Goal: Task Accomplishment & Management: Use online tool/utility

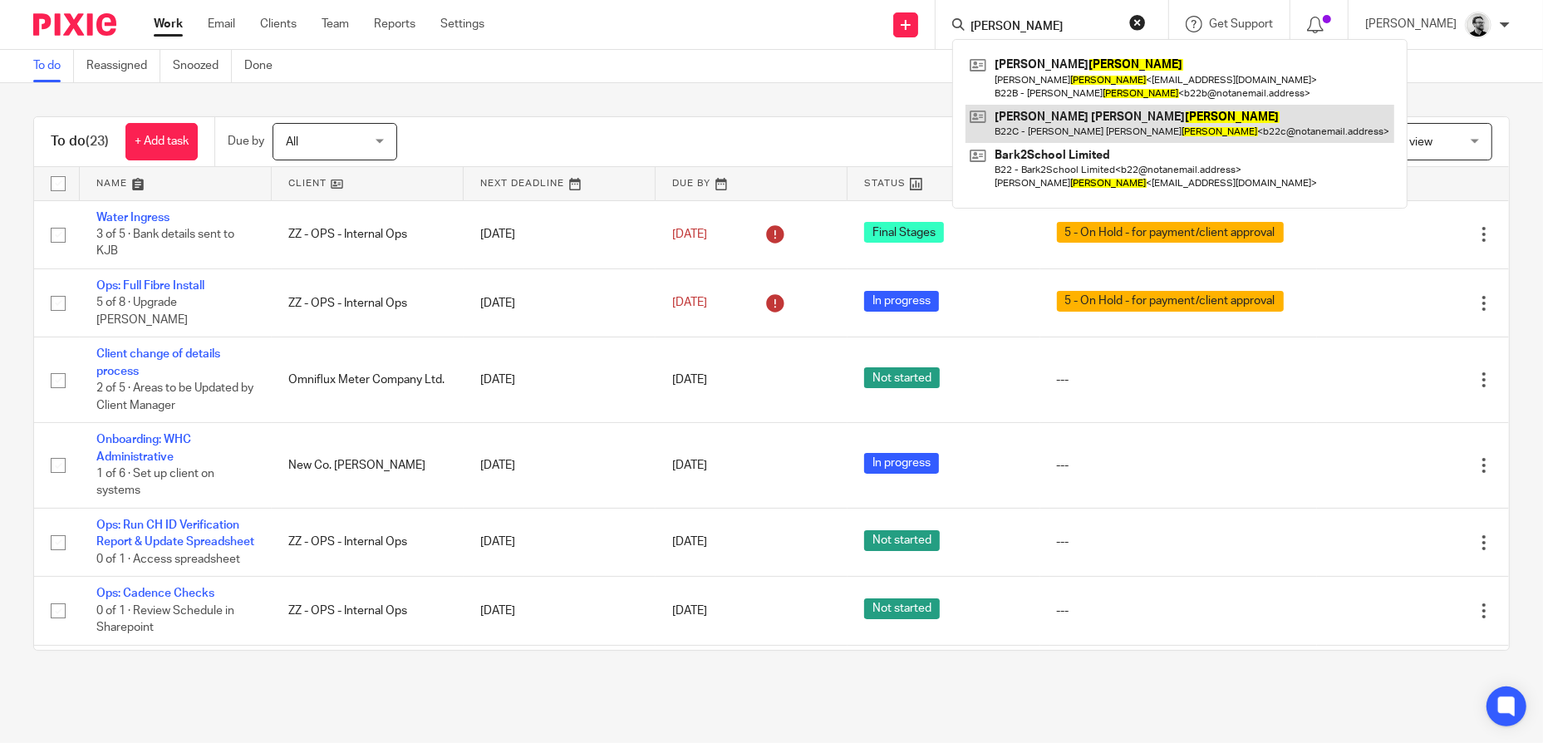
type input "[PERSON_NAME]"
click at [1130, 136] on link at bounding box center [1180, 124] width 429 height 38
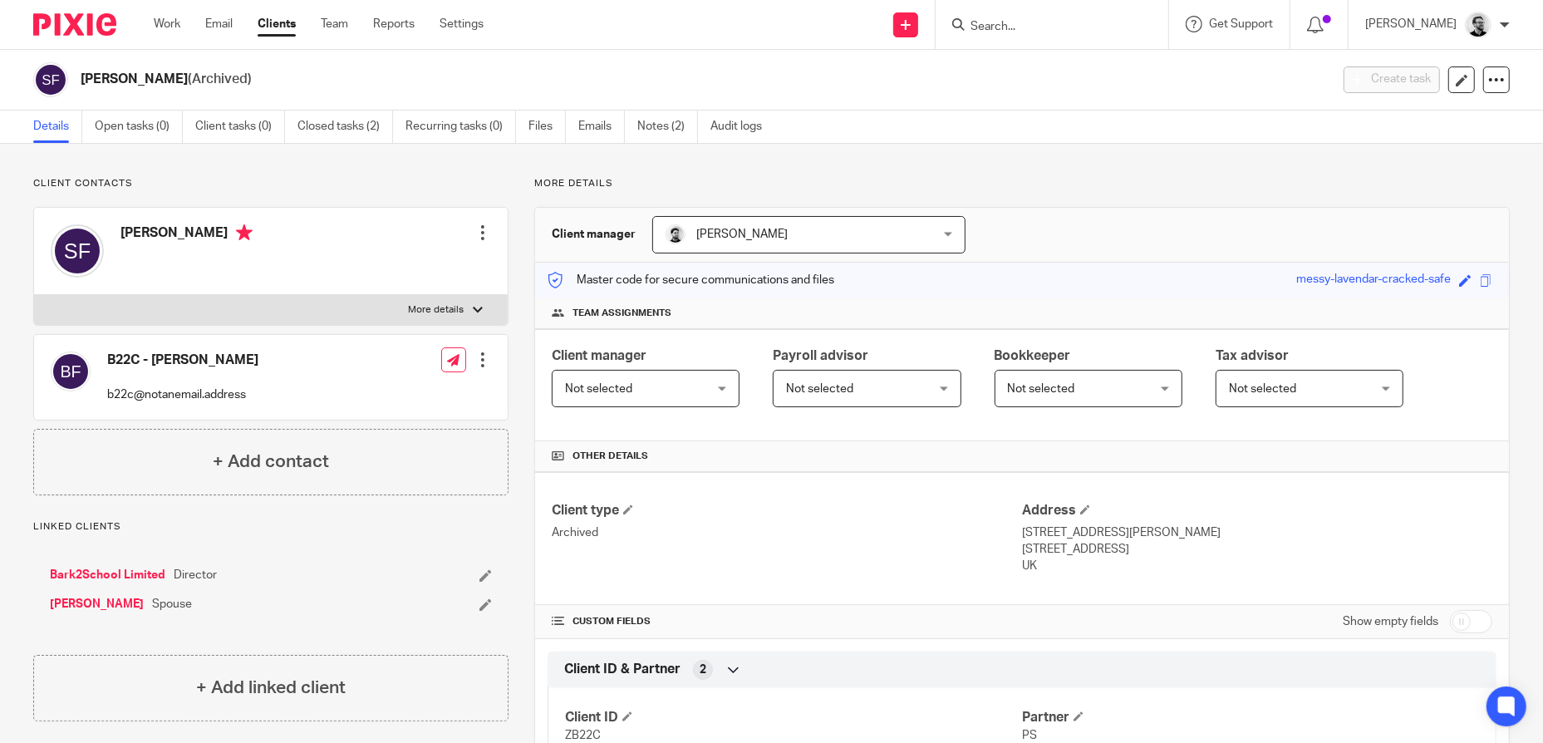
click at [1451, 617] on input "checkbox" at bounding box center [1471, 621] width 42 height 23
checkbox input "true"
click at [658, 131] on link "Notes (2)" at bounding box center [667, 127] width 61 height 32
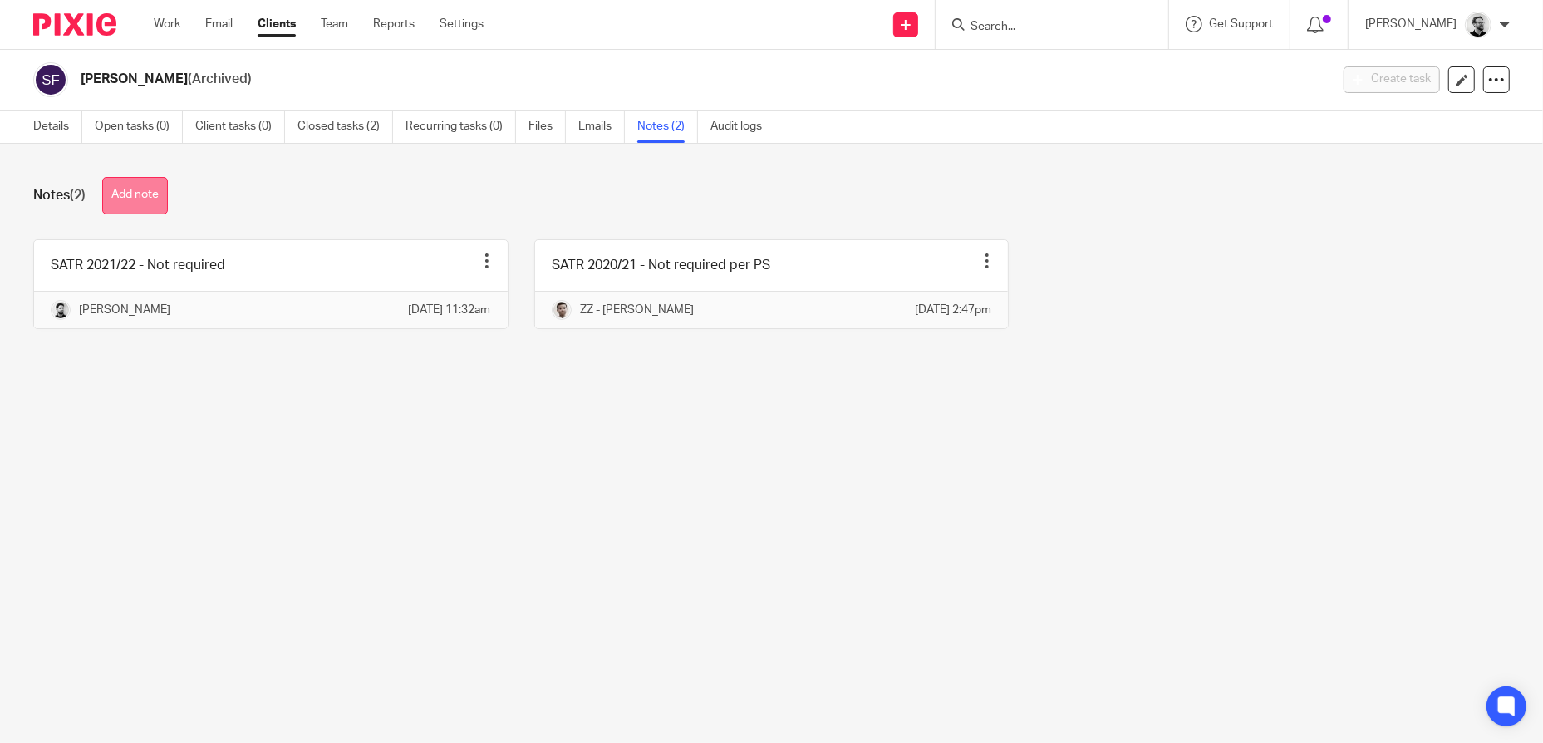
click at [130, 186] on button "Add note" at bounding box center [135, 195] width 66 height 37
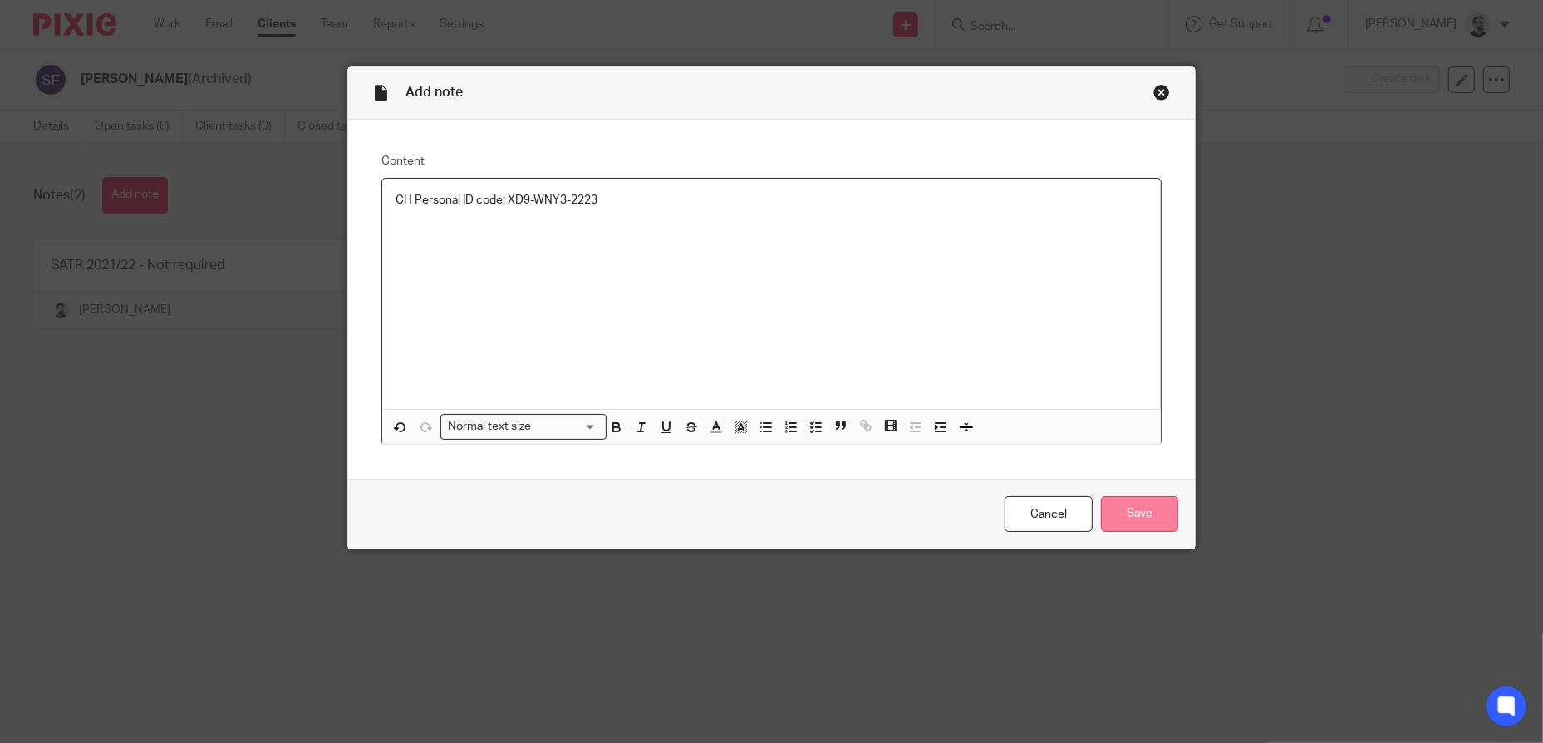
click at [1153, 517] on input "Save" at bounding box center [1139, 514] width 77 height 36
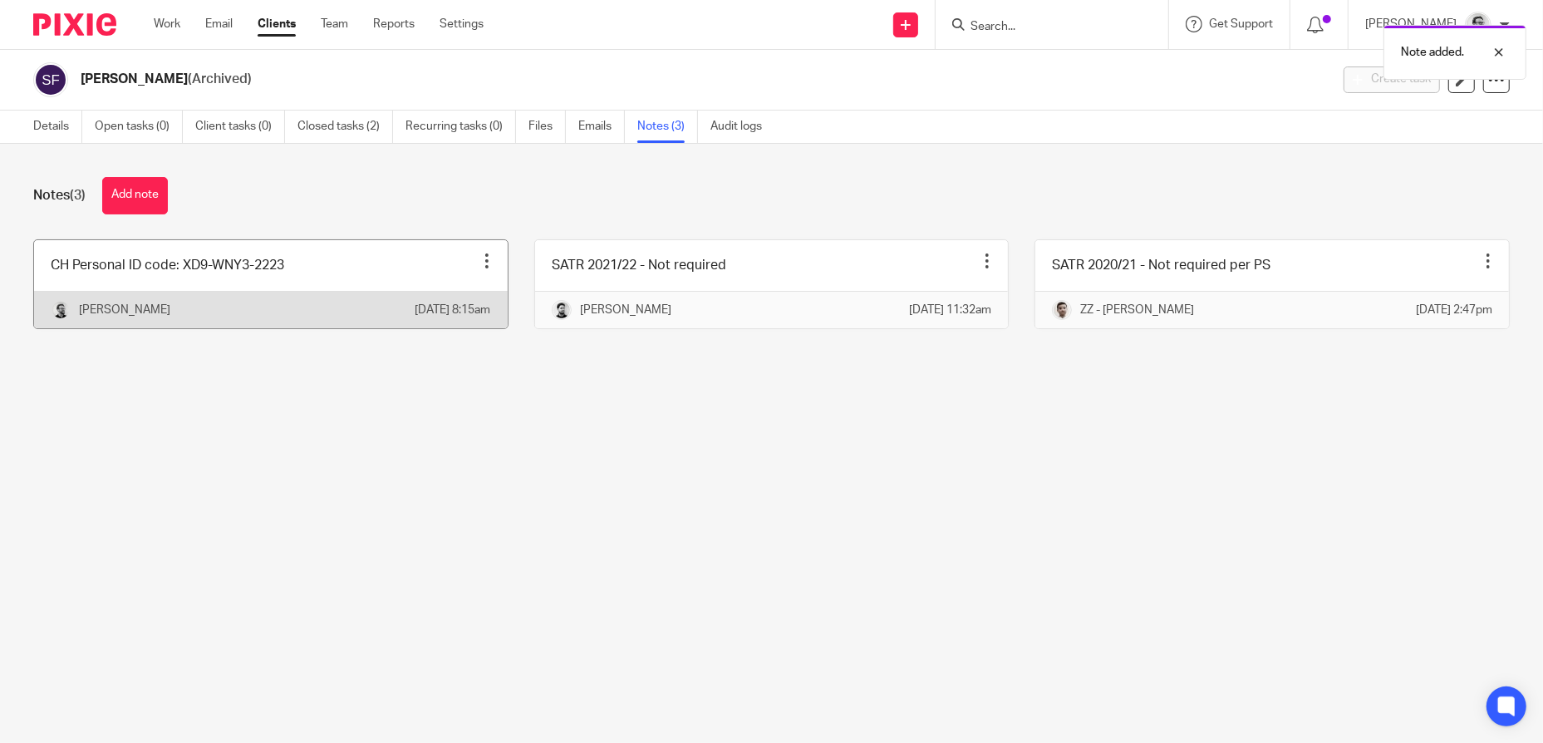
click at [479, 258] on div at bounding box center [487, 261] width 17 height 17
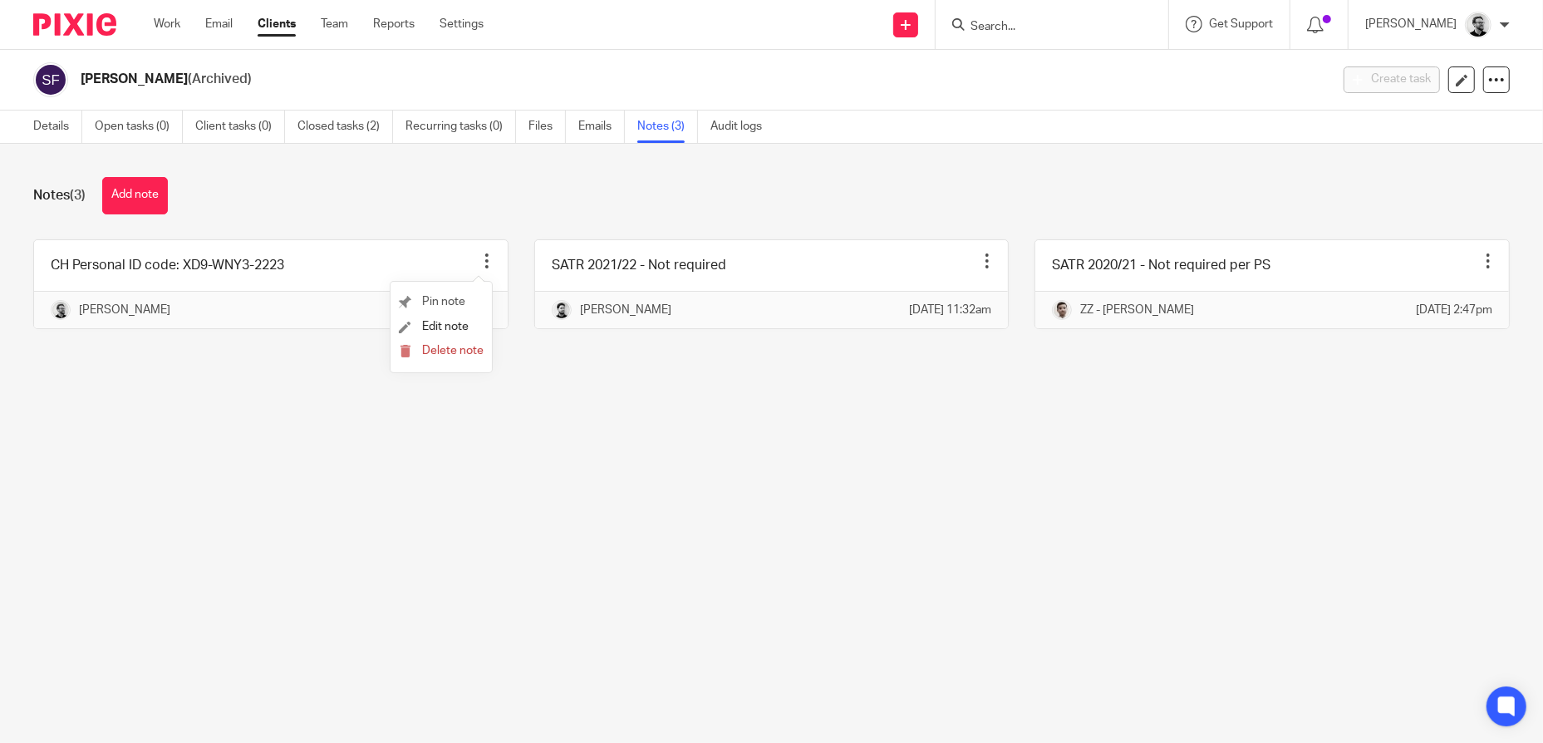
click at [452, 307] on li "Pin note" at bounding box center [441, 302] width 85 height 25
click at [453, 297] on span "Pin note" at bounding box center [443, 302] width 43 height 12
click at [757, 531] on main "Stephanie Ann Fuller (Archived) Create task Update from Companies House Export …" at bounding box center [771, 371] width 1543 height 743
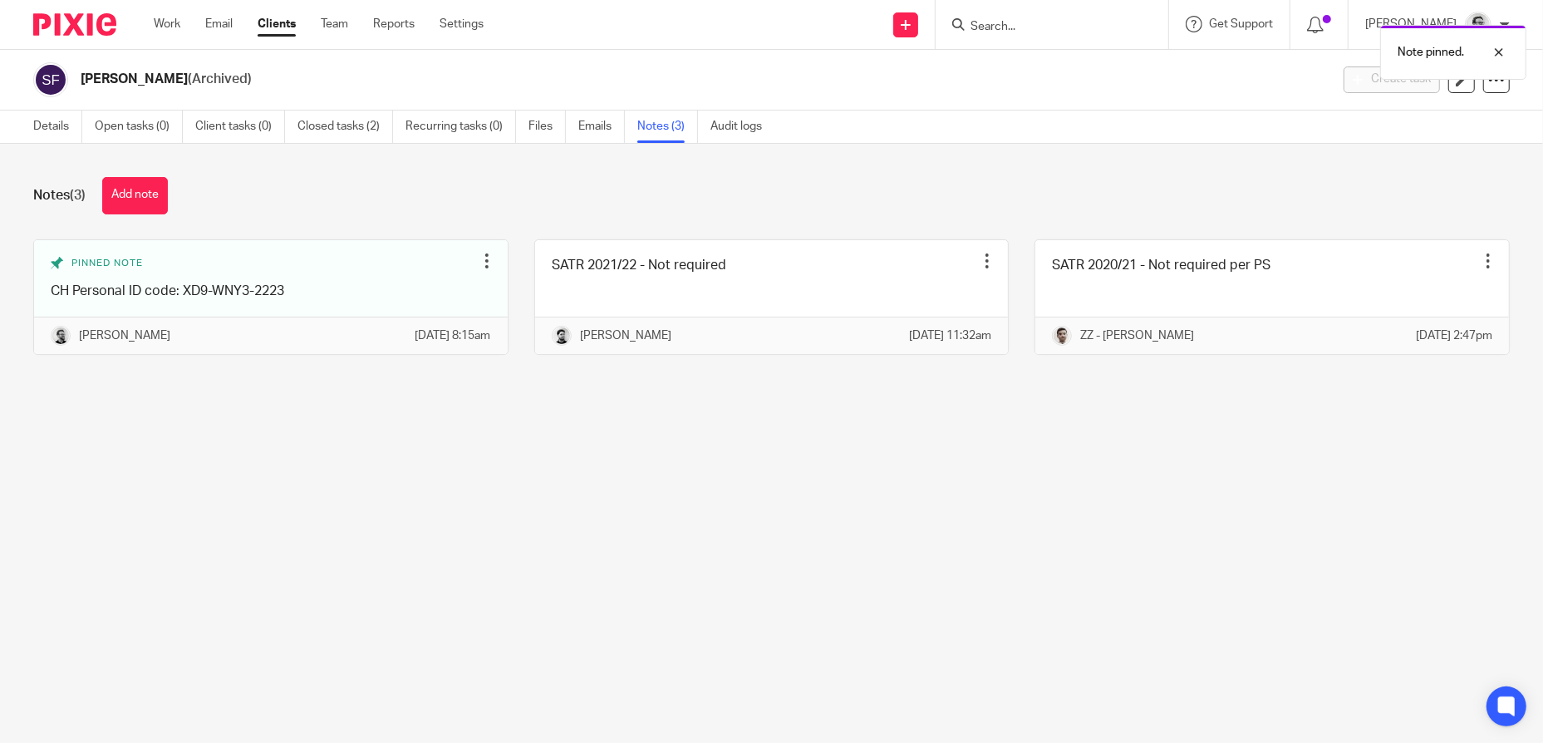
drag, startPoint x: 1080, startPoint y: 25, endPoint x: 1061, endPoint y: 24, distance: 19.1
click at [1078, 25] on div "Note pinned." at bounding box center [1149, 48] width 755 height 63
click at [998, 24] on div "Note pinned." at bounding box center [1149, 48] width 755 height 63
click at [983, 24] on div "Note pinned." at bounding box center [1149, 48] width 755 height 63
click at [1085, 32] on div "Note pinned." at bounding box center [1149, 48] width 755 height 63
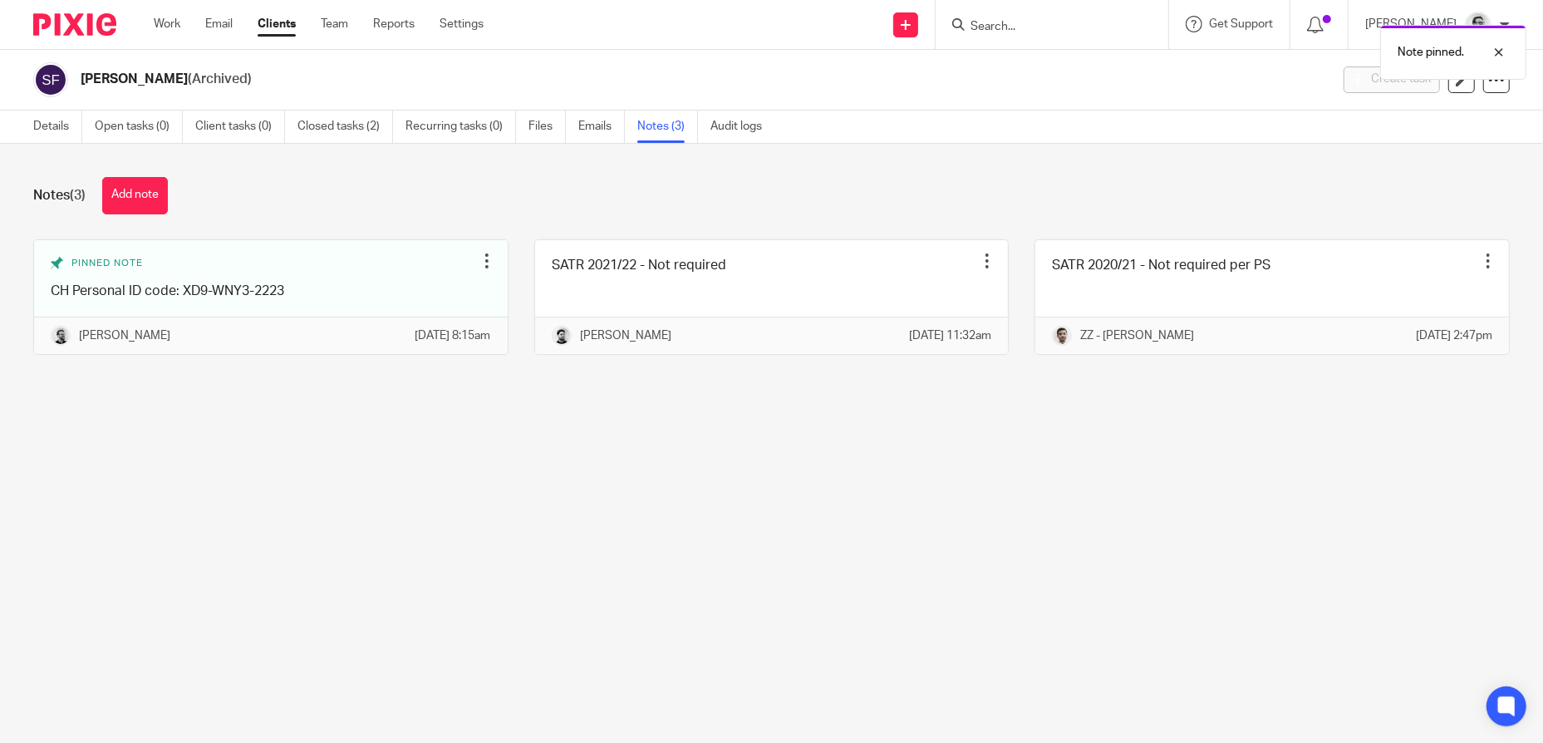
click at [1091, 182] on div "Notes (3) Add note" at bounding box center [771, 195] width 1477 height 37
click at [1040, 18] on div "Note pinned." at bounding box center [1149, 48] width 755 height 63
click at [1034, 28] on input "Search" at bounding box center [1044, 27] width 150 height 15
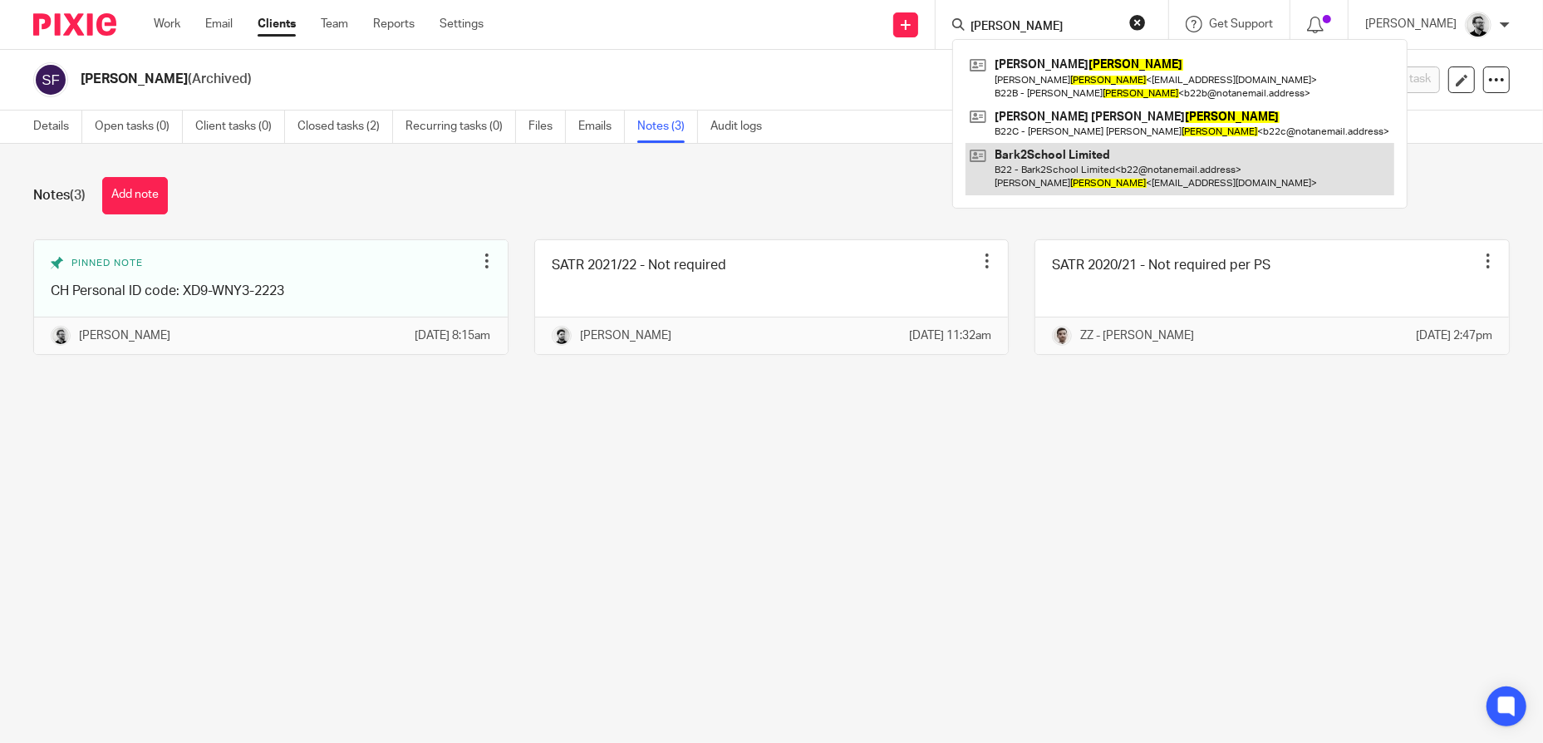
type input "fuller"
click at [1128, 172] on link at bounding box center [1180, 169] width 429 height 52
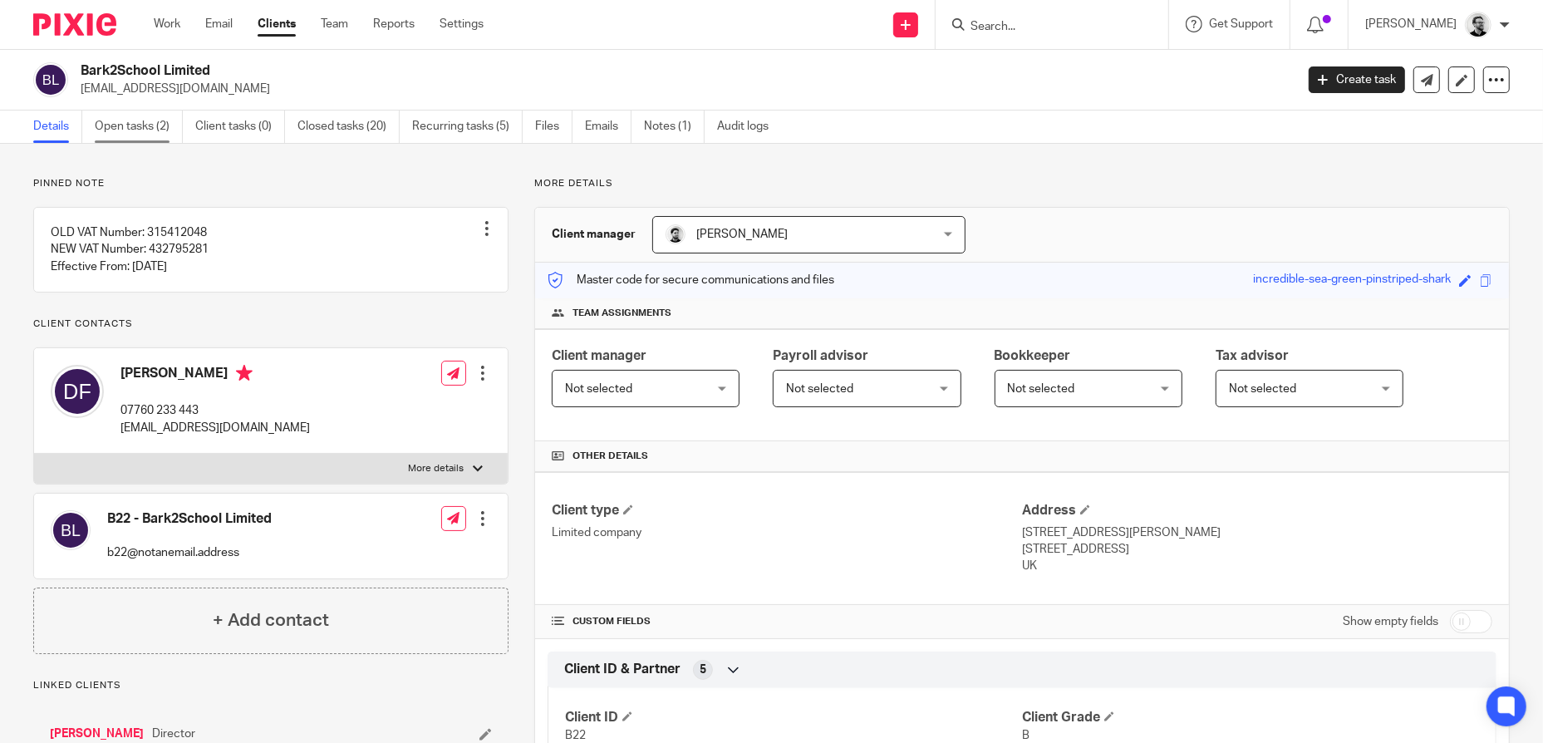
click at [133, 129] on link "Open tasks (2)" at bounding box center [139, 127] width 88 height 32
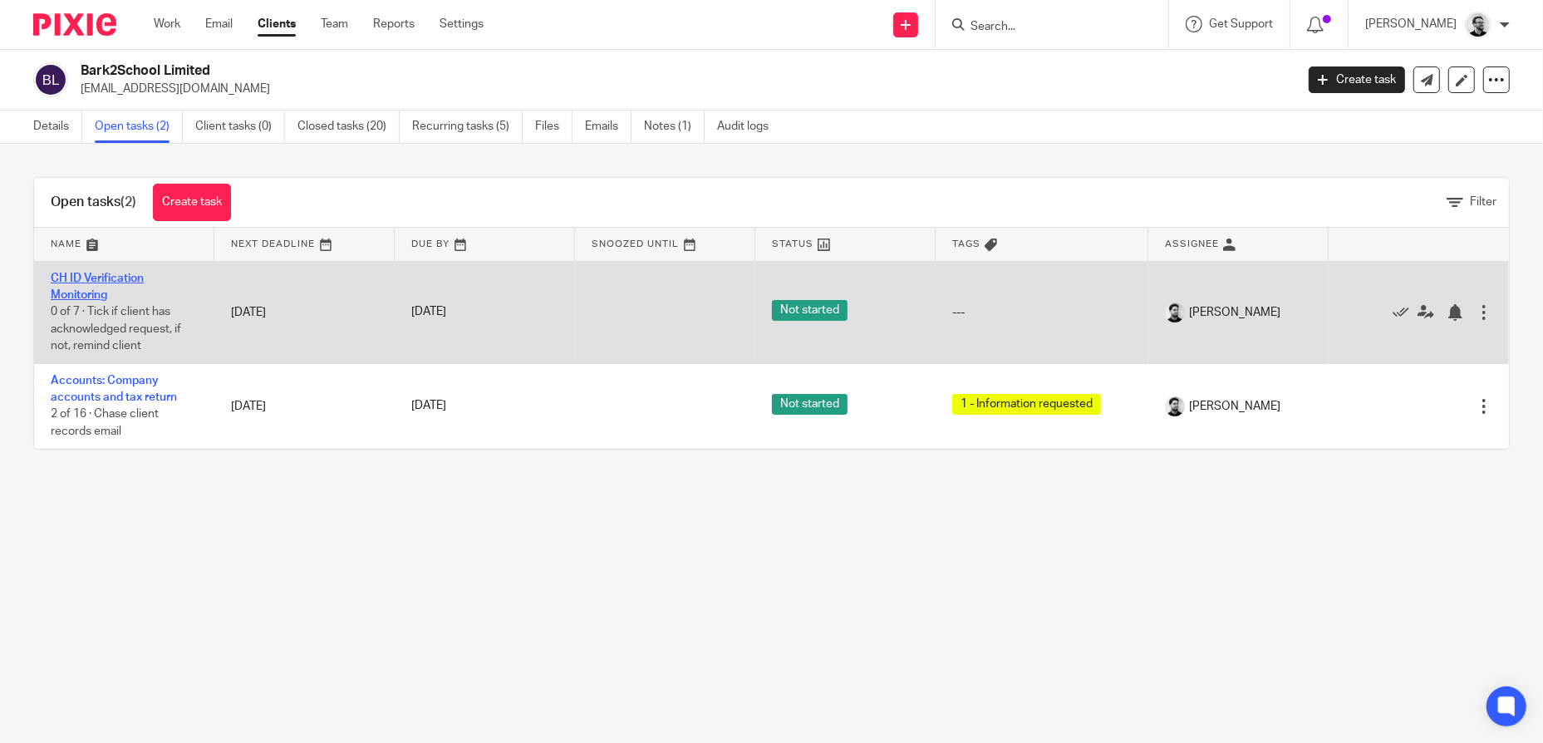
click at [108, 273] on link "CH ID Verification Monitoring" at bounding box center [97, 287] width 93 height 28
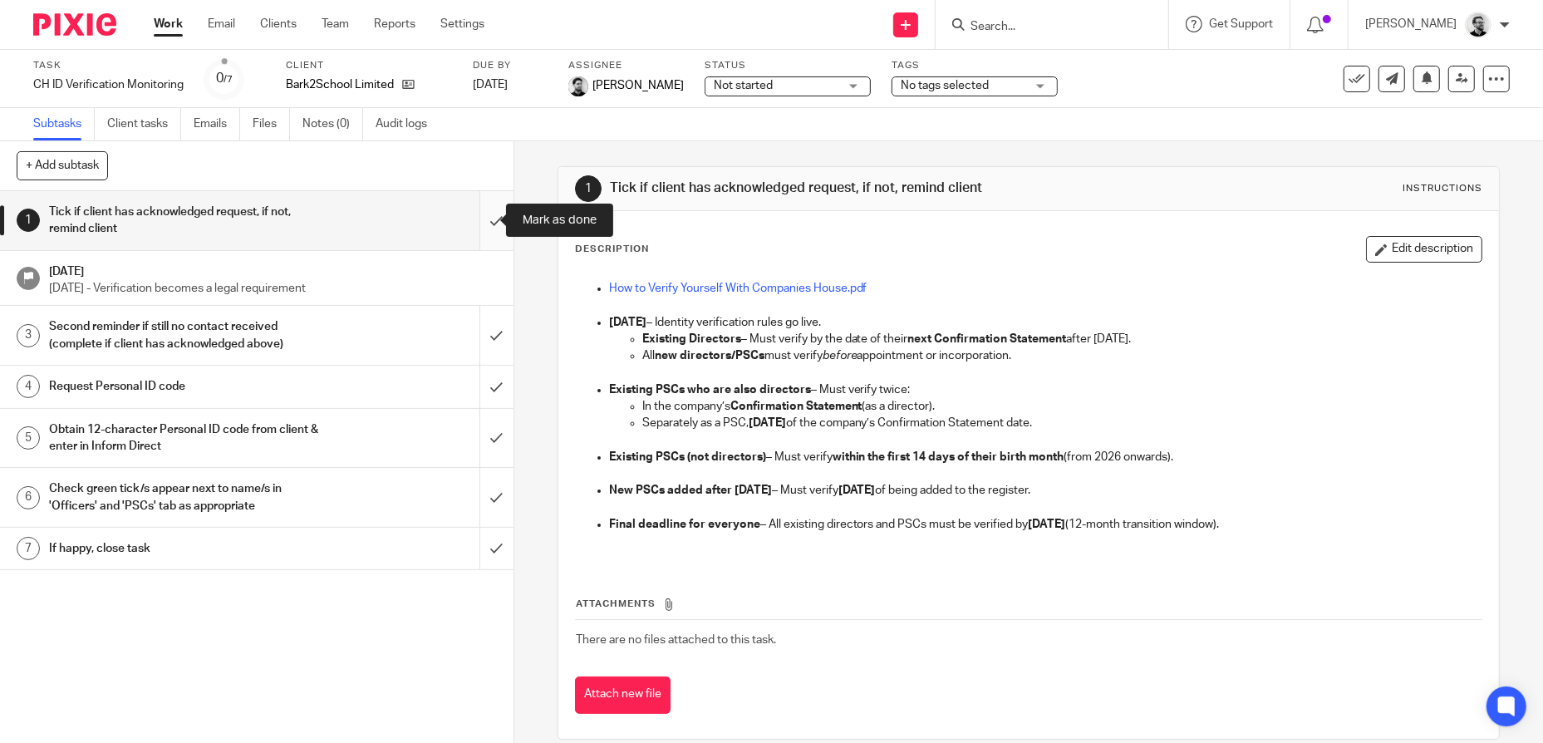
click at [479, 226] on input "submit" at bounding box center [257, 220] width 514 height 59
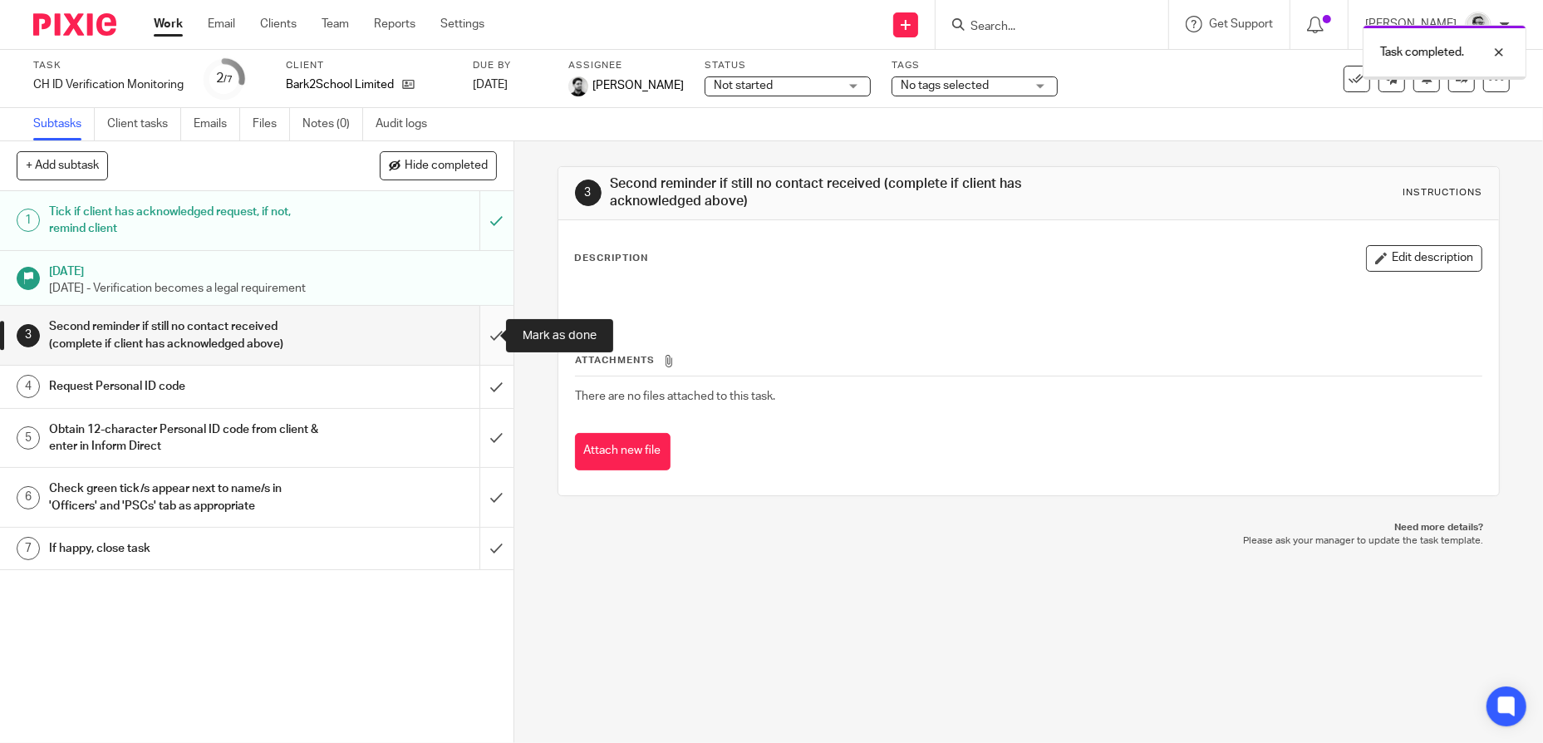
click at [477, 340] on input "submit" at bounding box center [257, 335] width 514 height 59
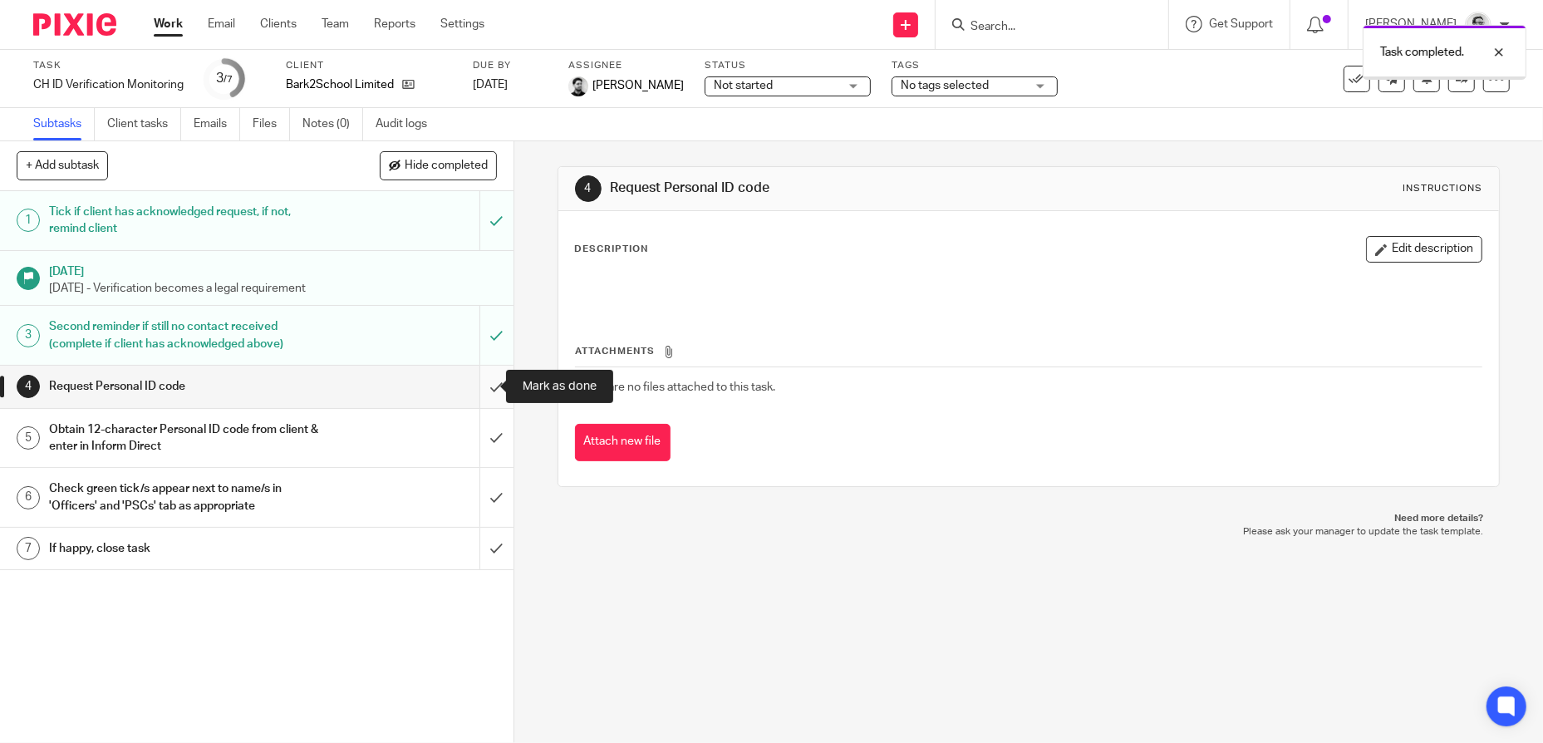
click at [478, 386] on input "submit" at bounding box center [257, 387] width 514 height 42
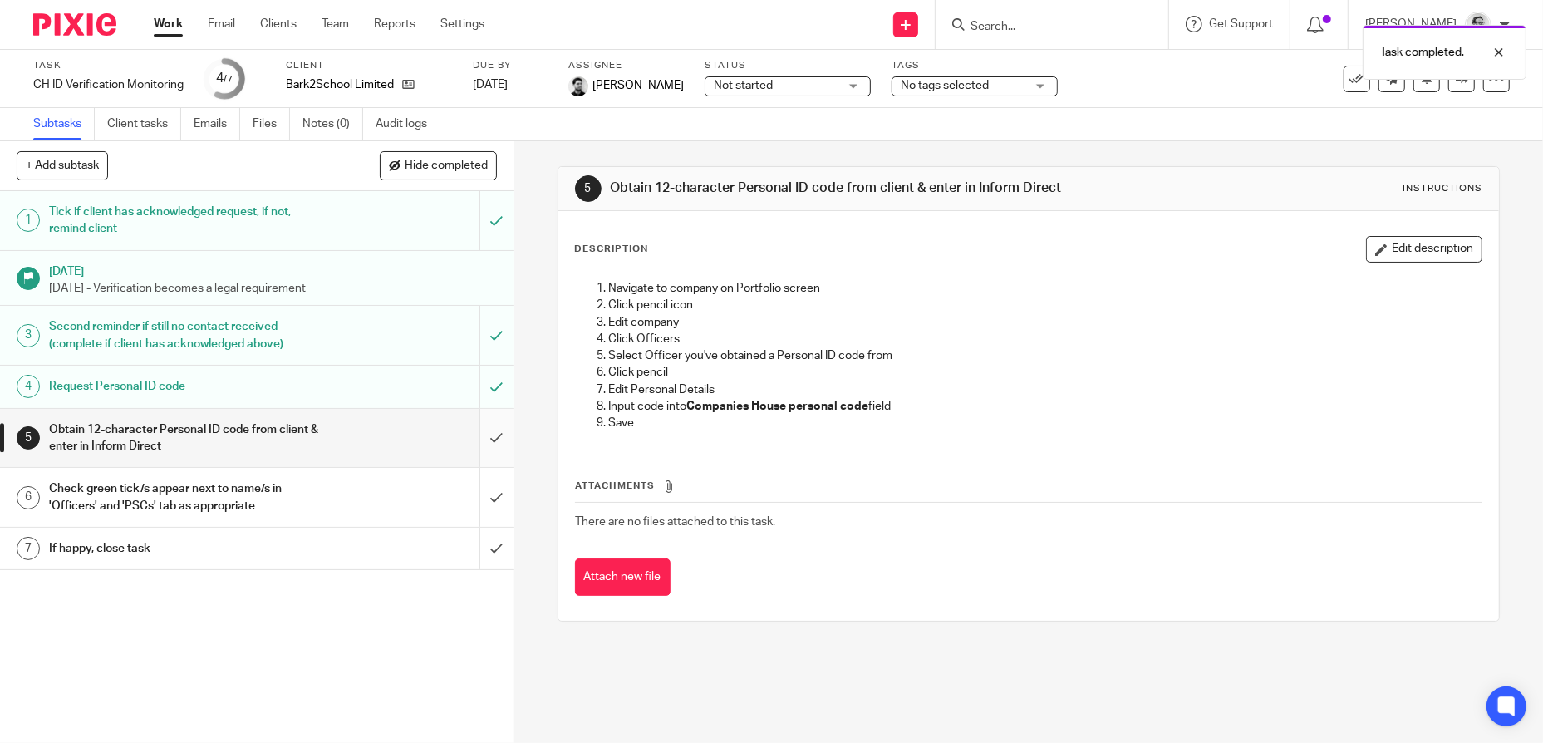
click at [483, 436] on input "submit" at bounding box center [257, 438] width 514 height 59
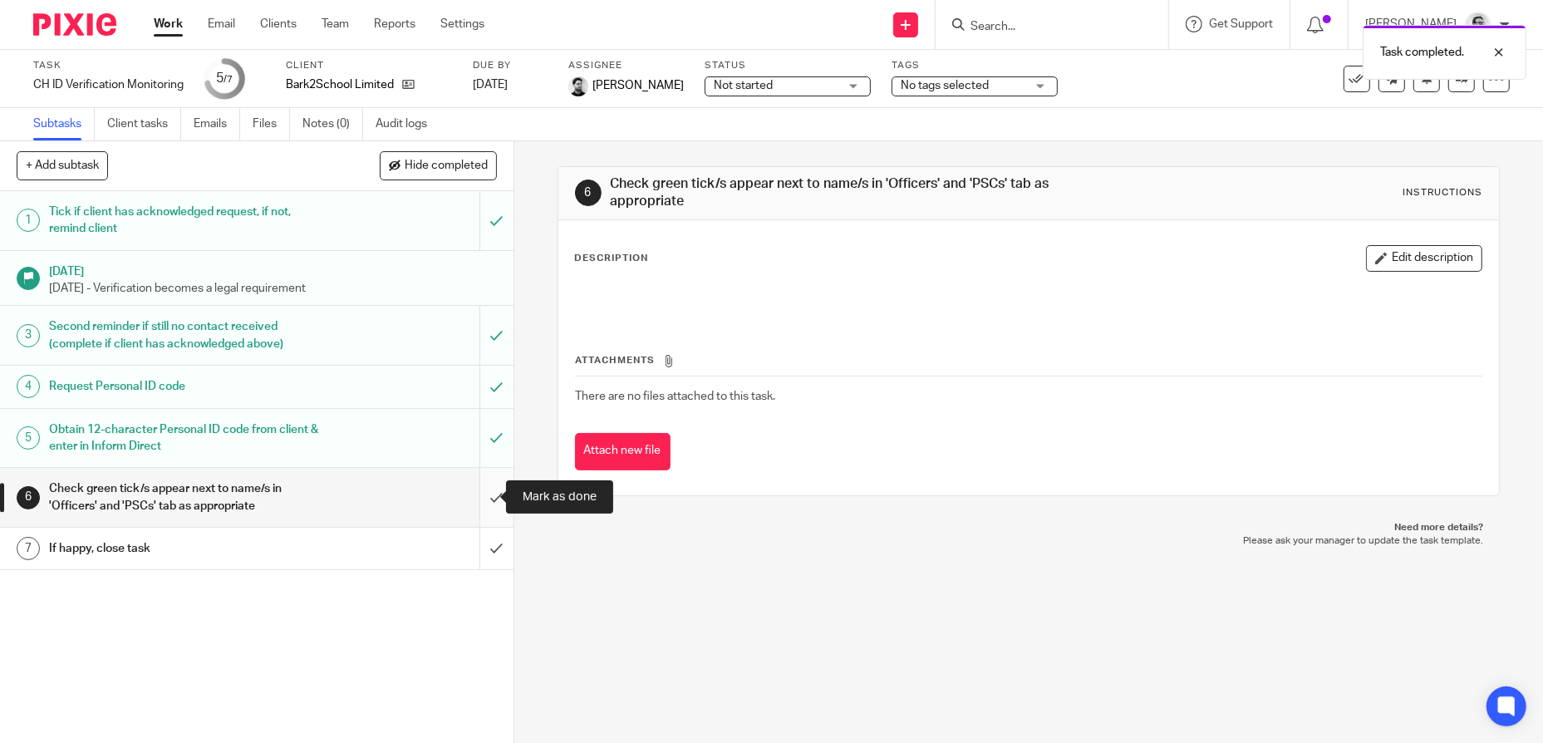
click at [479, 496] on input "submit" at bounding box center [257, 497] width 514 height 59
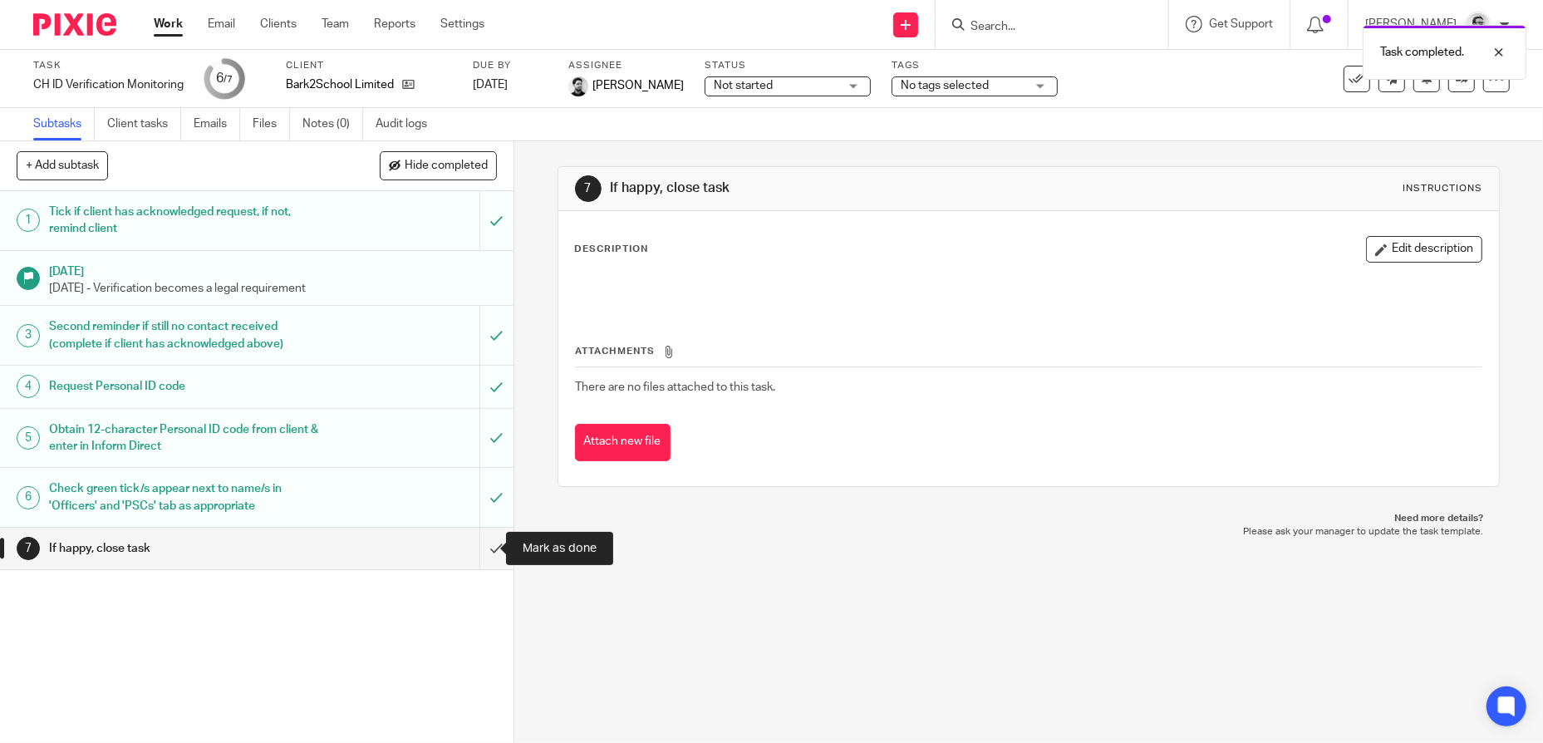
drag, startPoint x: 473, startPoint y: 555, endPoint x: 595, endPoint y: 548, distance: 122.3
click at [473, 554] on input "submit" at bounding box center [257, 549] width 514 height 42
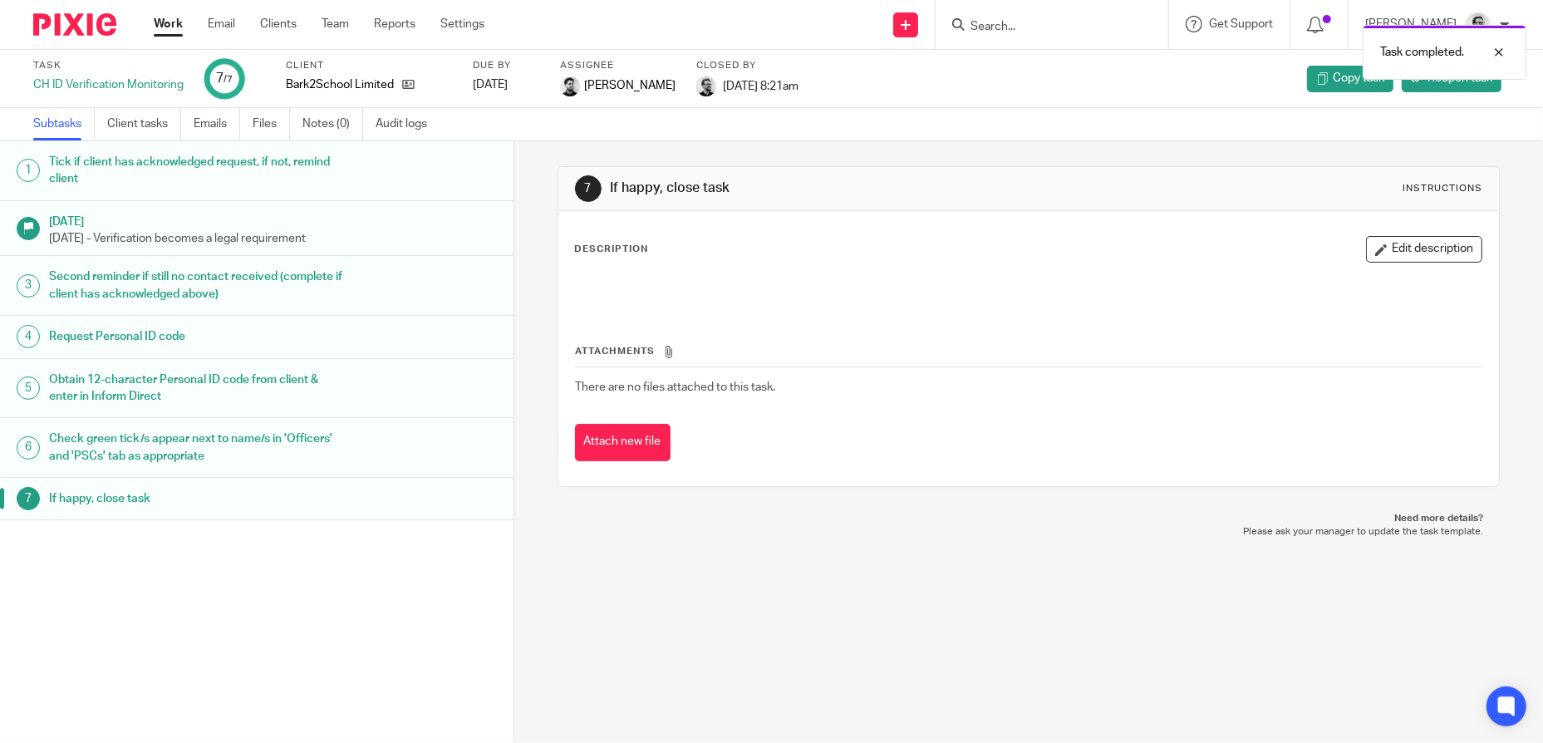
click at [169, 29] on link "Work" at bounding box center [168, 24] width 29 height 17
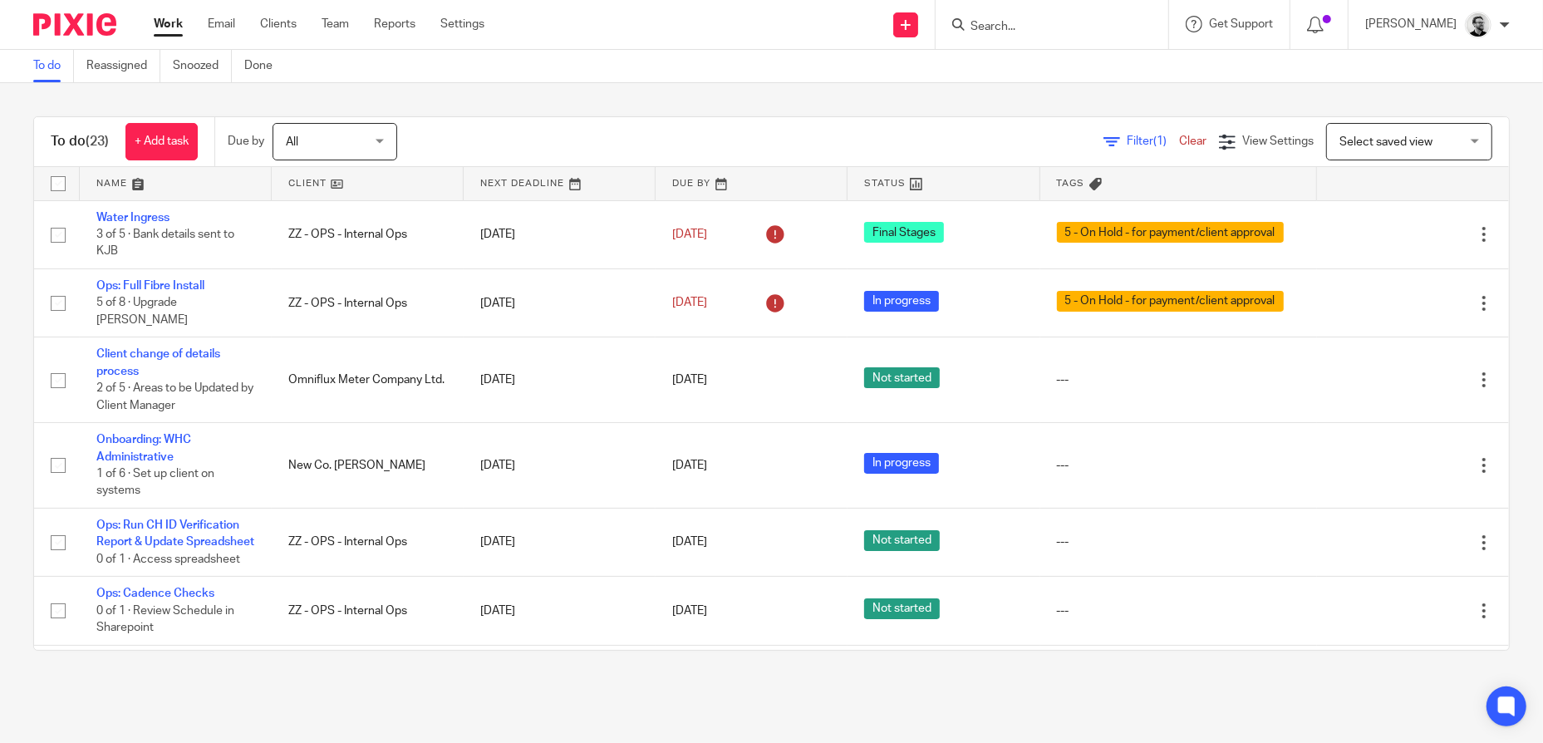
click at [1059, 26] on input "Search" at bounding box center [1044, 27] width 150 height 15
type input "ops"
click at [1097, 64] on link at bounding box center [1069, 64] width 206 height 25
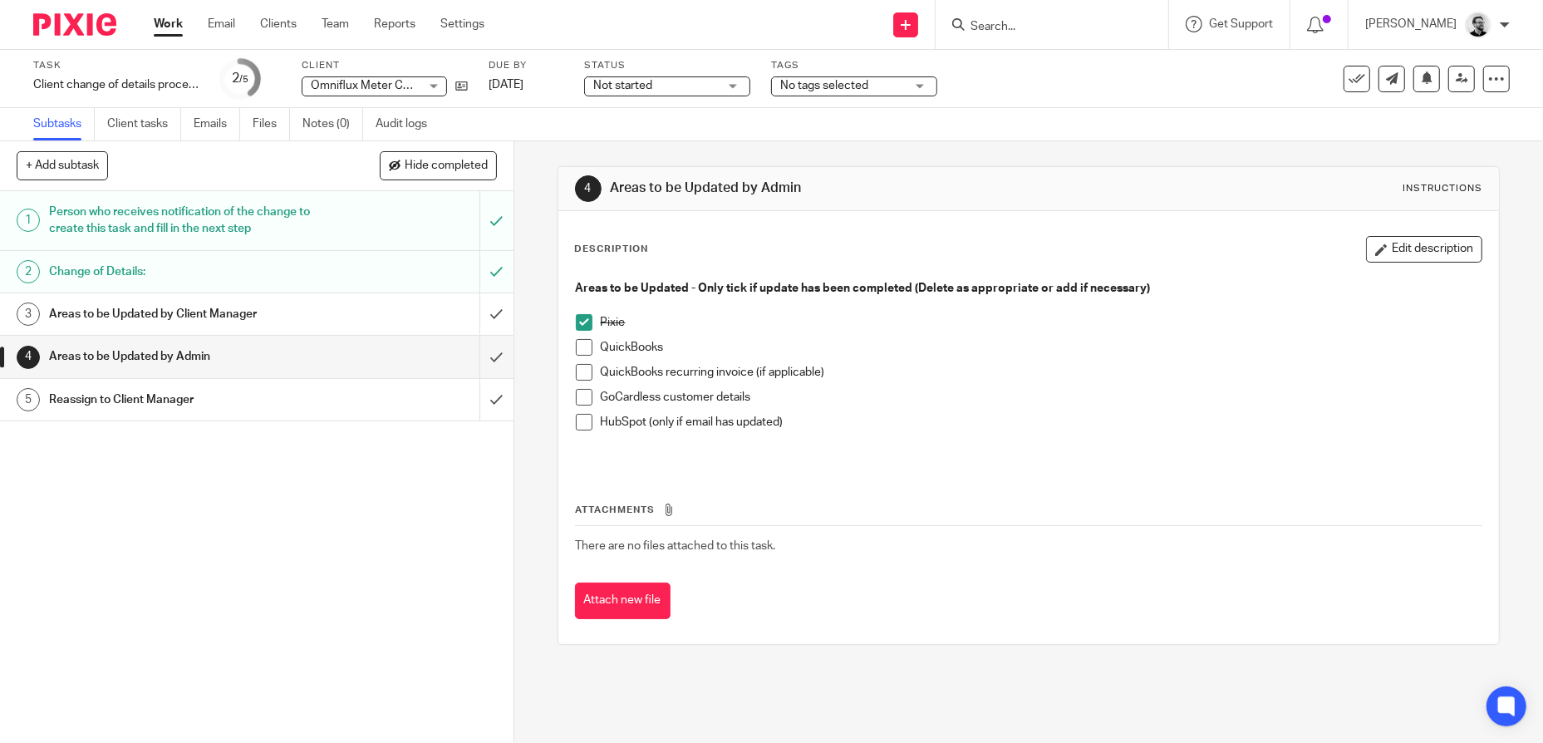
click at [164, 27] on link "Work" at bounding box center [168, 24] width 29 height 17
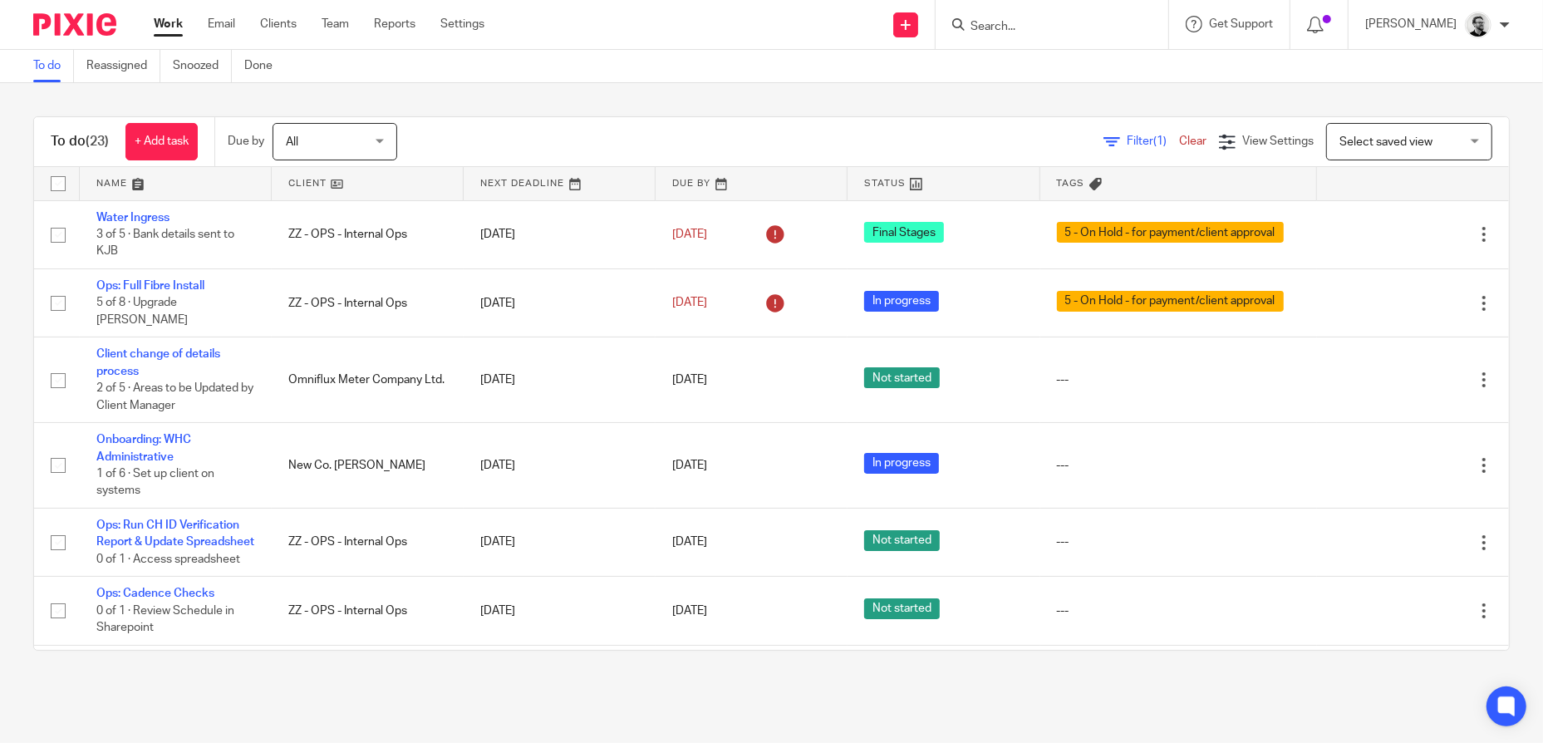
click at [1085, 27] on input "Search" at bounding box center [1044, 27] width 150 height 15
click at [1066, 26] on input "Search" at bounding box center [1044, 27] width 150 height 15
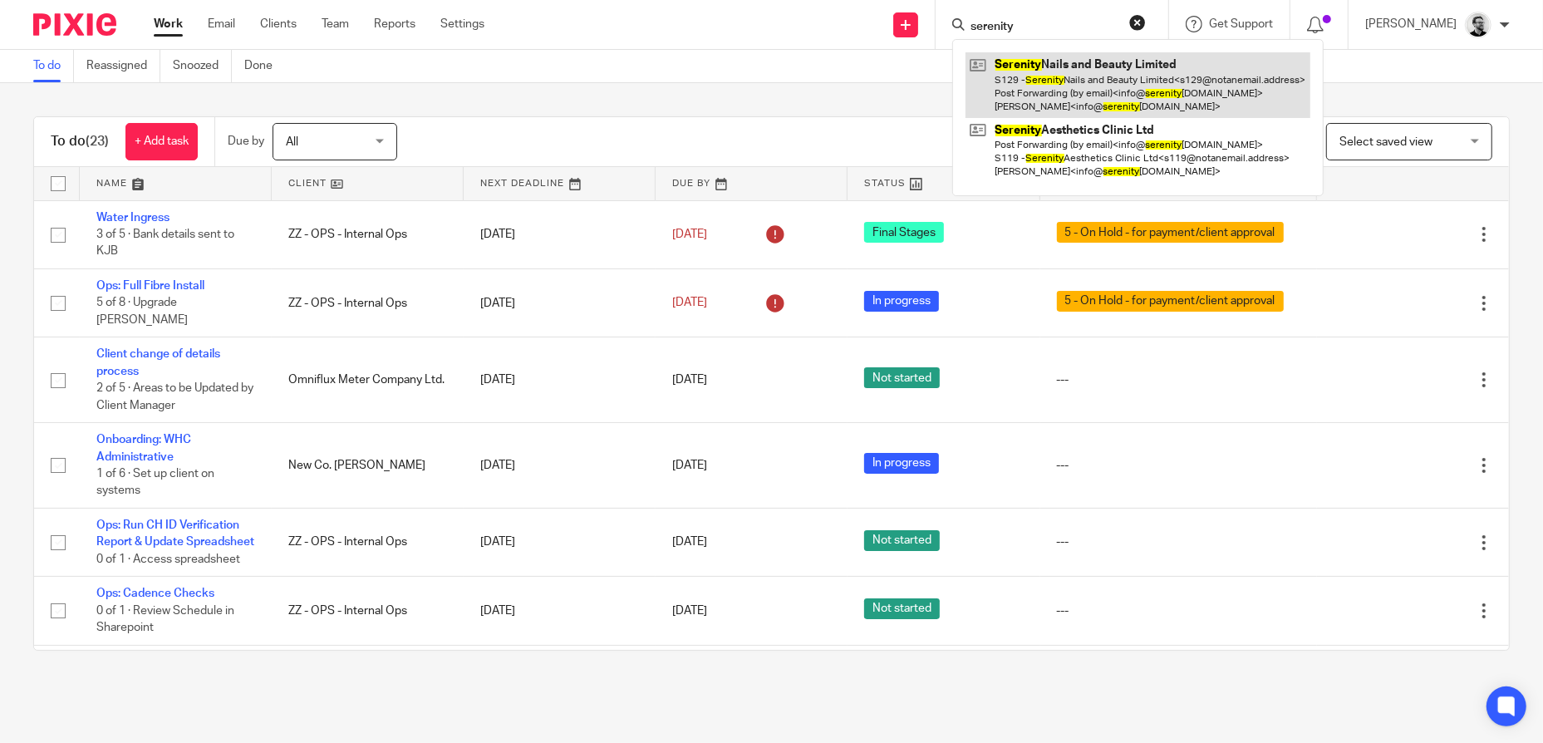
type input "serenity"
click at [1136, 90] on link at bounding box center [1138, 85] width 345 height 66
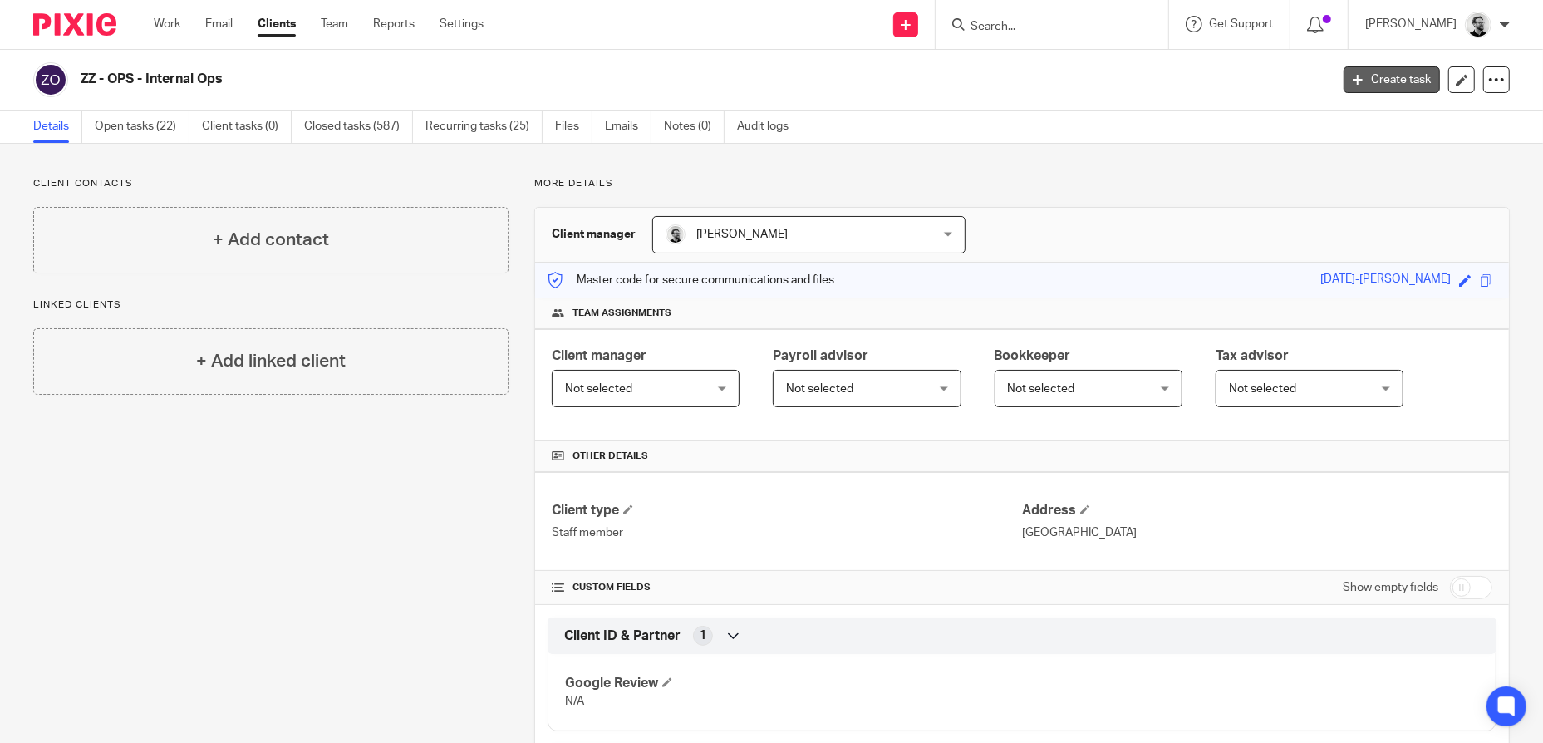
click at [1378, 80] on link "Create task" at bounding box center [1392, 79] width 96 height 27
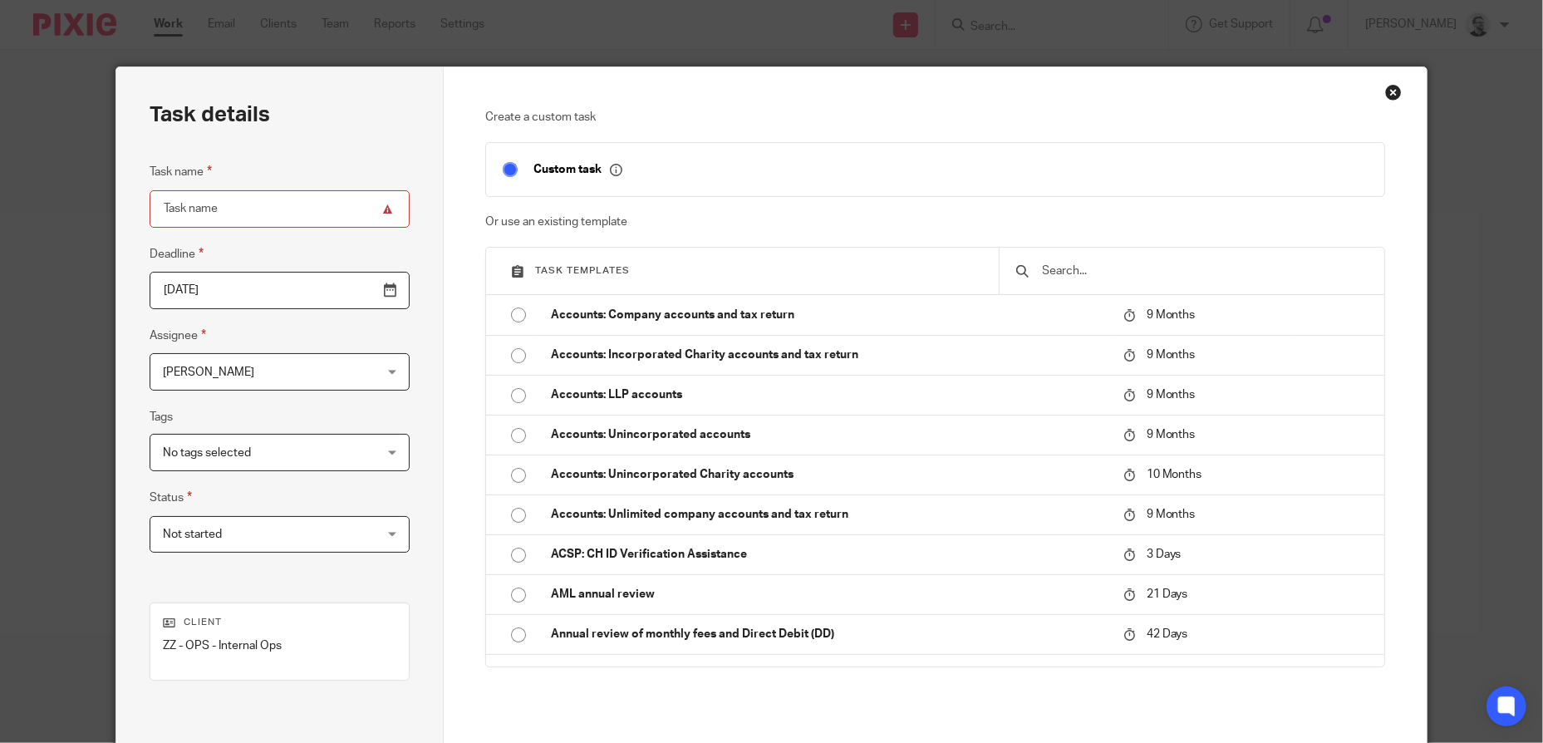
click at [1103, 272] on input "text" at bounding box center [1204, 271] width 327 height 18
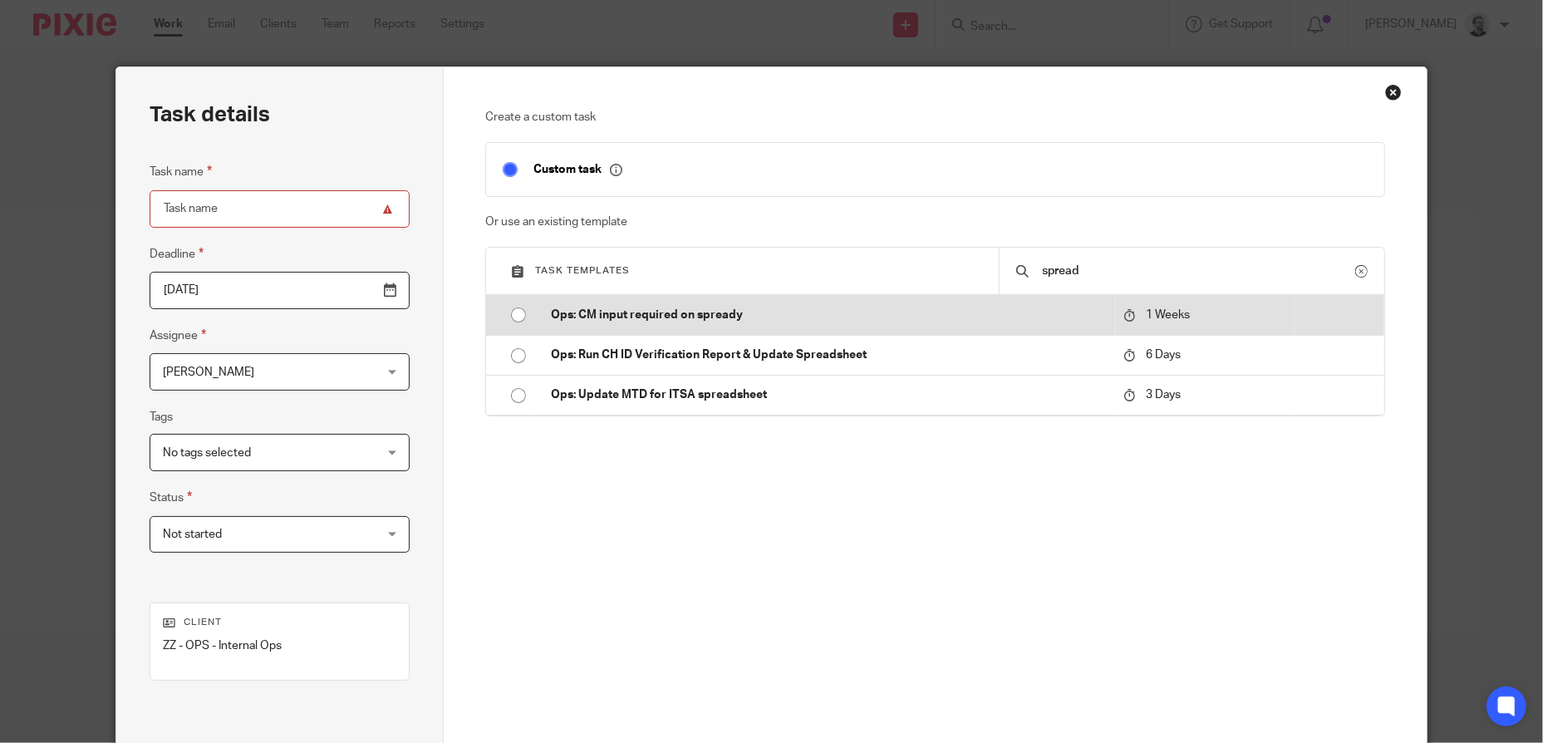
type input "spread"
click at [782, 307] on p "Ops: CM input required on spready" at bounding box center [828, 315] width 555 height 17
type input "2025-10-20"
type input "Ops: CM input required on spready"
checkbox input "false"
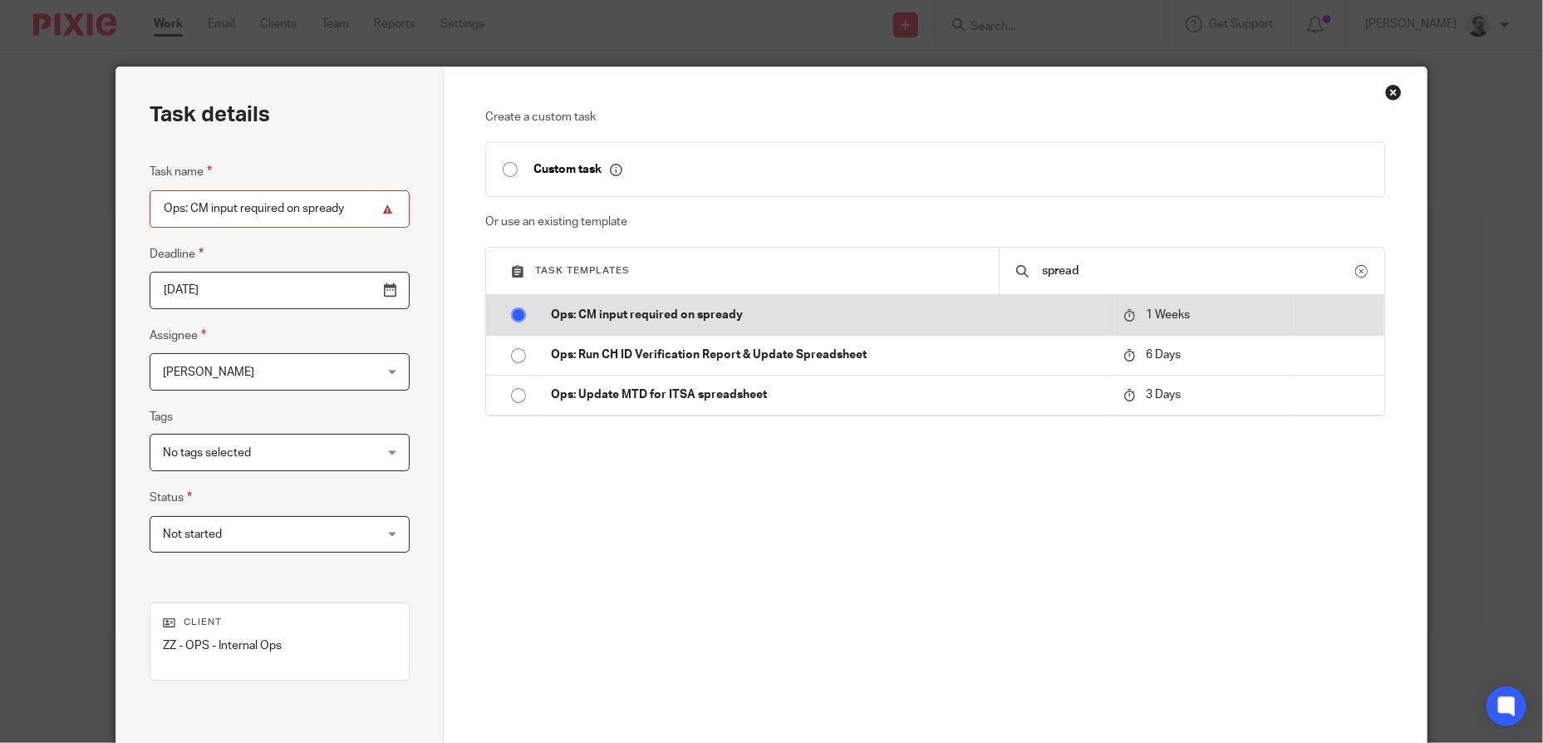
radio input "true"
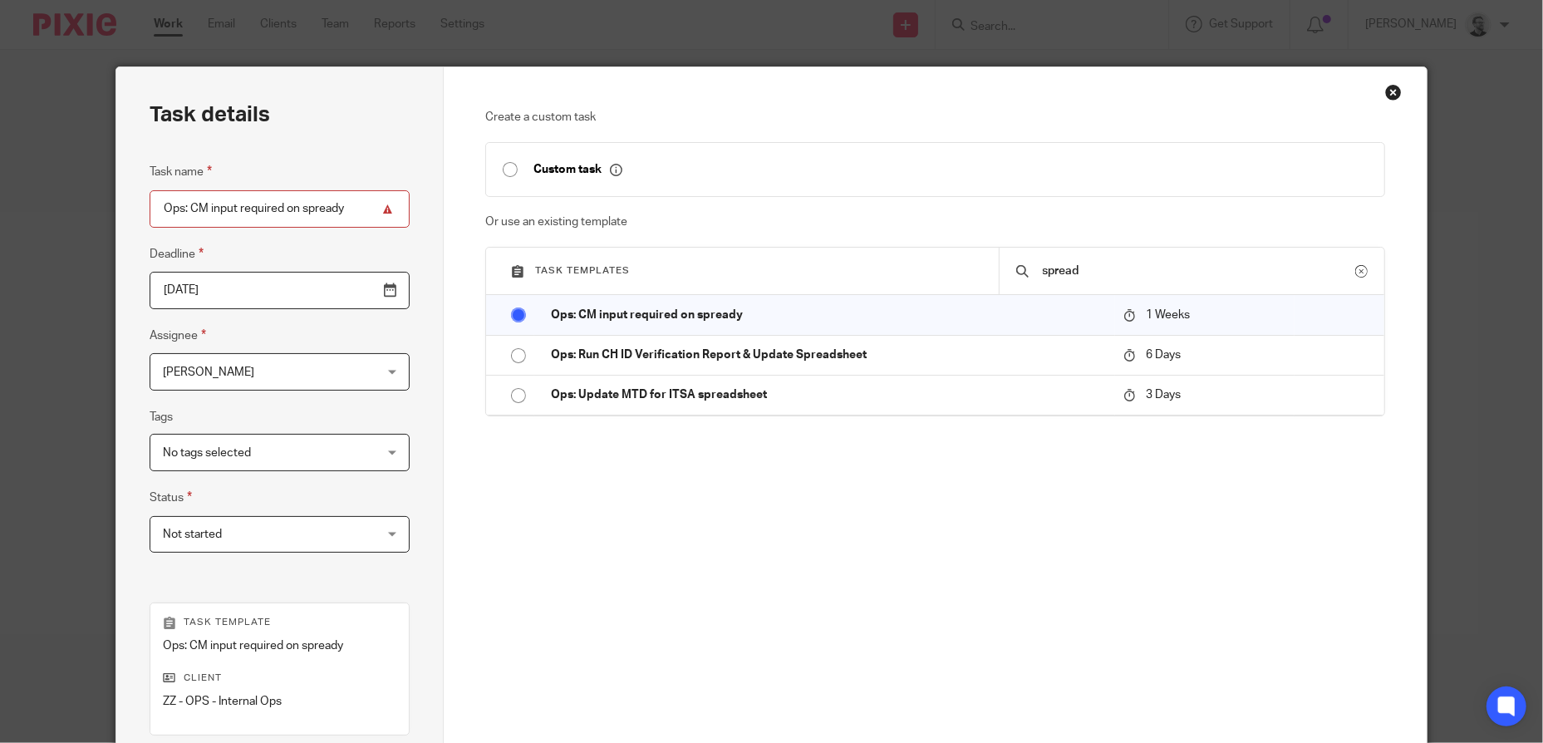
click at [284, 291] on input "2025-10-20" at bounding box center [280, 290] width 260 height 37
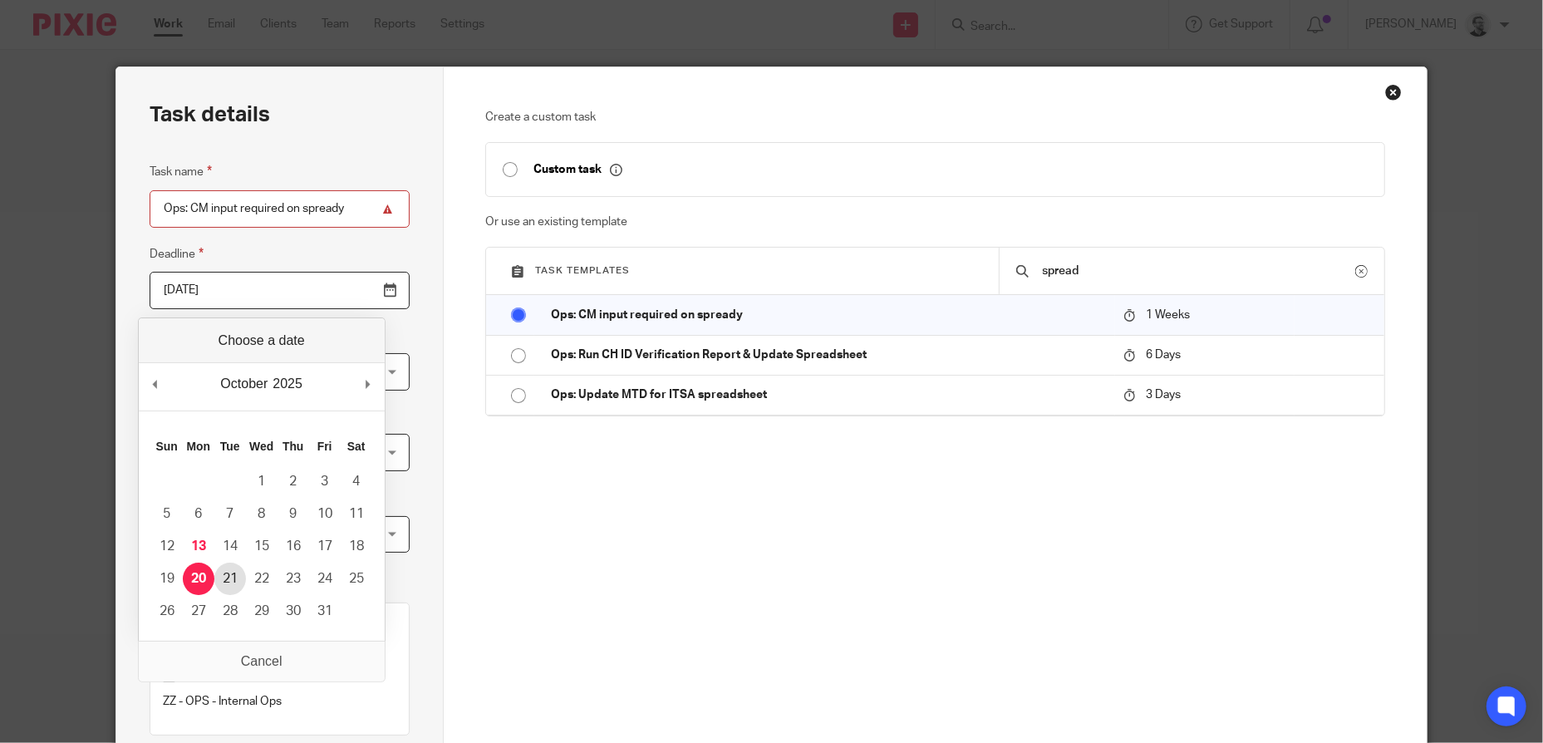
type input "2025-10-21"
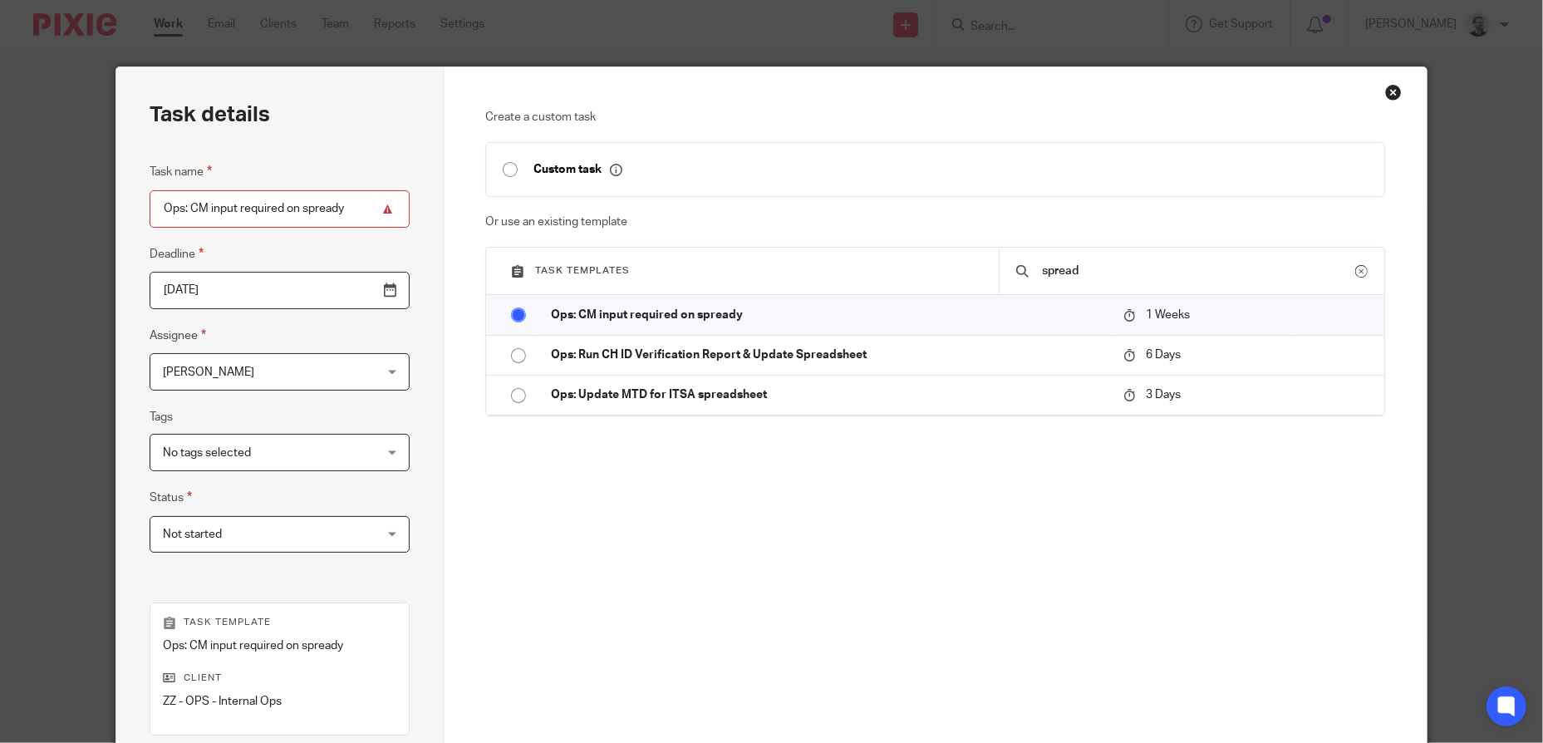
click at [437, 400] on div "Task details Task name Ops: CM input required on spready Deadline 2025-10-21 As…" at bounding box center [279, 491] width 327 height 848
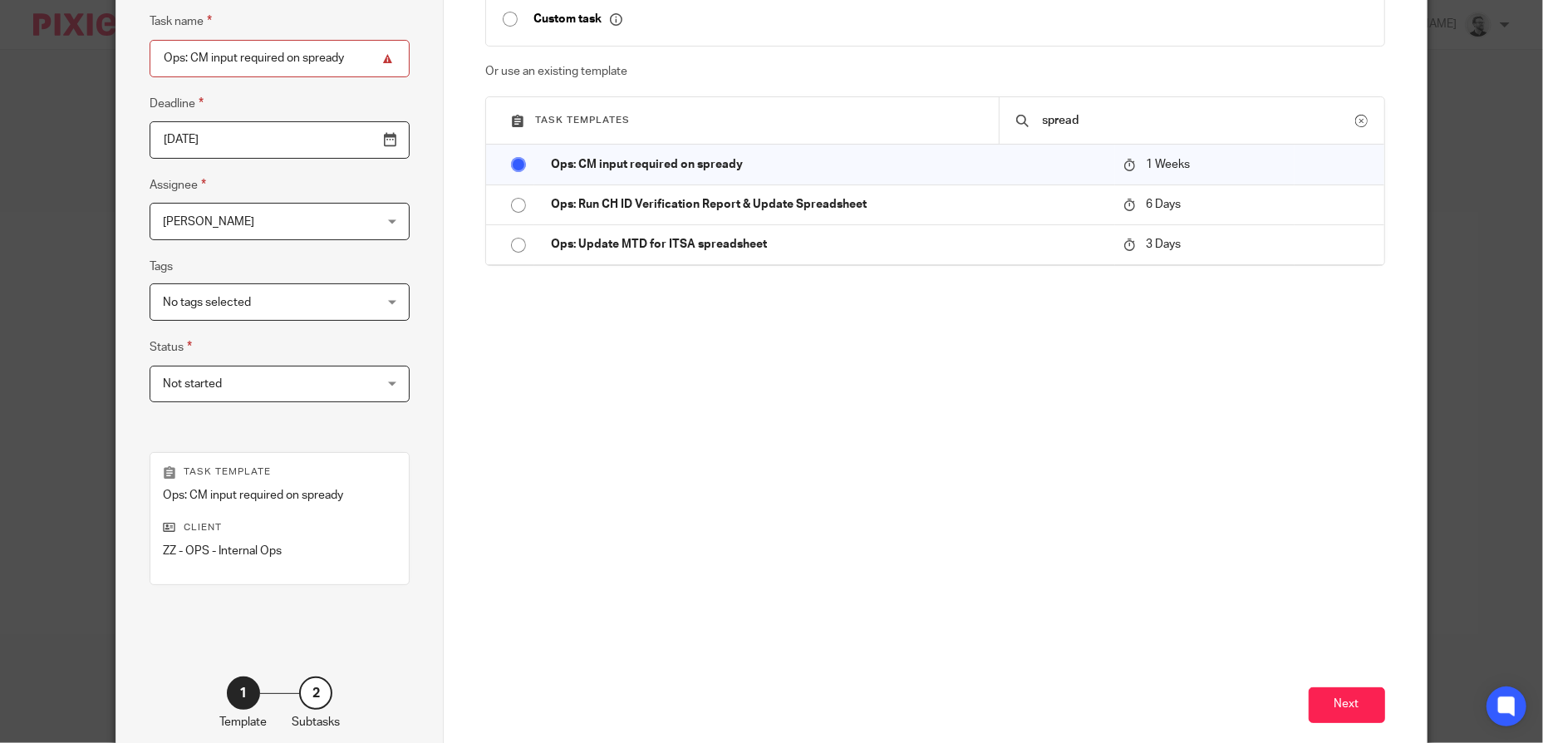
scroll to position [166, 0]
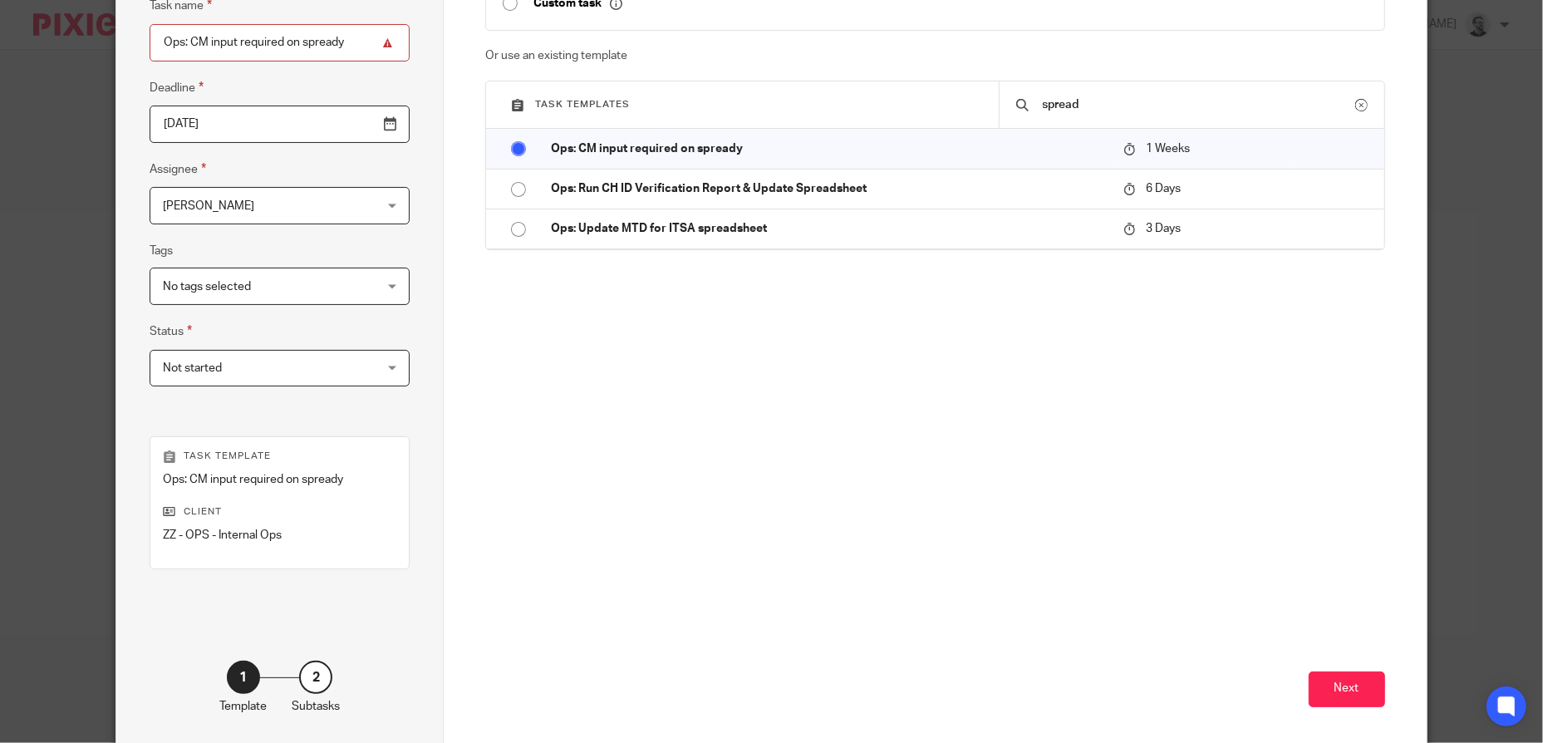
click at [309, 218] on span "[PERSON_NAME]" at bounding box center [261, 205] width 197 height 35
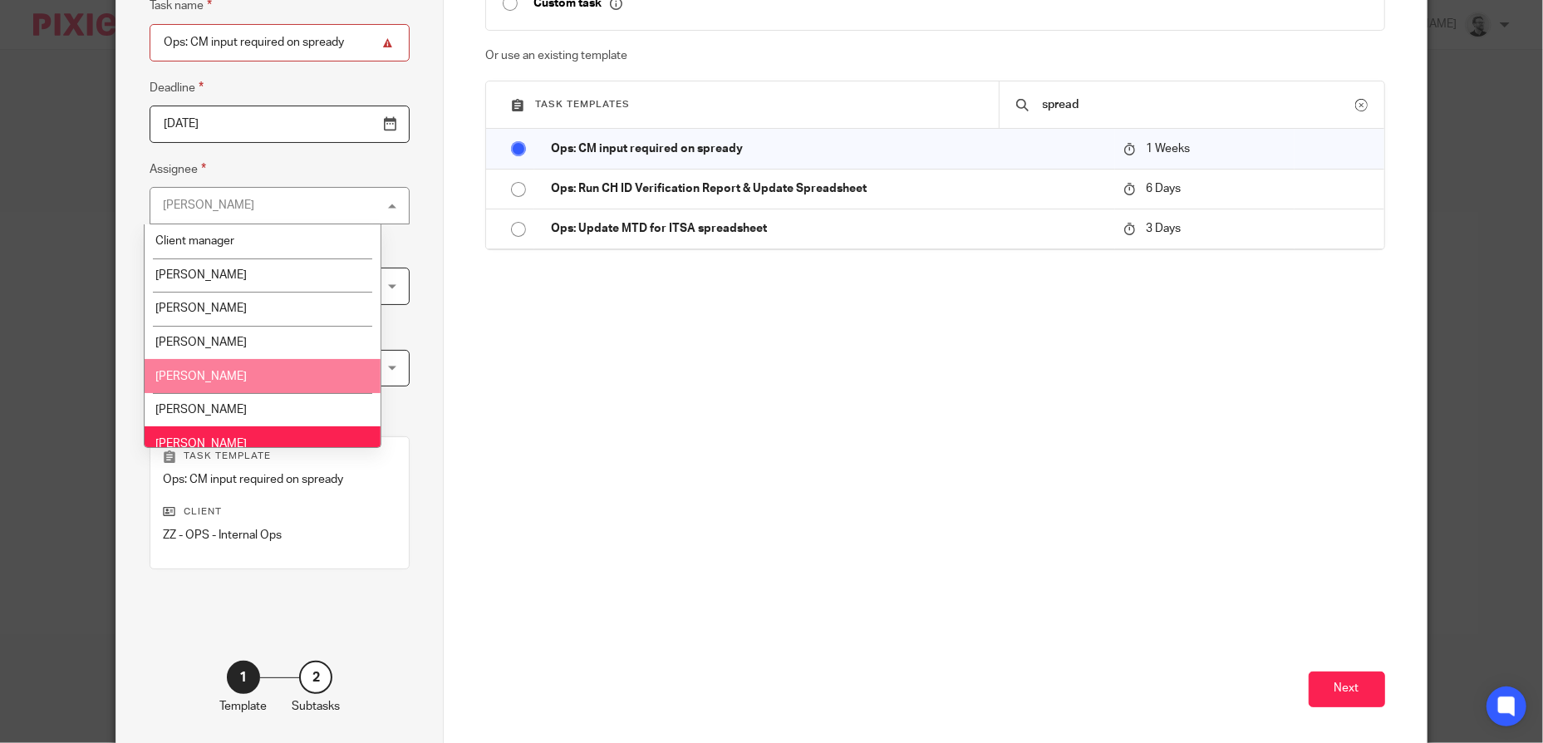
click at [267, 368] on li "[PERSON_NAME]" at bounding box center [263, 376] width 236 height 34
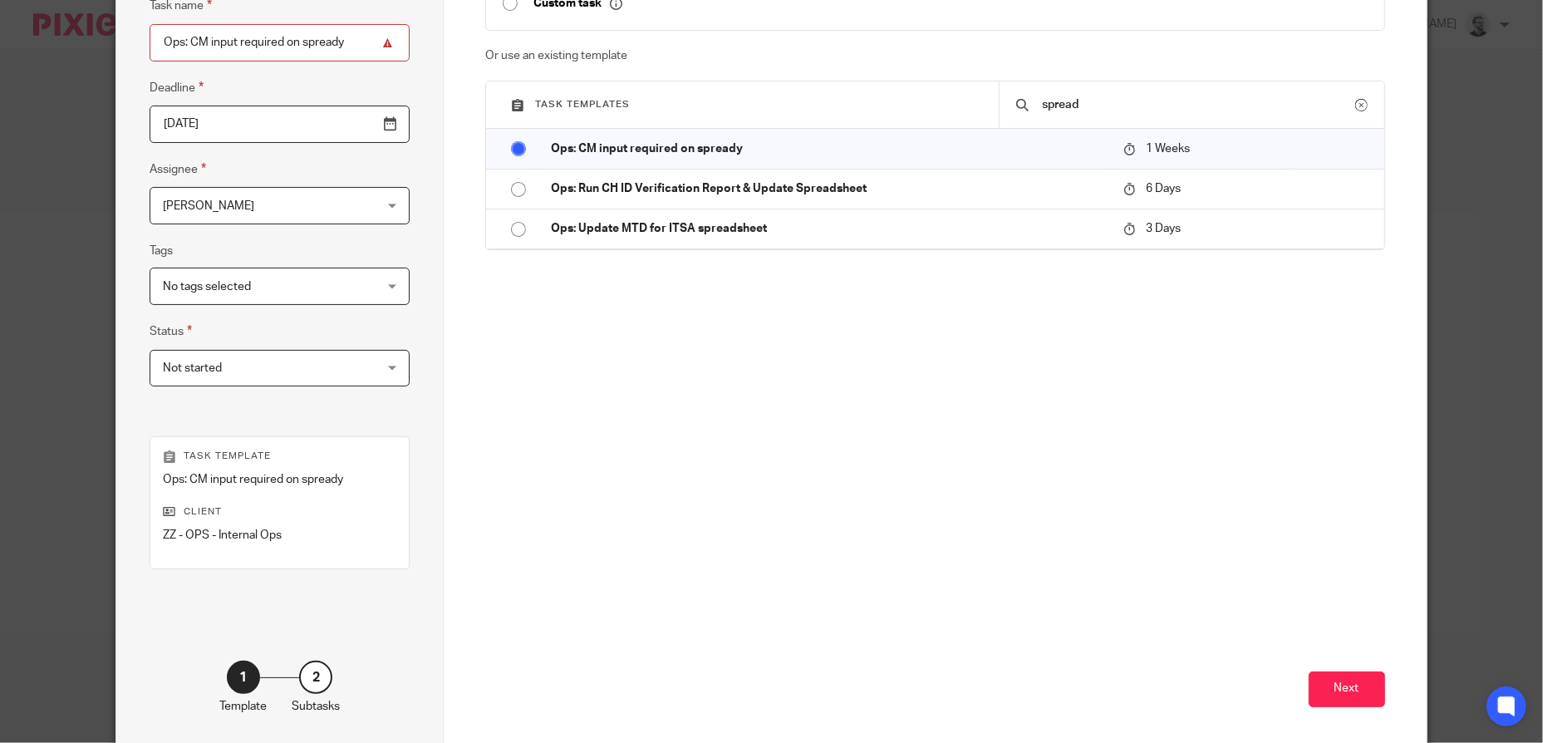
click at [465, 358] on div "Create a custom task Custom task Or use an existing template Task templates spr…" at bounding box center [935, 325] width 982 height 848
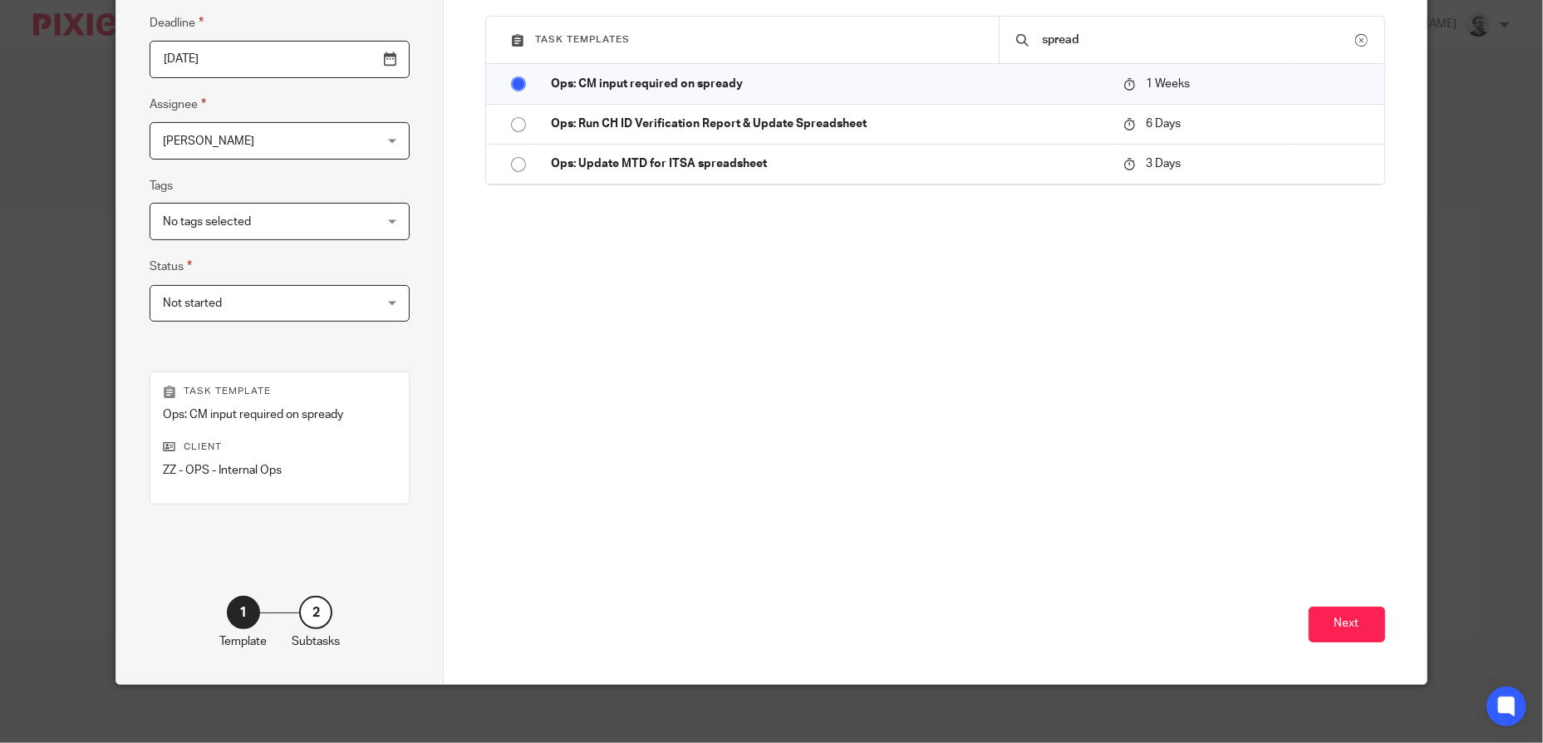
scroll to position [239, 0]
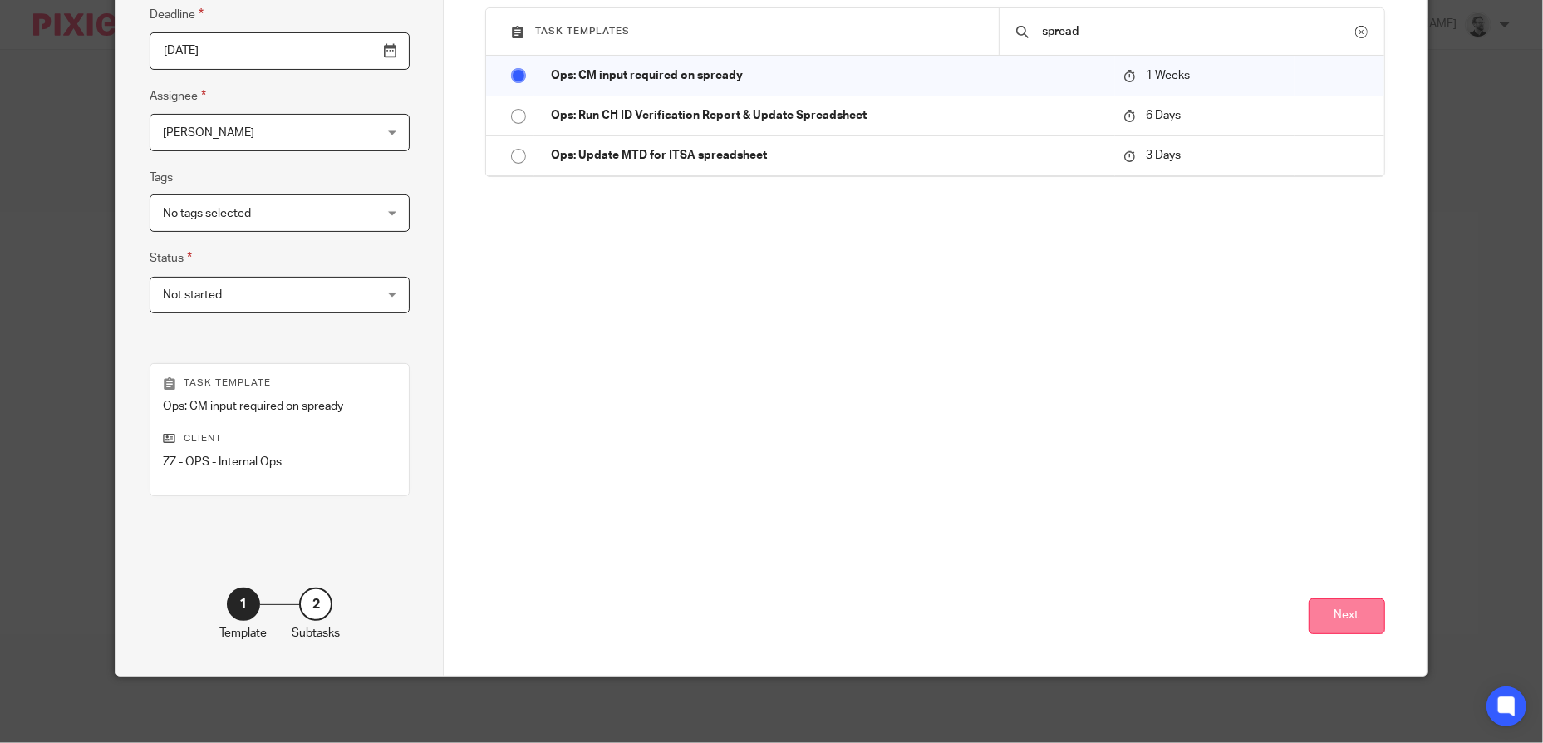
click at [1344, 617] on button "Next" at bounding box center [1347, 616] width 76 height 36
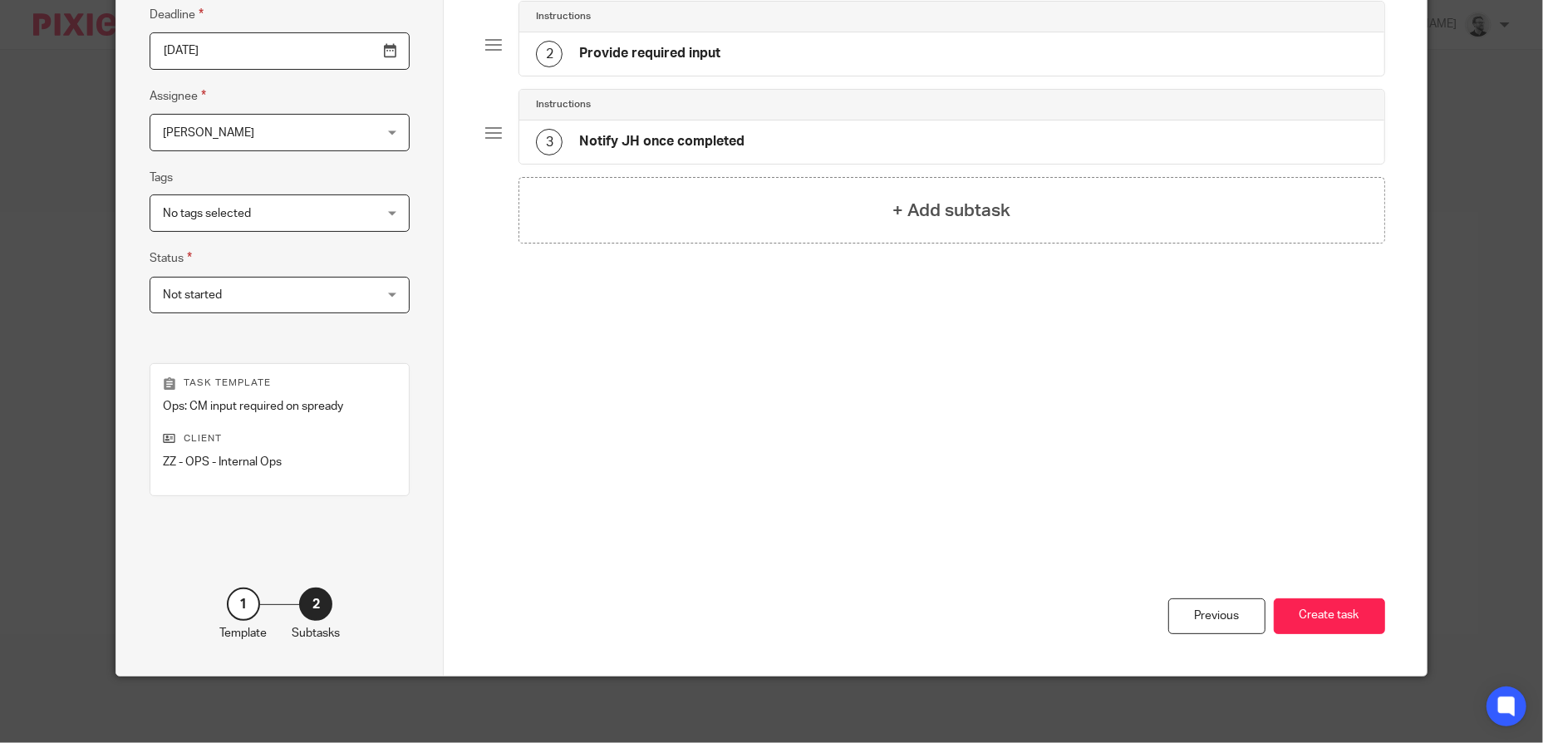
scroll to position [0, 0]
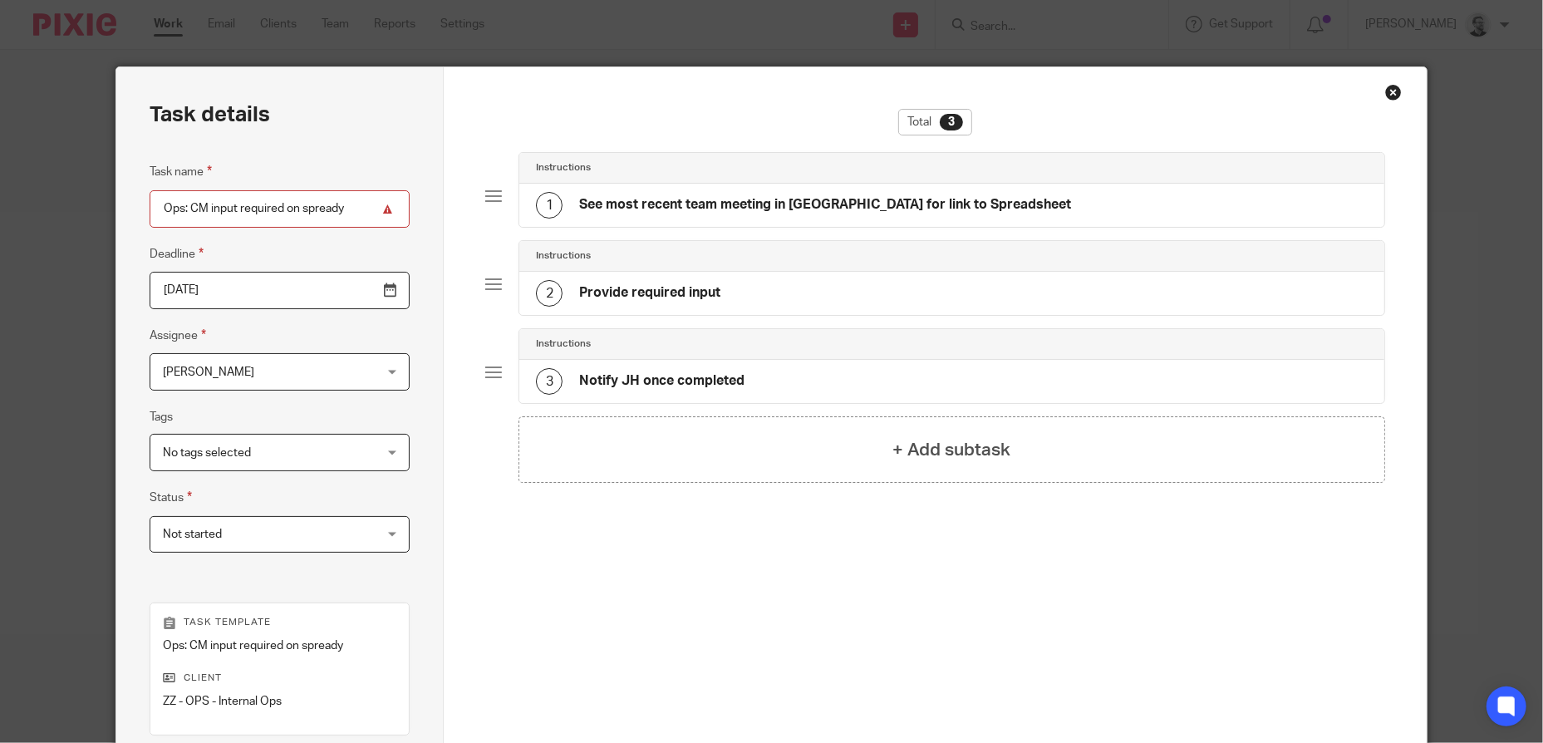
click at [882, 219] on div "1 See most recent team meeting in Loop for link to Spreadsheet" at bounding box center [951, 205] width 864 height 43
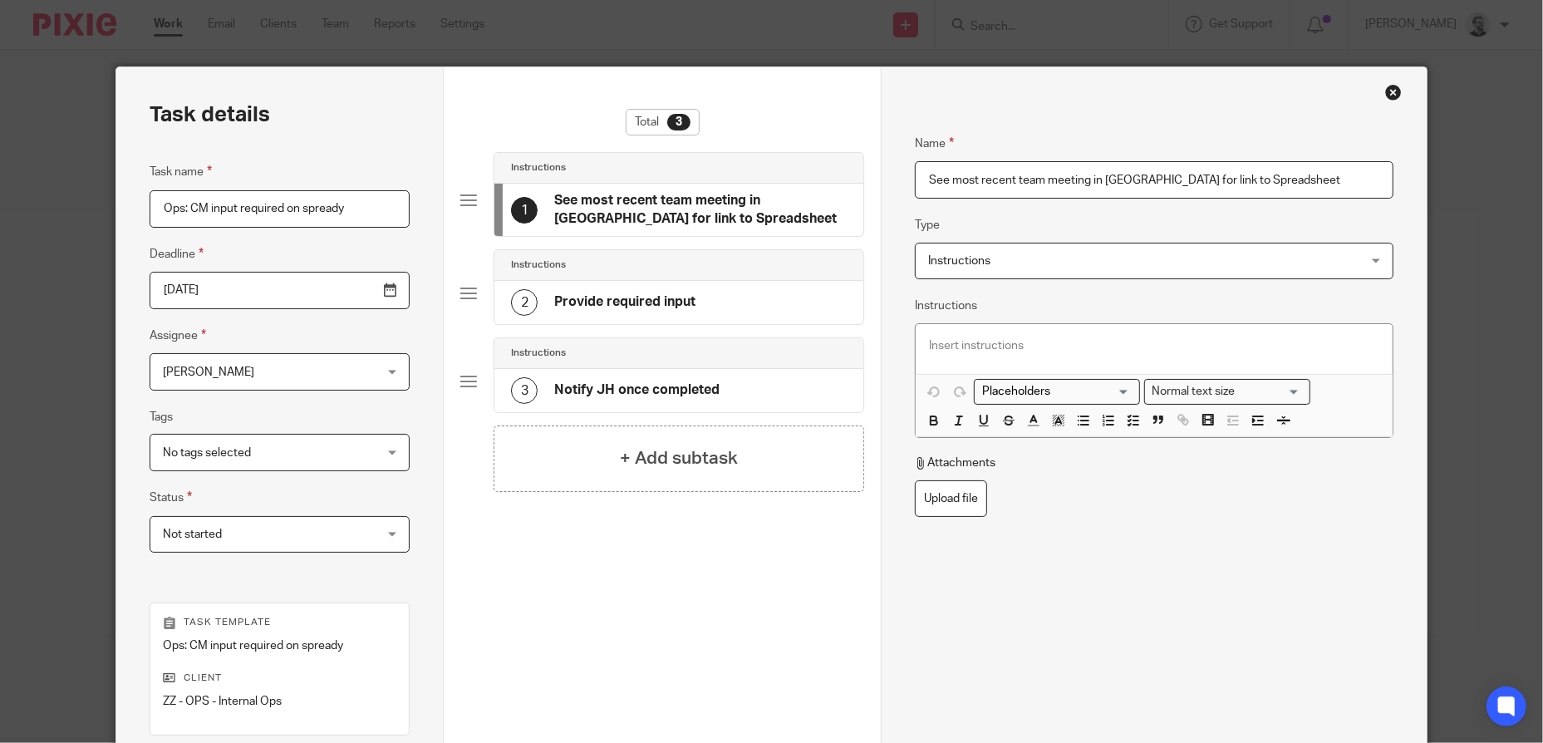
click at [1279, 180] on input "See most recent team meeting in [GEOGRAPHIC_DATA] for link to Spreadsheet" at bounding box center [1154, 179] width 479 height 37
drag, startPoint x: 1285, startPoint y: 181, endPoint x: 829, endPoint y: 174, distance: 455.4
click at [829, 174] on div "Task details Task name Ops: CM input required on spready Deadline 2025-10-21 As…" at bounding box center [771, 491] width 1310 height 848
click at [308, 208] on input "Ops: CM input required on spready" at bounding box center [280, 208] width 260 height 37
click at [299, 209] on input "Ops: CM input required on spready" at bounding box center [280, 208] width 260 height 37
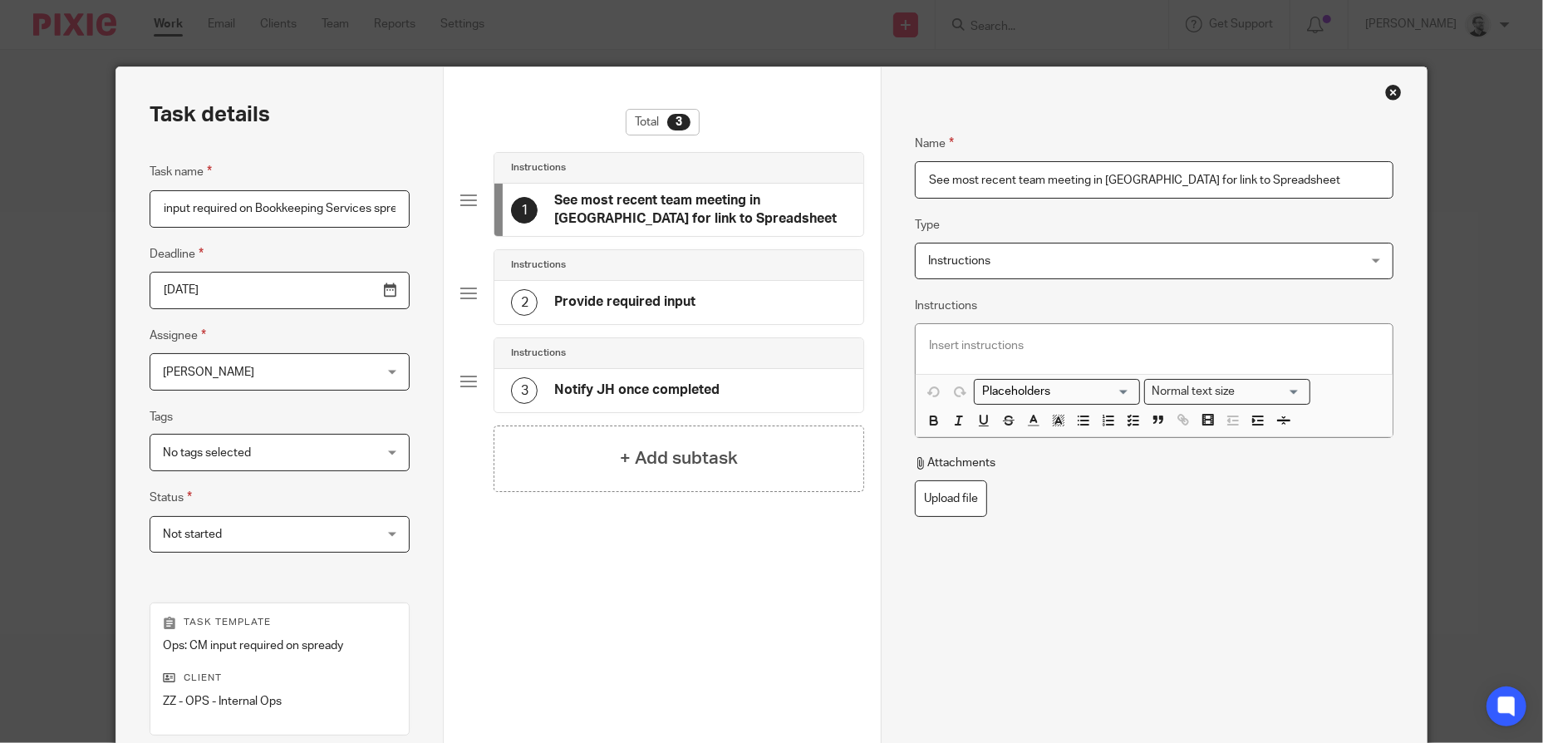
scroll to position [0, 50]
type input "Ops: CM input required on Bookkeeping Services spready"
click at [1011, 340] on p at bounding box center [1154, 345] width 450 height 17
click at [1078, 425] on icon "button" at bounding box center [1083, 420] width 15 height 15
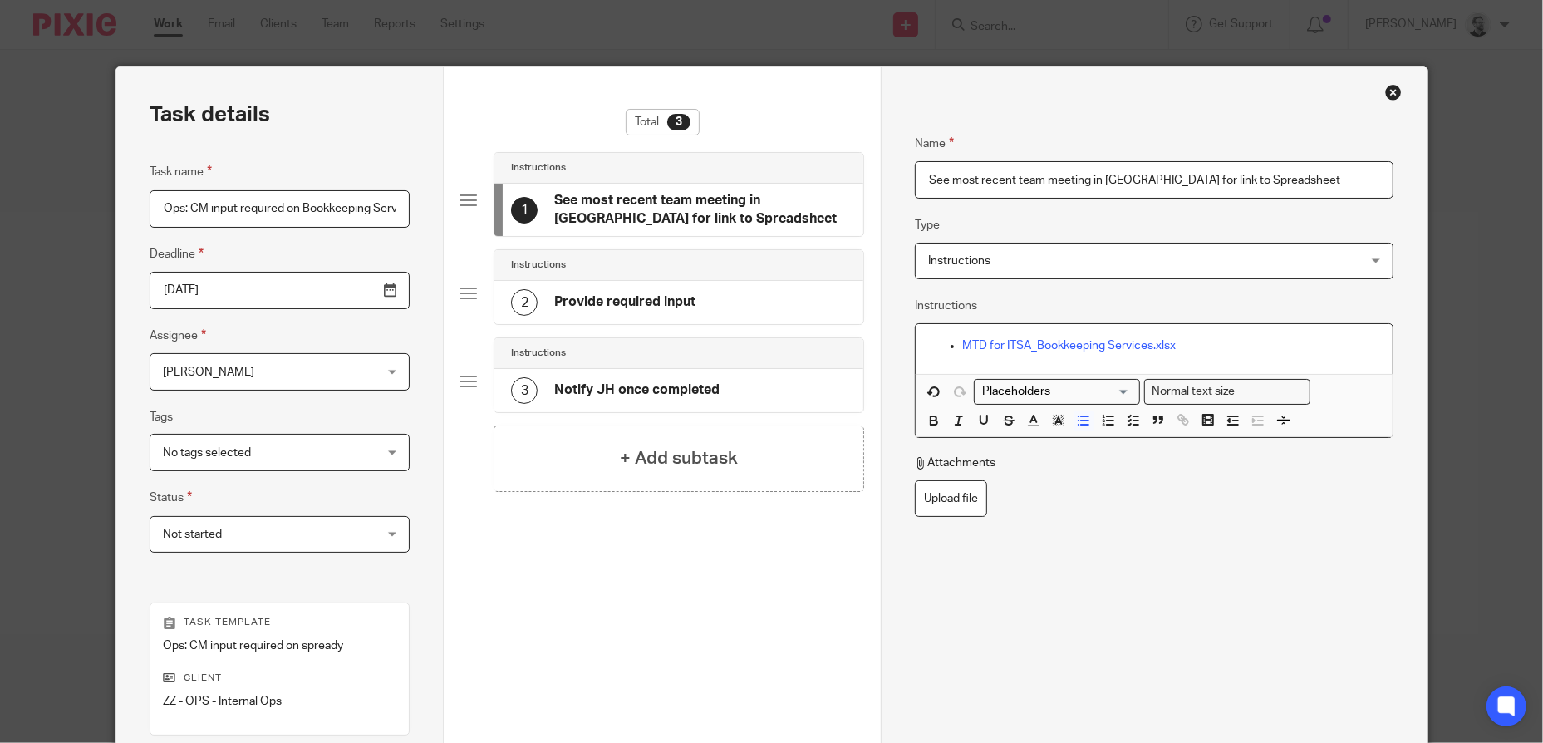
scroll to position [239, 0]
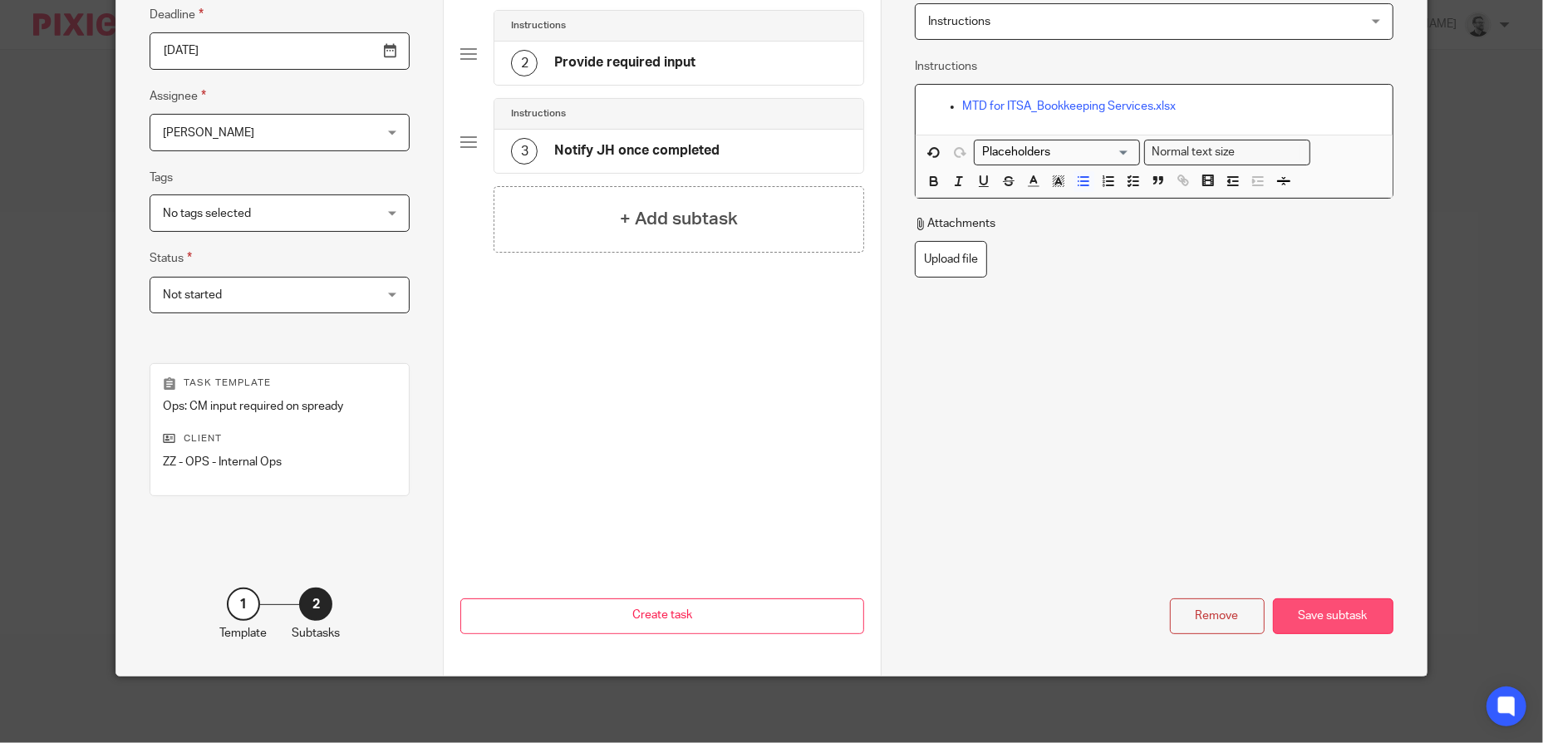
click at [1297, 614] on div "Save subtask" at bounding box center [1333, 616] width 120 height 36
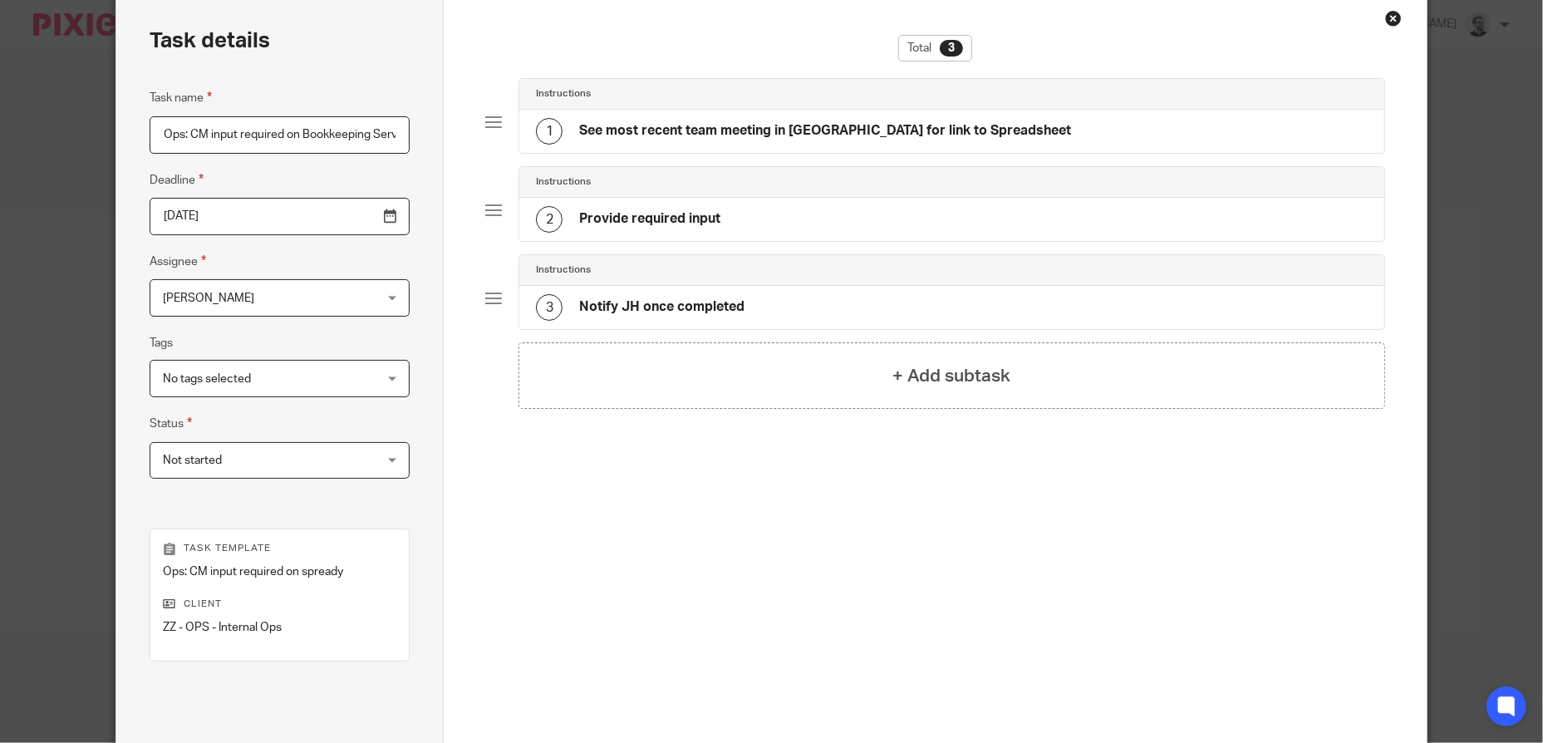
scroll to position [73, 0]
click at [738, 213] on div "2 Provide required input" at bounding box center [951, 220] width 864 height 43
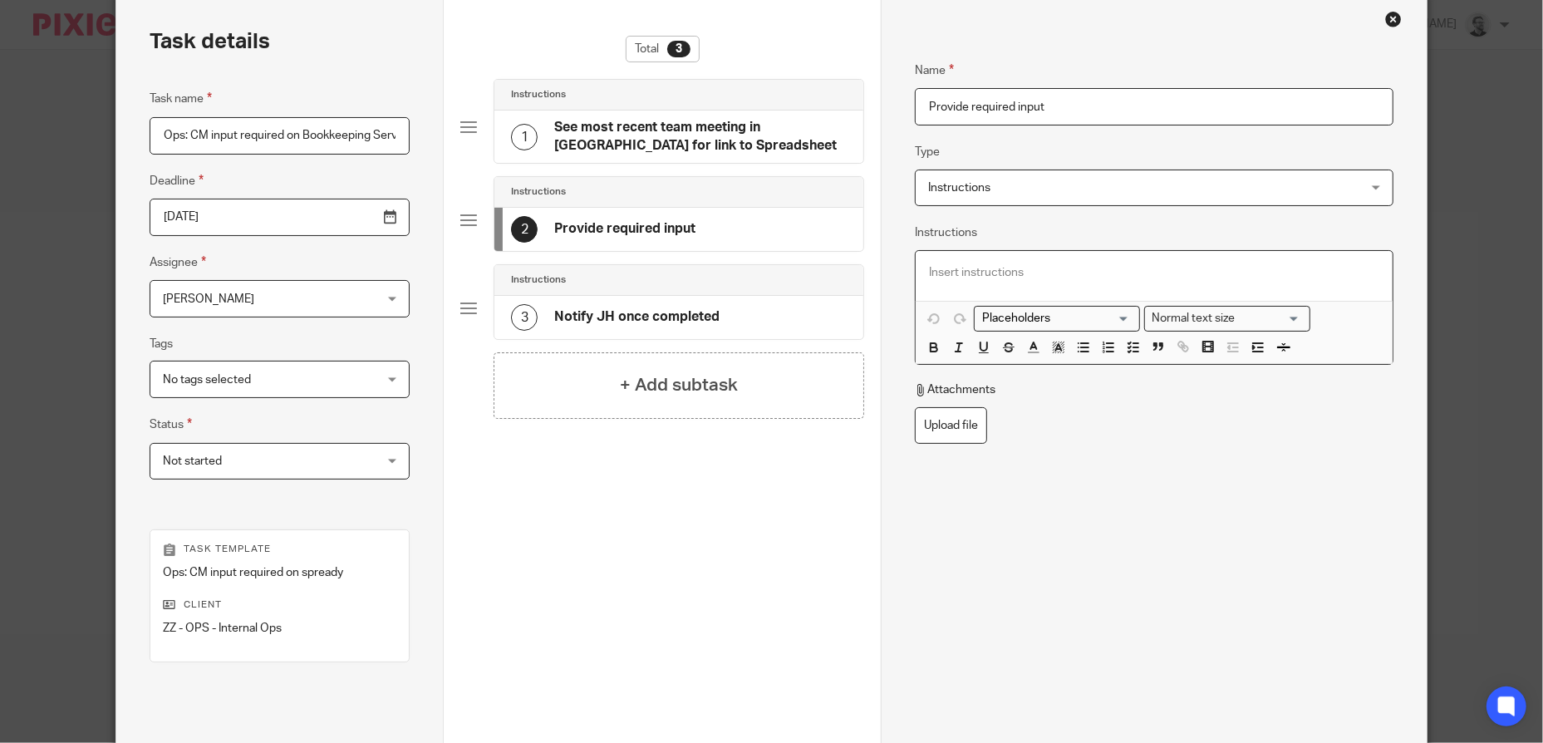
click at [1029, 266] on p at bounding box center [1154, 272] width 450 height 17
click at [1132, 350] on icon "button" at bounding box center [1133, 347] width 15 height 15
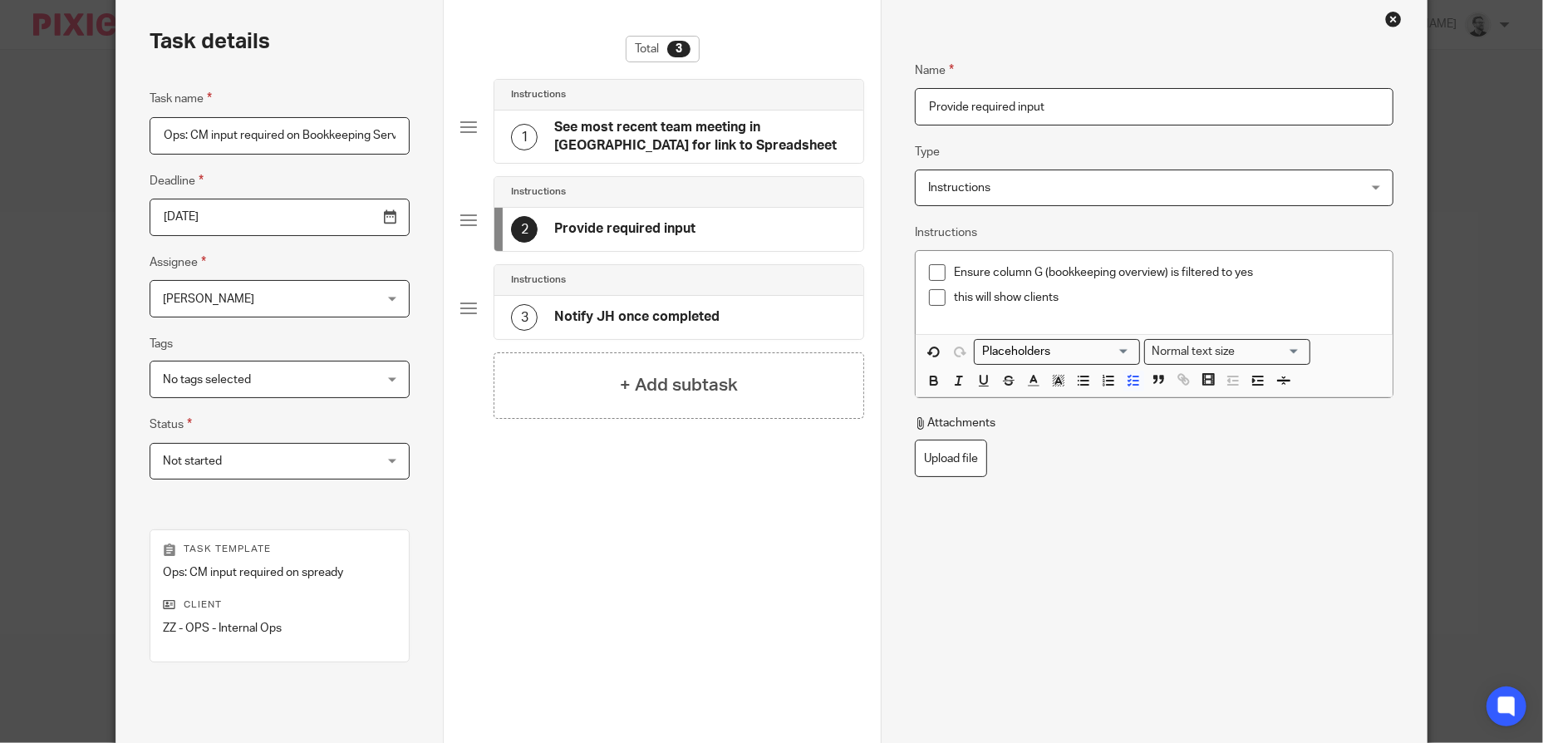
click at [1069, 298] on p "this will show clients" at bounding box center [1166, 297] width 425 height 17
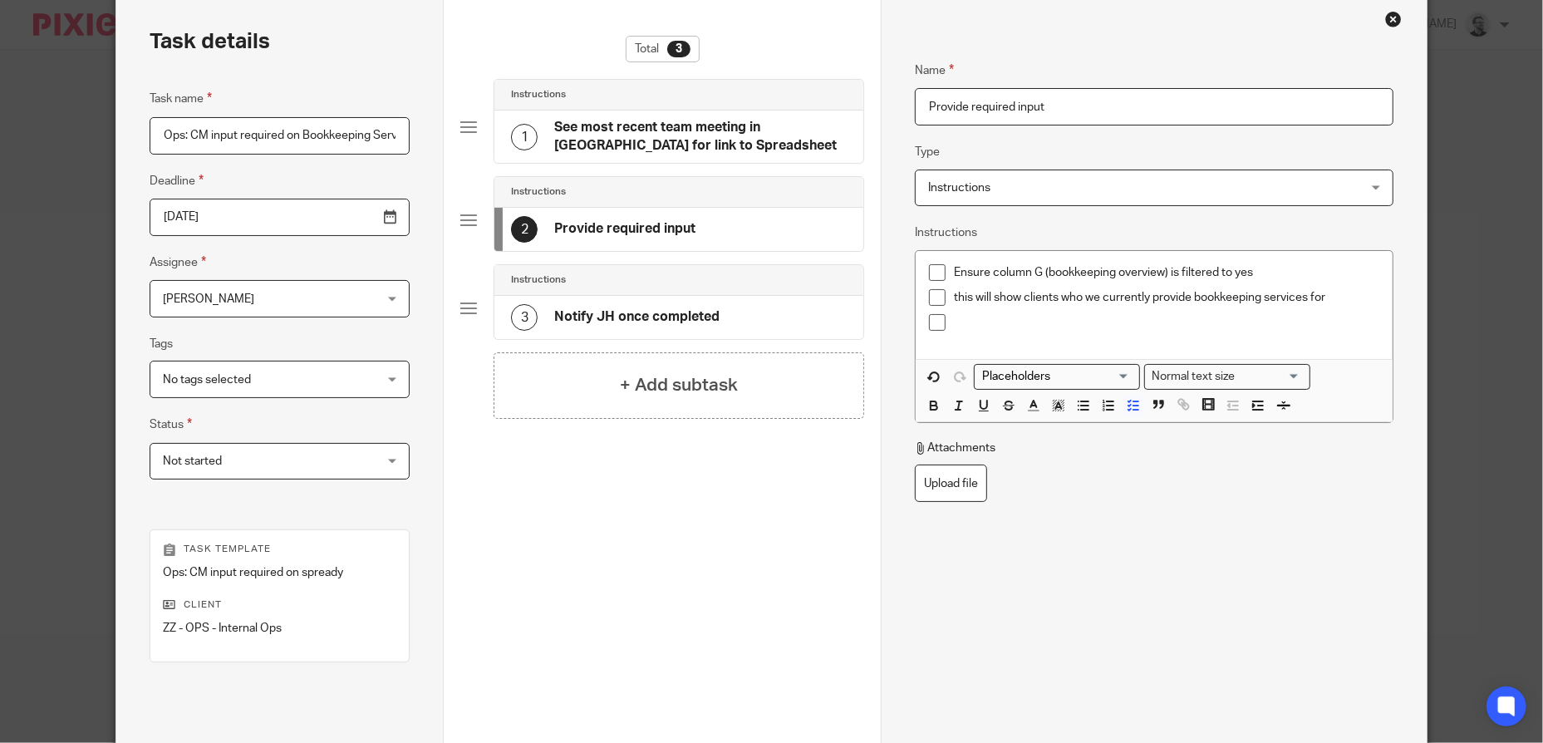
click at [994, 316] on p at bounding box center [1166, 322] width 425 height 17
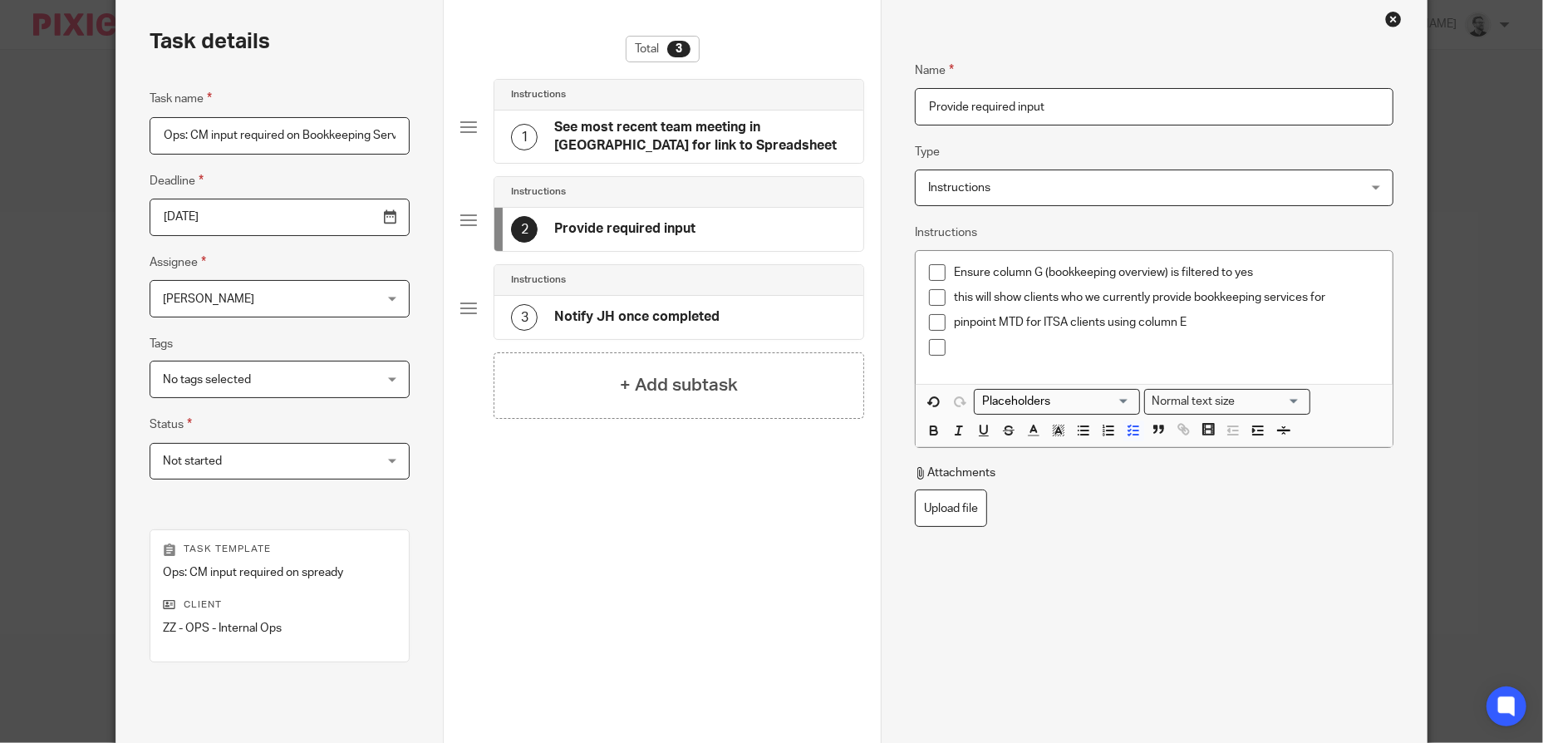
click at [1241, 272] on p "Ensure column G (bookkeeping overview) is filtered to yes" at bounding box center [1166, 272] width 425 height 17
click at [1260, 271] on p "Ensure column G (bookkeeping overview) is filtered to yes" at bounding box center [1166, 272] width 425 height 17
drag, startPoint x: 1275, startPoint y: 273, endPoint x: 1229, endPoint y: 273, distance: 46.5
click at [1229, 273] on p "Ensure column G (bookkeeping overview) is filtered to yes" at bounding box center [1166, 272] width 425 height 17
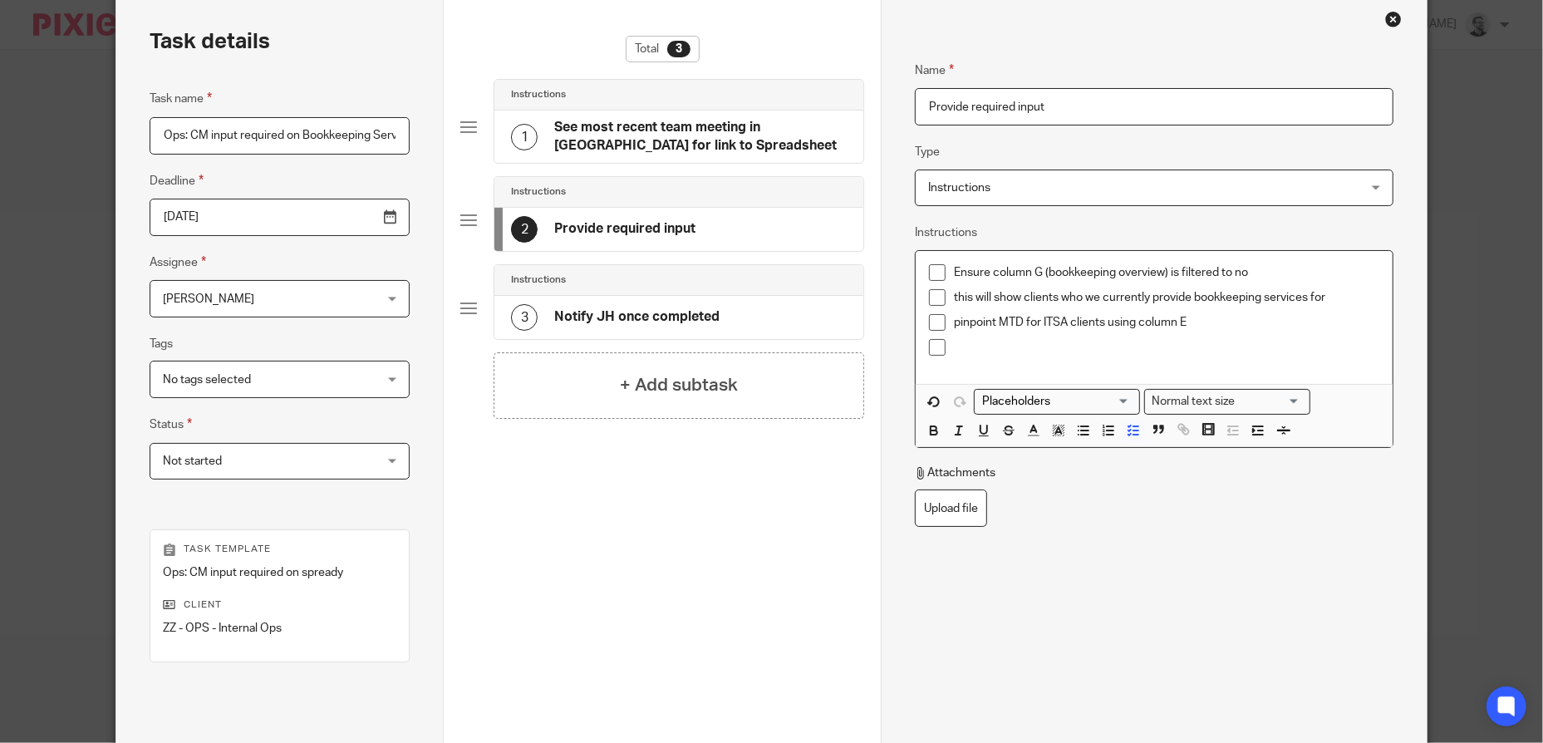
click at [1104, 297] on p "this will show clients who we currently provide bookkeeping services for" at bounding box center [1166, 297] width 425 height 17
click at [1094, 297] on p "this will show clients who we currently provide bookkeeping services for" at bounding box center [1166, 297] width 425 height 17
drag, startPoint x: 1237, startPoint y: 298, endPoint x: 1237, endPoint y: 287, distance: 11.6
click at [1237, 298] on p "this will show clients who we DO NOT currently provide bookkeeping services for" at bounding box center [1166, 297] width 425 height 17
click at [1094, 351] on p at bounding box center [1166, 355] width 425 height 17
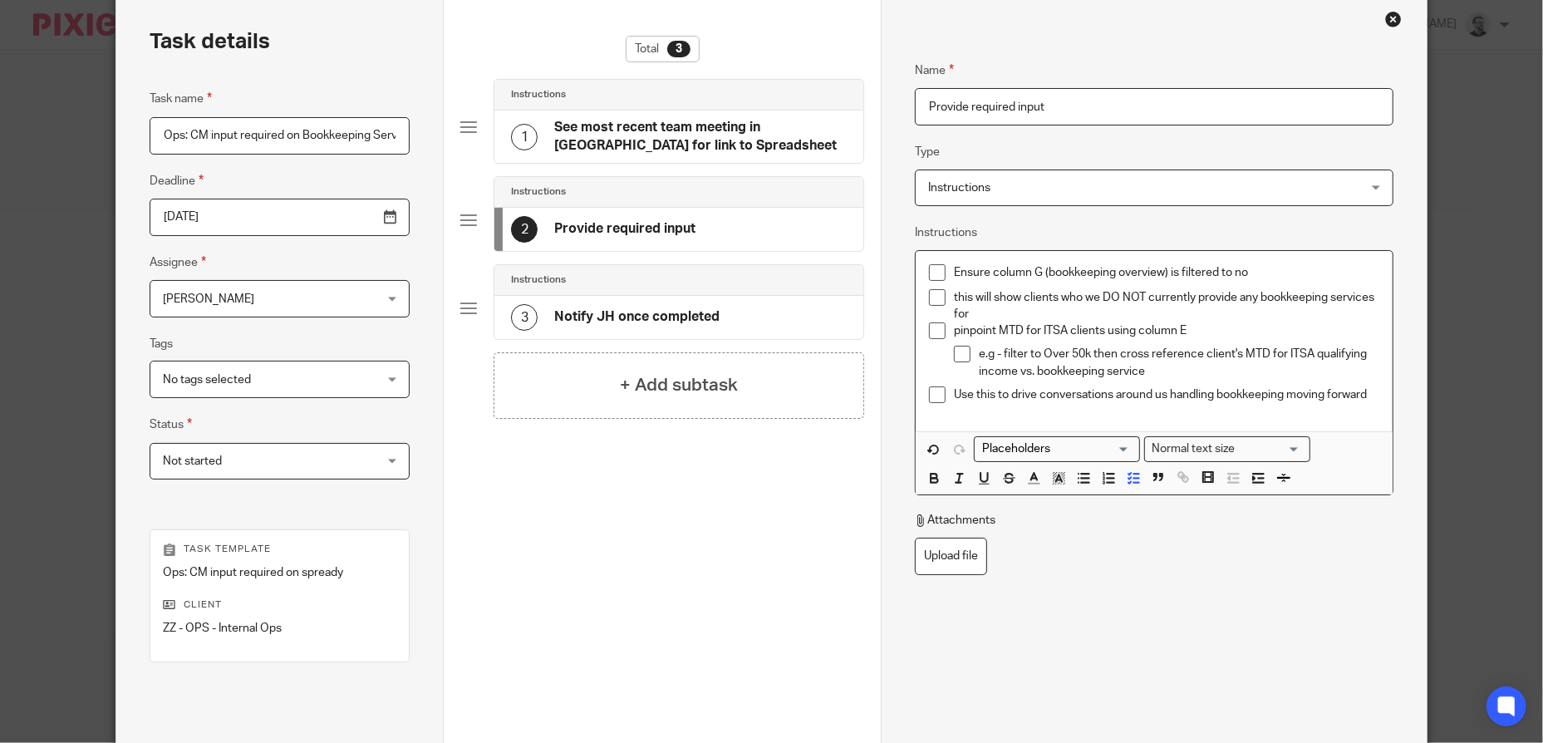
click at [1234, 380] on p "e.g - filter to Over 50k then cross reference client's MTD for ITSA qualifying …" at bounding box center [1179, 363] width 400 height 34
click at [954, 296] on p "this will show clients who we DO NOT currently provide any bookkeeping services…" at bounding box center [1166, 306] width 425 height 34
click at [1271, 341] on p "pinpoint MTD for ITSA clients using column E" at bounding box center [1166, 335] width 425 height 17
click at [1370, 400] on p "Use this to drive conversations around us handling bookkeeping moving forward" at bounding box center [1166, 399] width 425 height 17
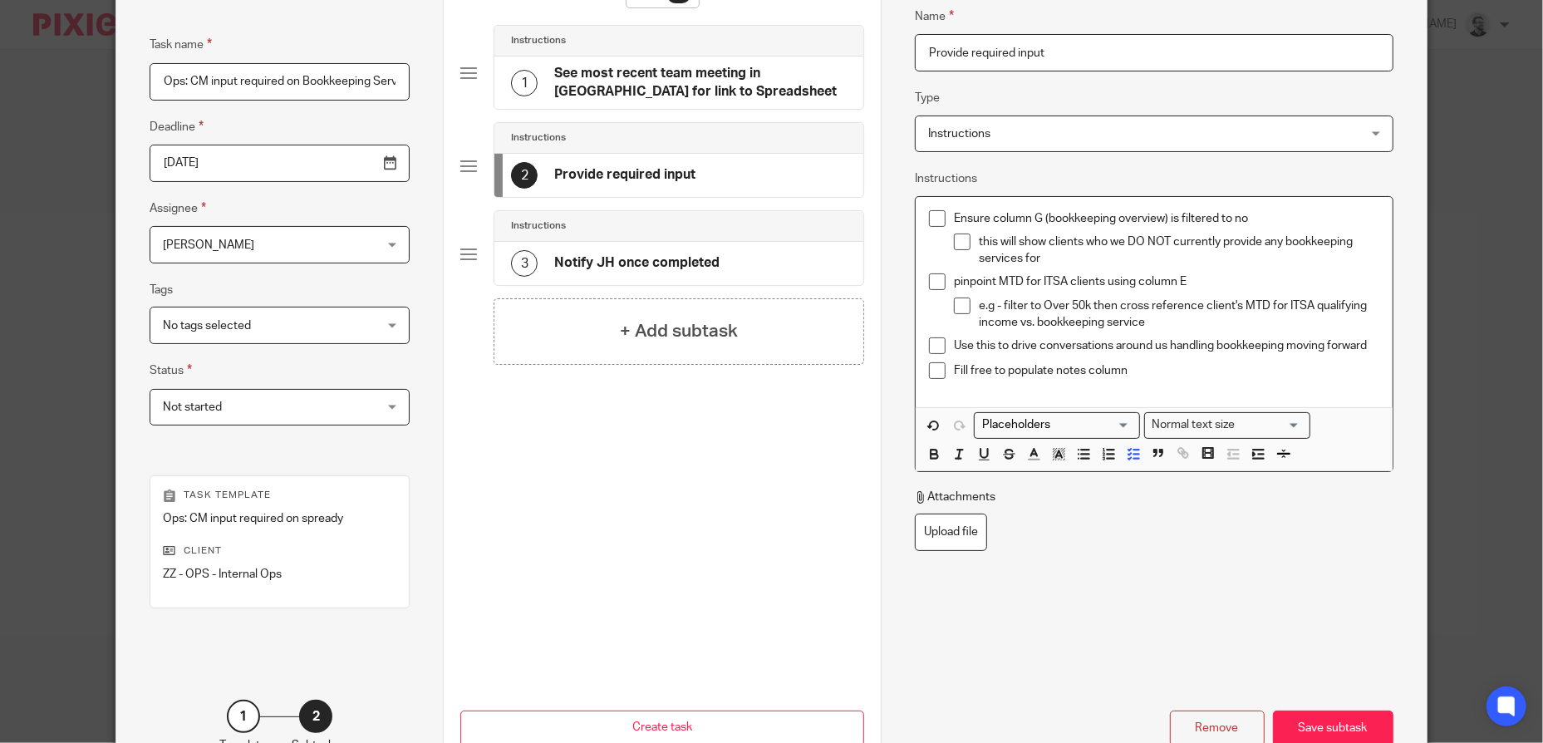
scroll to position [239, 0]
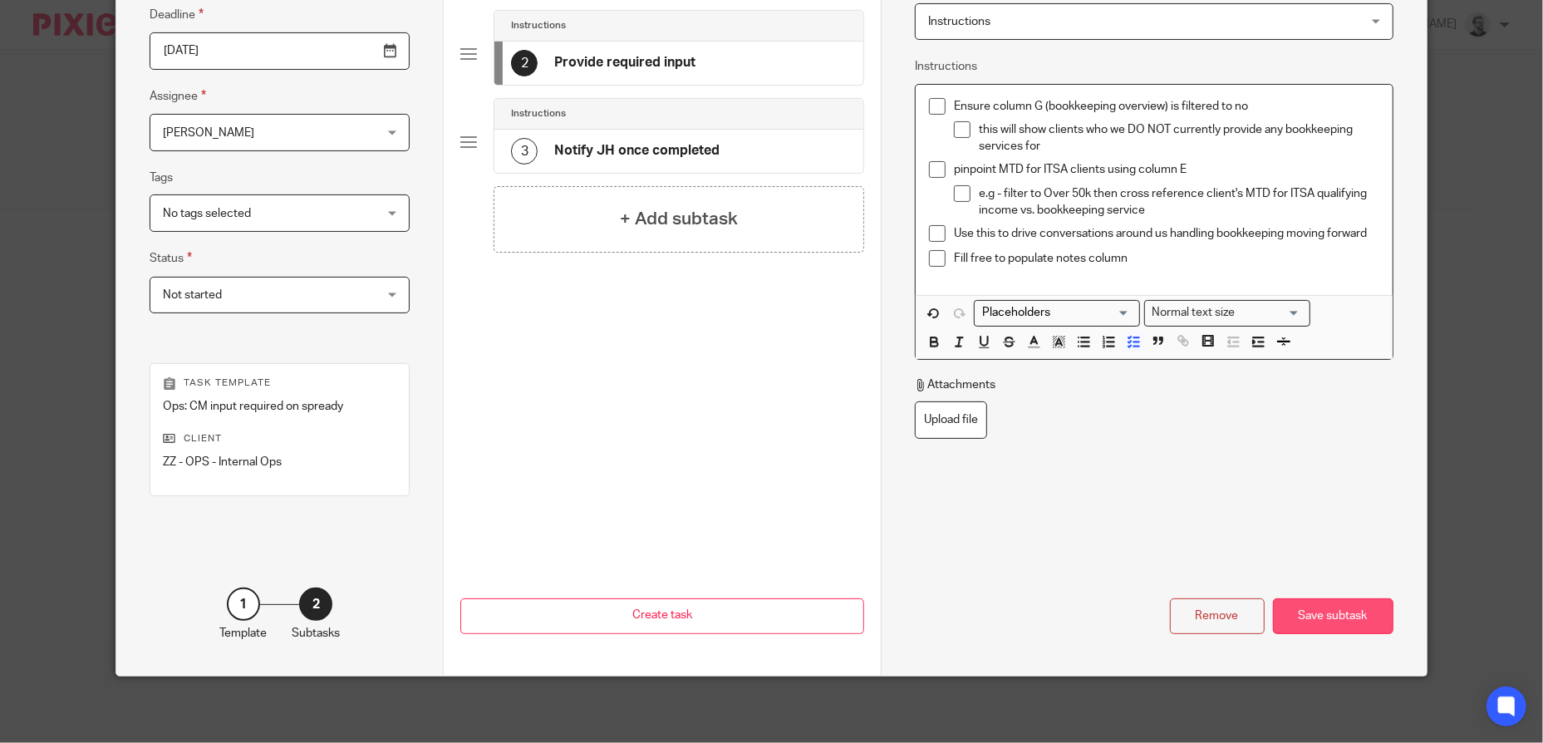
click at [1329, 618] on div "Save subtask" at bounding box center [1333, 616] width 120 height 36
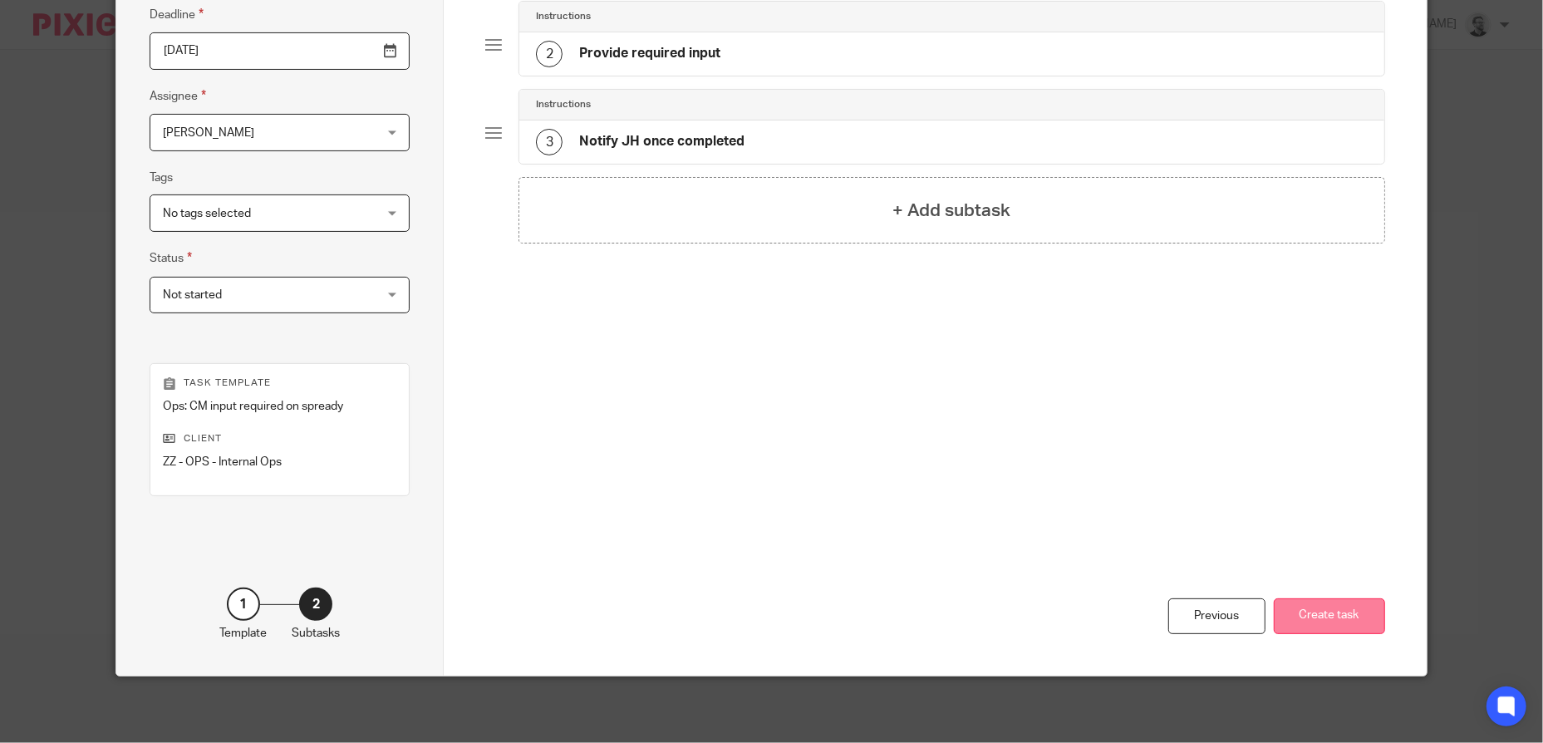
click at [1300, 606] on button "Create task" at bounding box center [1329, 616] width 111 height 36
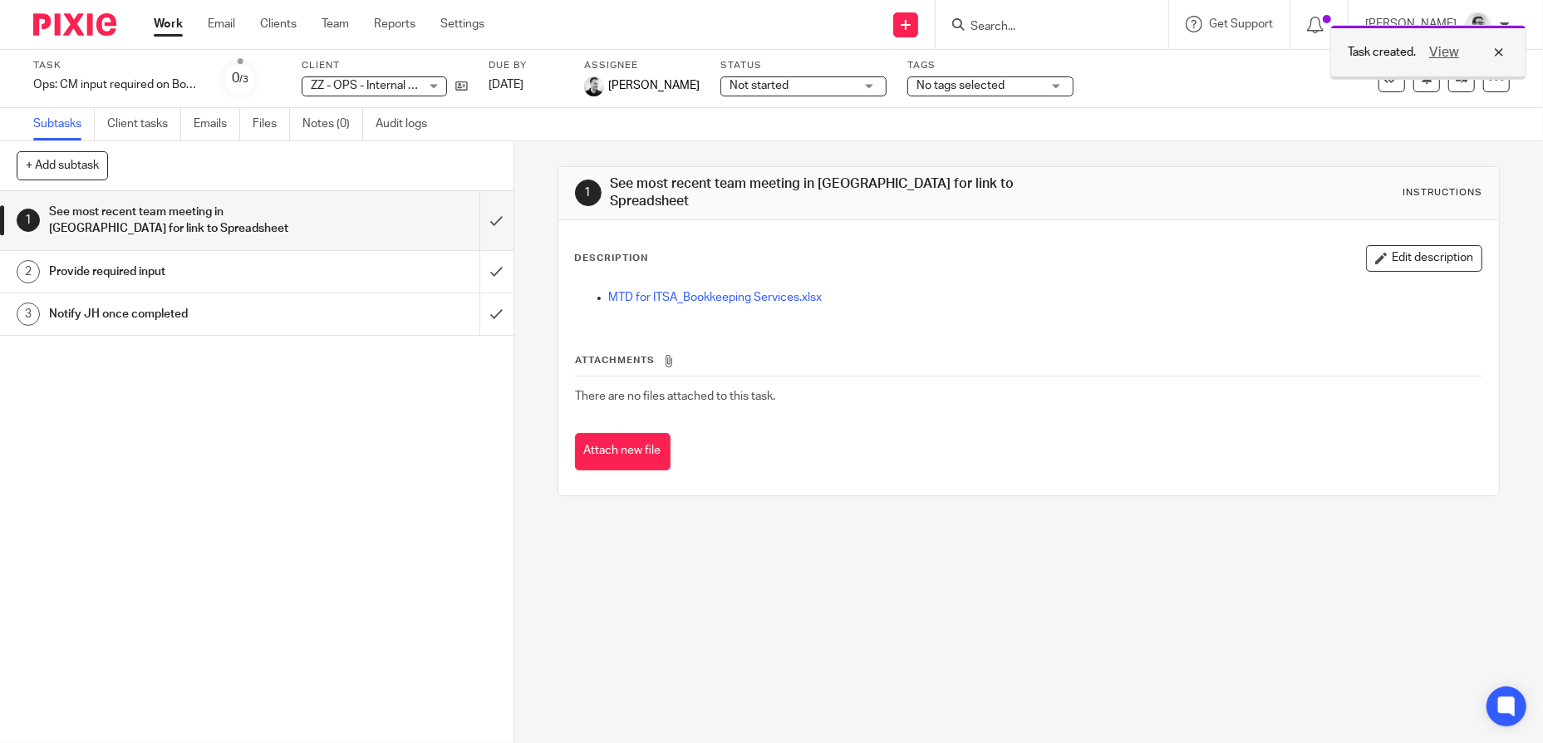
drag, startPoint x: 1498, startPoint y: 51, endPoint x: 1506, endPoint y: 84, distance: 34.3
click at [1498, 52] on div "View" at bounding box center [1462, 52] width 93 height 20
click at [1488, 85] on icon at bounding box center [1496, 79] width 17 height 17
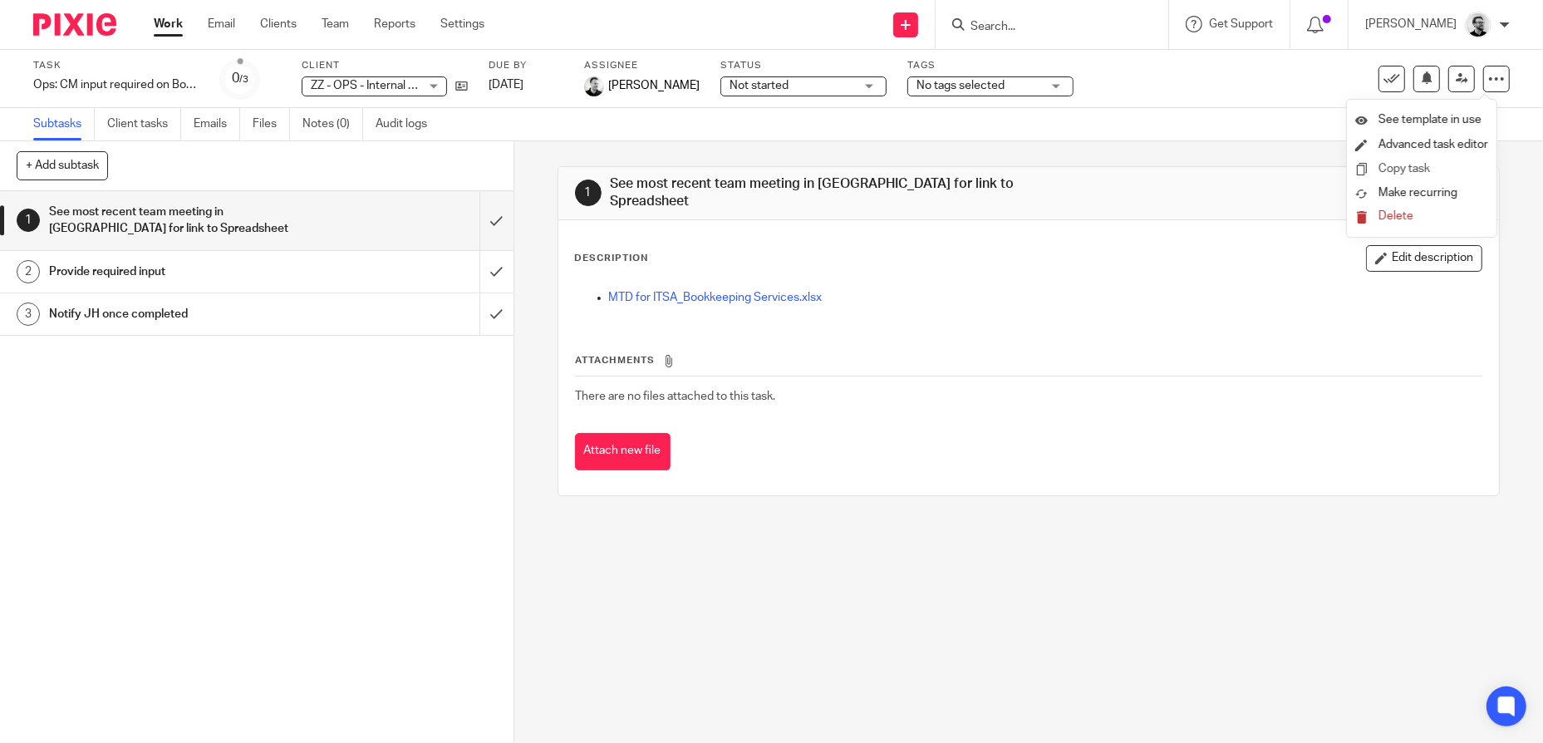
click at [1436, 170] on li "Copy task" at bounding box center [1421, 169] width 133 height 24
click at [1404, 166] on link "Copy task" at bounding box center [1404, 169] width 52 height 12
click at [1501, 52] on div at bounding box center [1486, 52] width 45 height 20
click at [1488, 76] on icon at bounding box center [1496, 79] width 17 height 17
click at [1438, 165] on link "Advanced task editor" at bounding box center [1423, 169] width 110 height 12
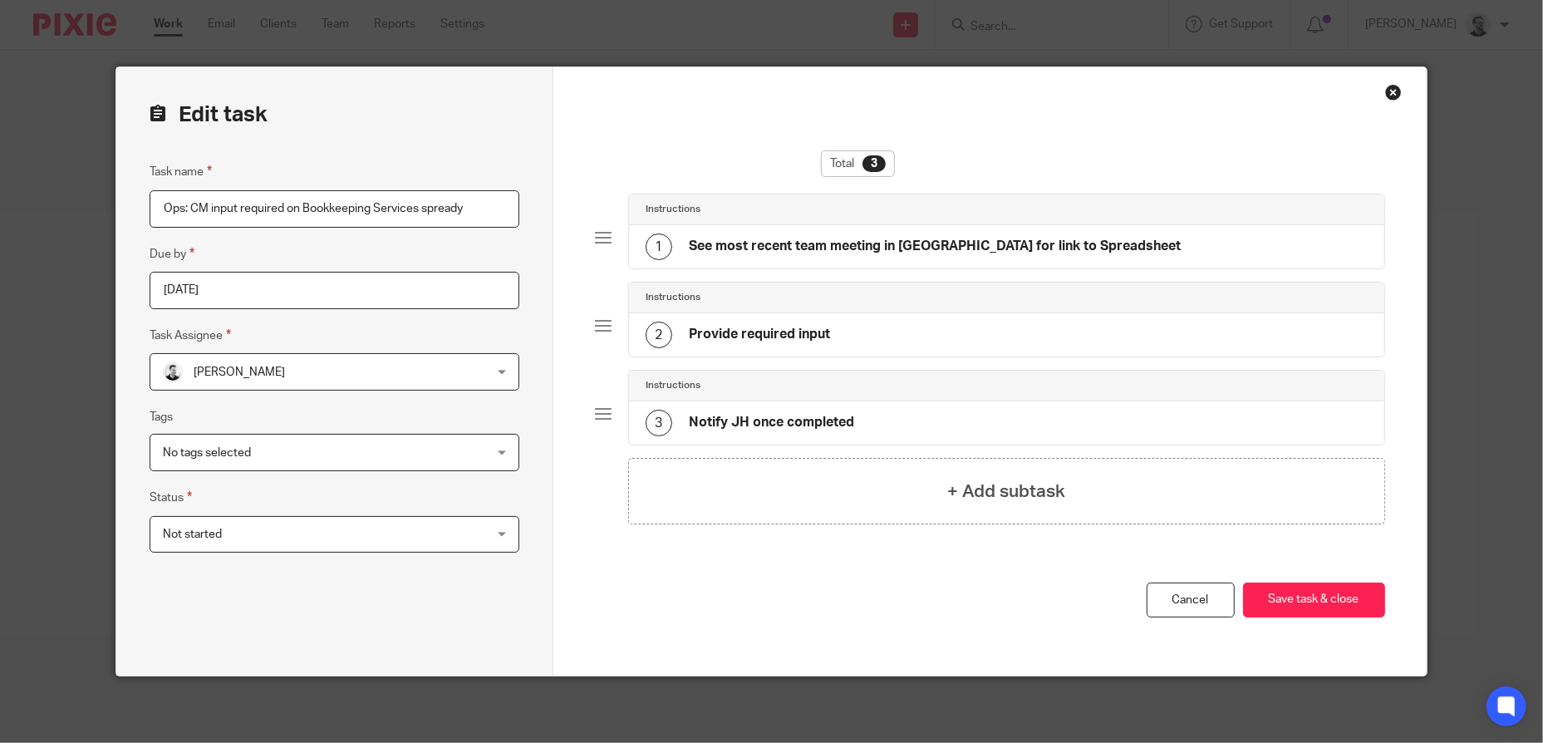
click at [462, 372] on div "David Clarke David Clarke" at bounding box center [334, 371] width 369 height 37
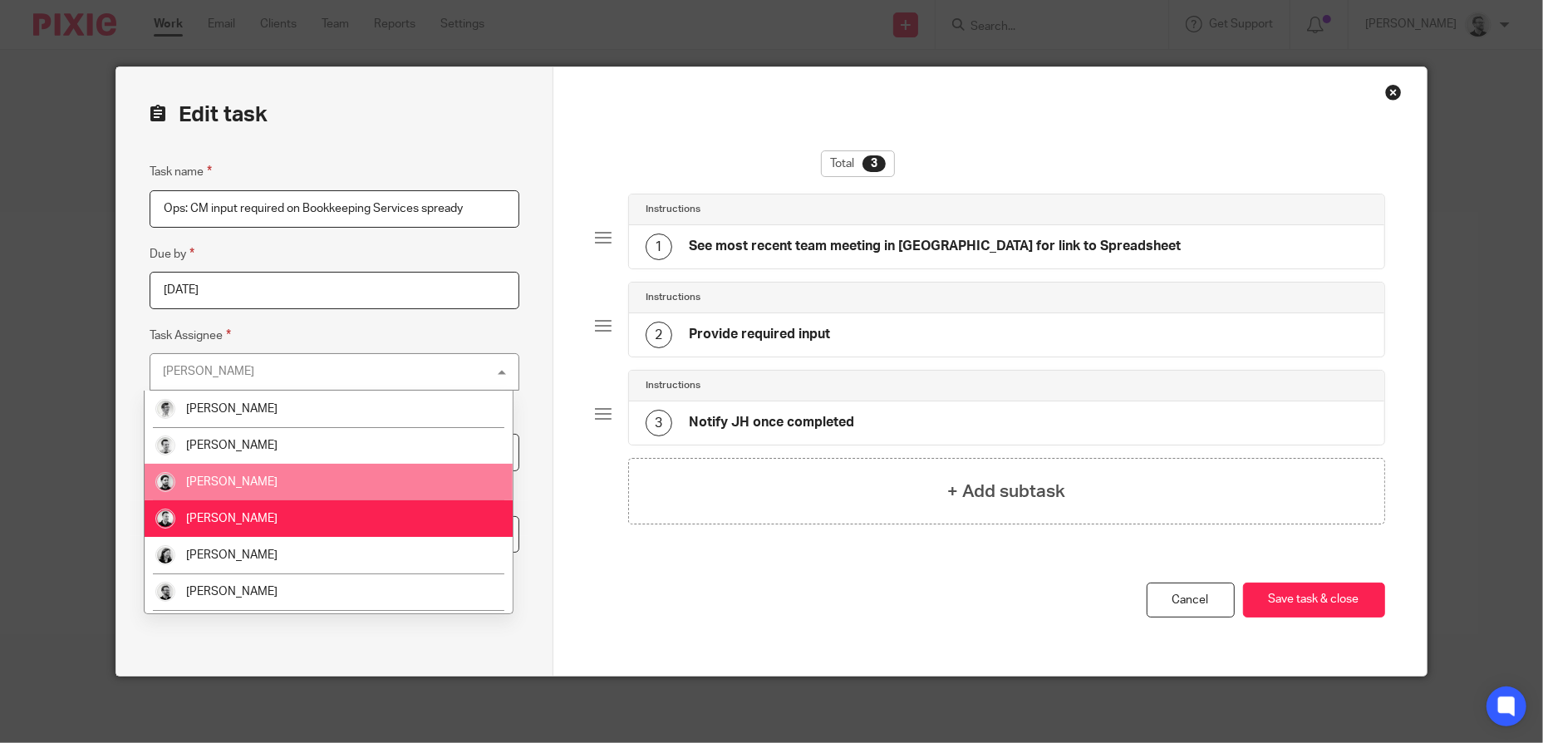
click at [371, 479] on li "[PERSON_NAME]" at bounding box center [329, 482] width 368 height 37
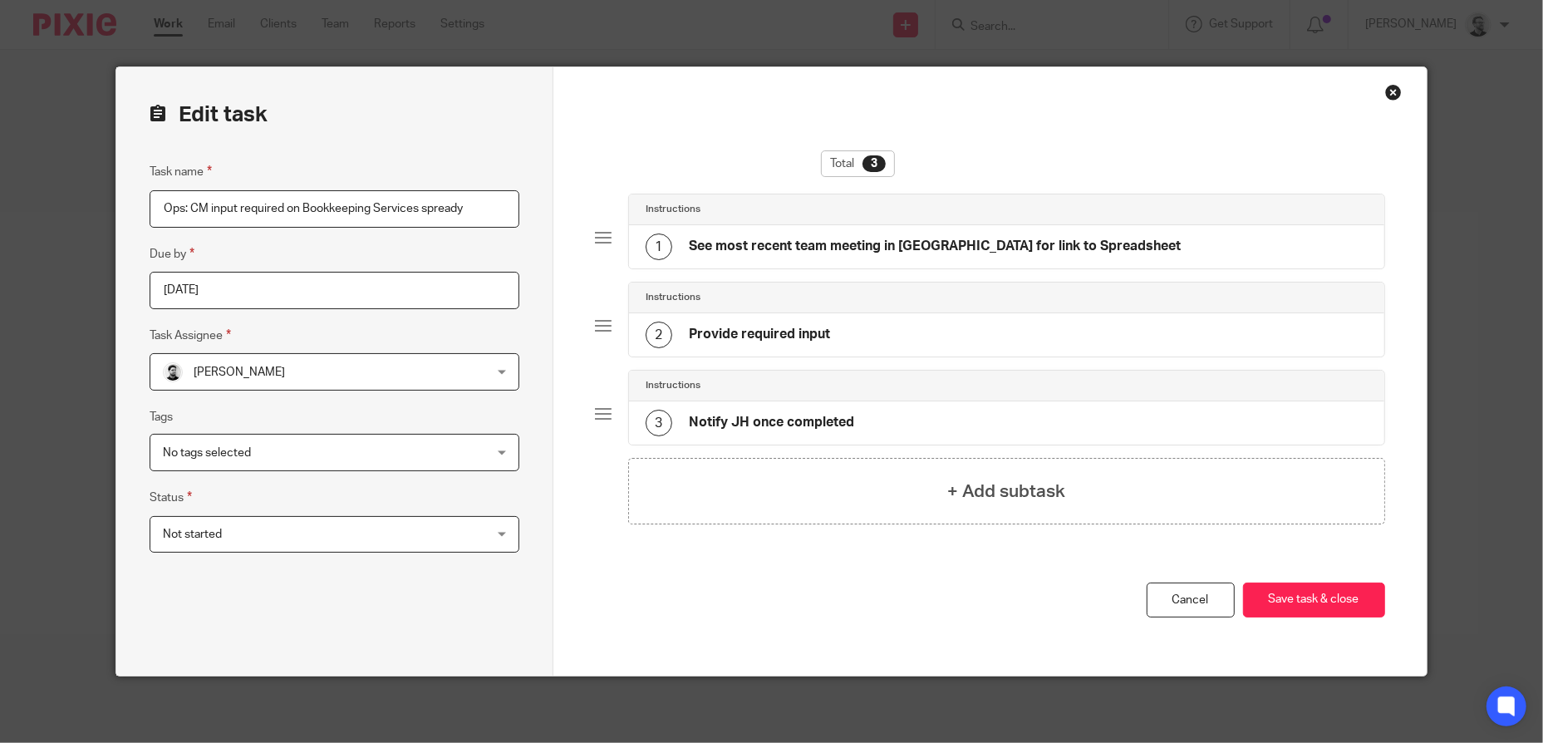
click at [806, 577] on div "Total 3 Instructions 1 See most recent team meeting in Loop for link to Spreads…" at bounding box center [990, 366] width 790 height 432
click at [1301, 597] on button "Save task & close" at bounding box center [1314, 600] width 142 height 36
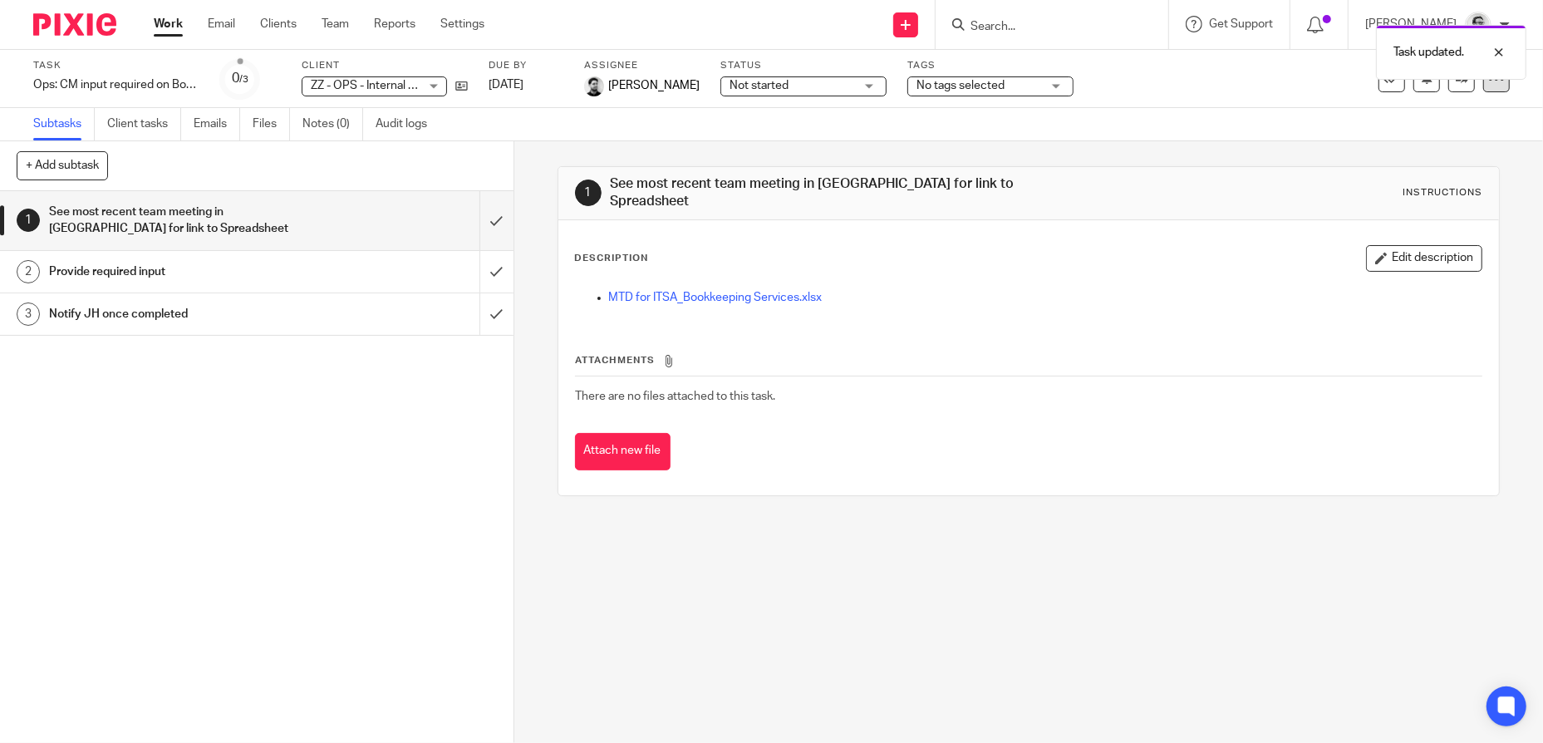
click at [1488, 86] on icon at bounding box center [1496, 79] width 17 height 17
click at [1413, 190] on link "Copy task" at bounding box center [1394, 194] width 52 height 12
click at [1501, 49] on div at bounding box center [1486, 52] width 45 height 20
click at [1483, 88] on div at bounding box center [1496, 79] width 27 height 27
click at [679, 86] on span "[PERSON_NAME]" at bounding box center [653, 85] width 91 height 17
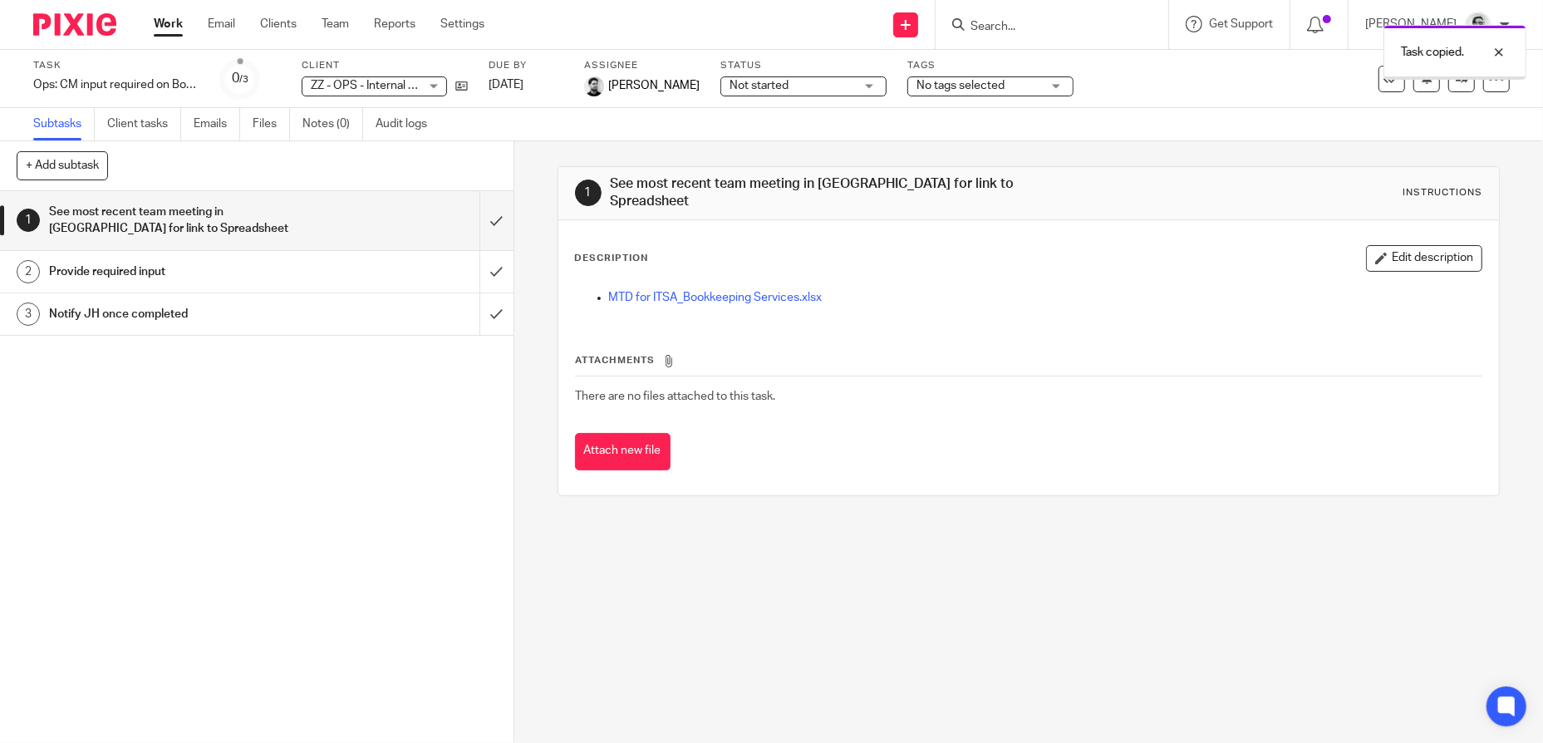
click at [675, 88] on span "[PERSON_NAME]" at bounding box center [653, 85] width 91 height 17
click at [1497, 50] on div at bounding box center [1486, 52] width 45 height 20
click at [1491, 83] on icon at bounding box center [1496, 79] width 17 height 17
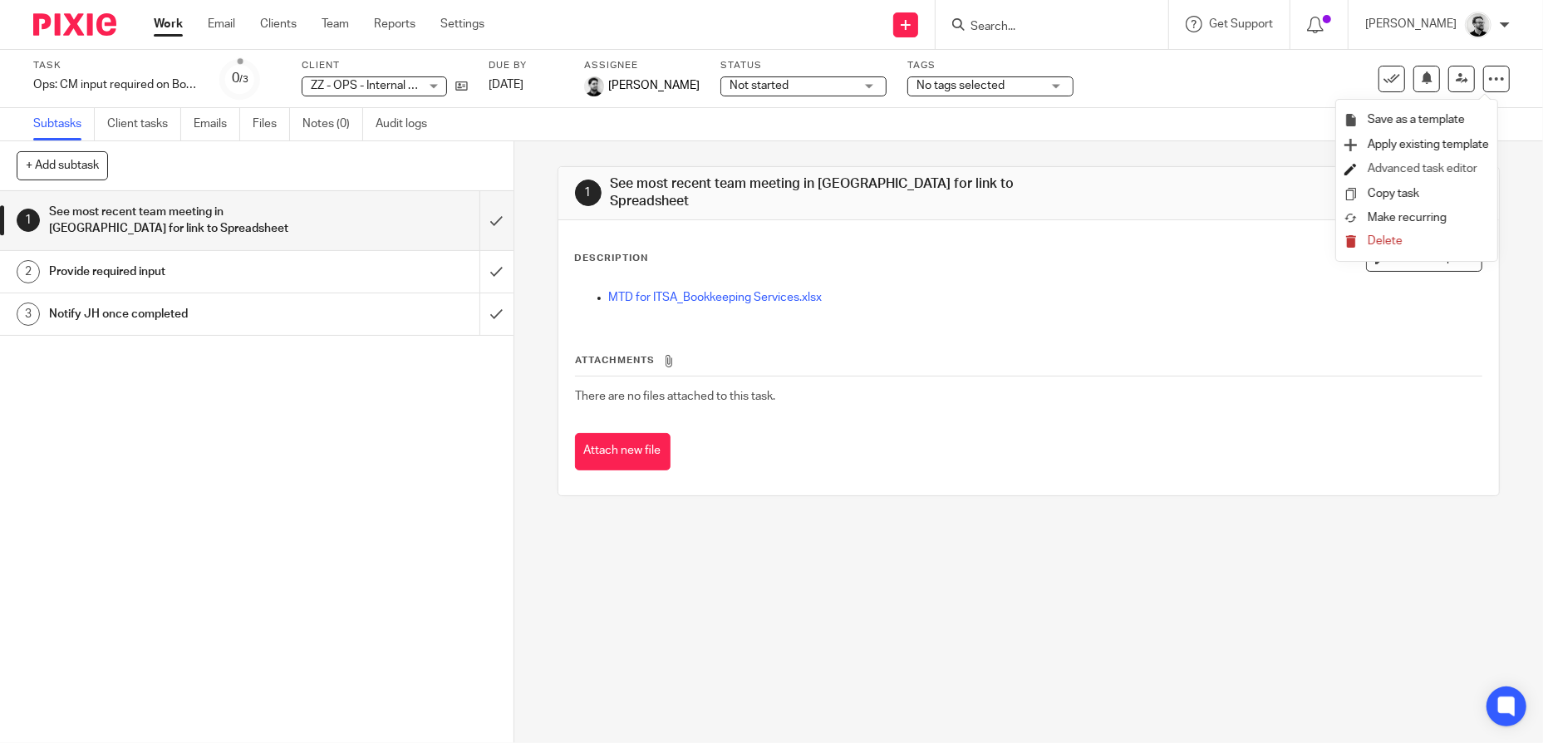
click at [1445, 169] on link "Advanced task editor" at bounding box center [1423, 169] width 110 height 12
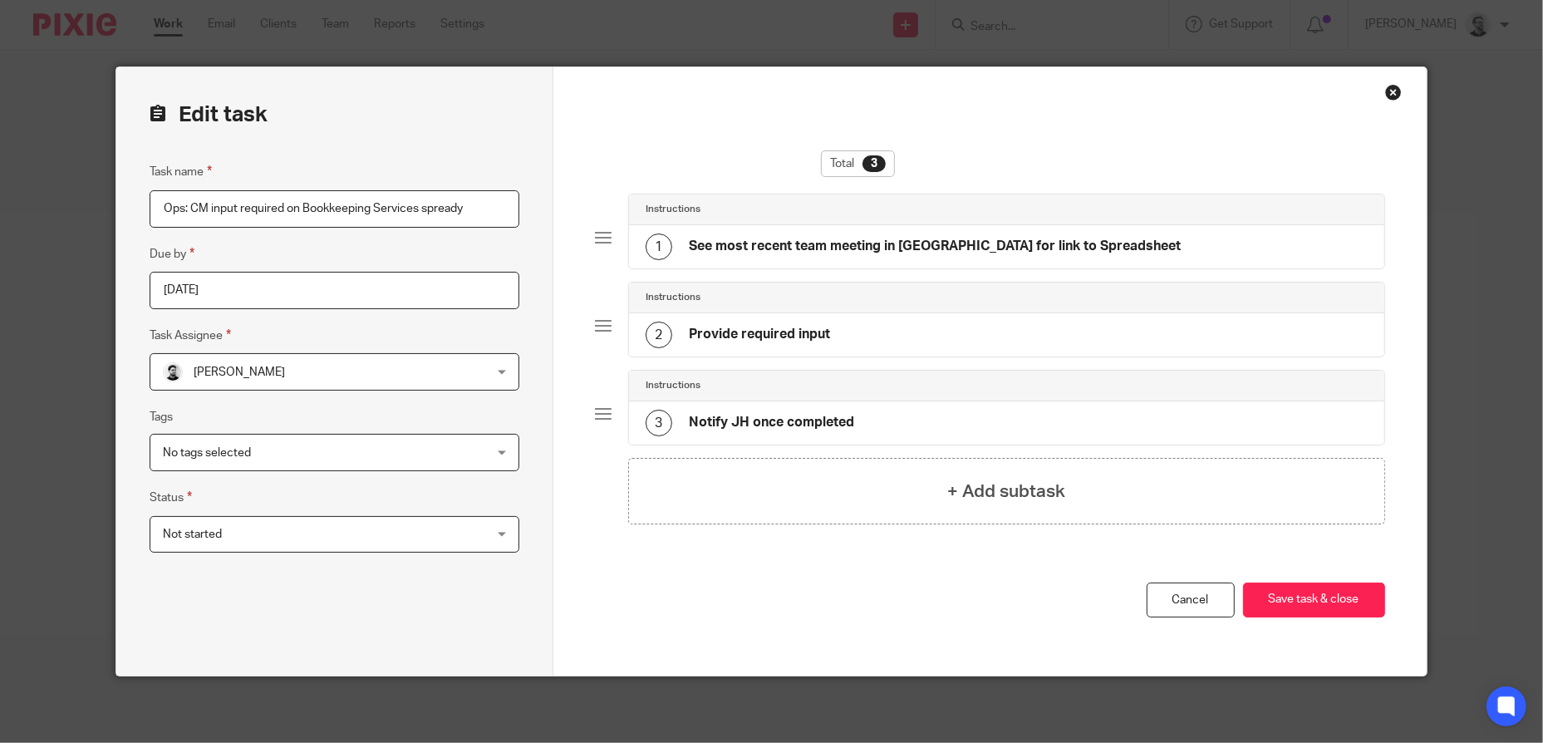
click at [388, 370] on span "[PERSON_NAME]" at bounding box center [305, 371] width 284 height 35
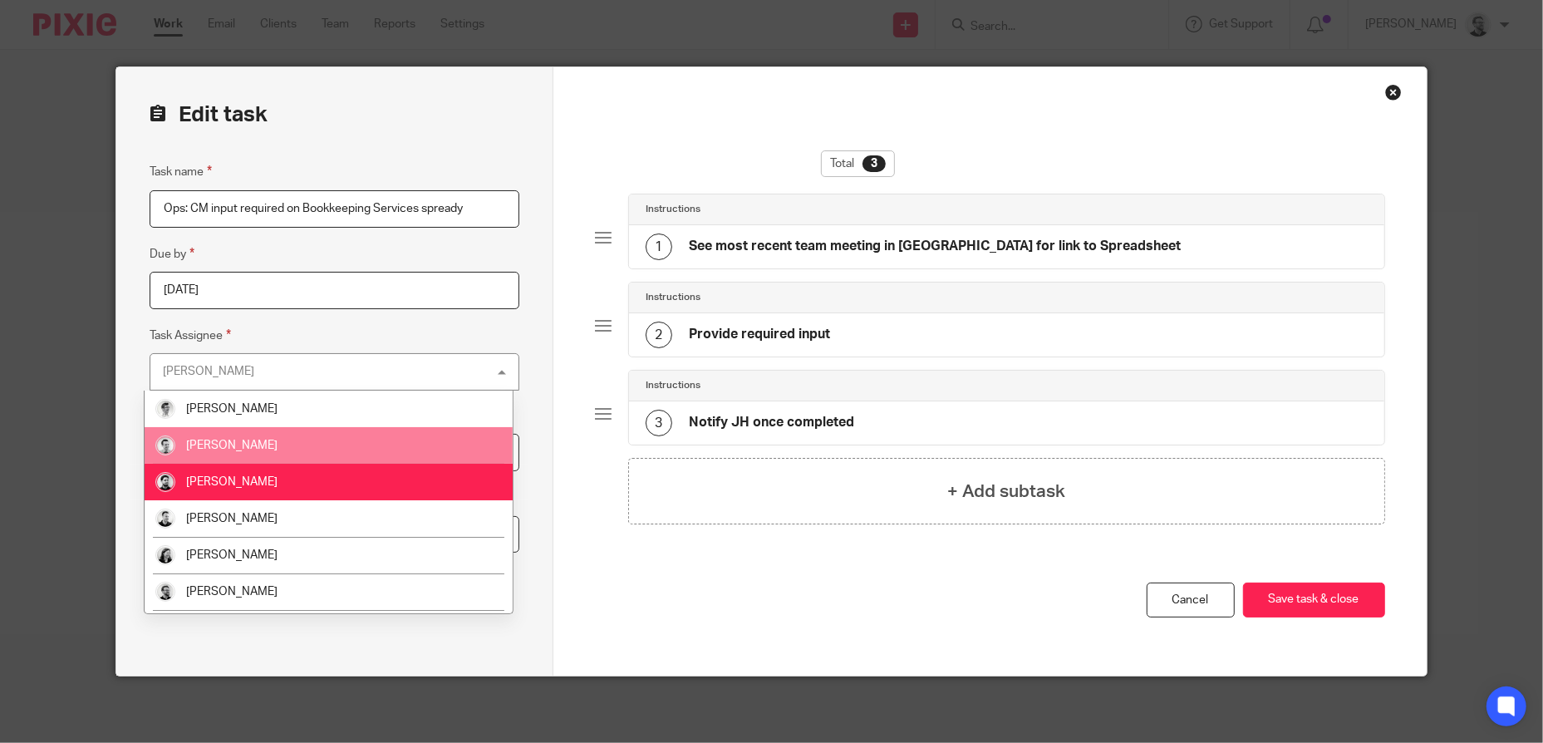
click at [348, 442] on li "Andrew Chapman" at bounding box center [329, 445] width 368 height 37
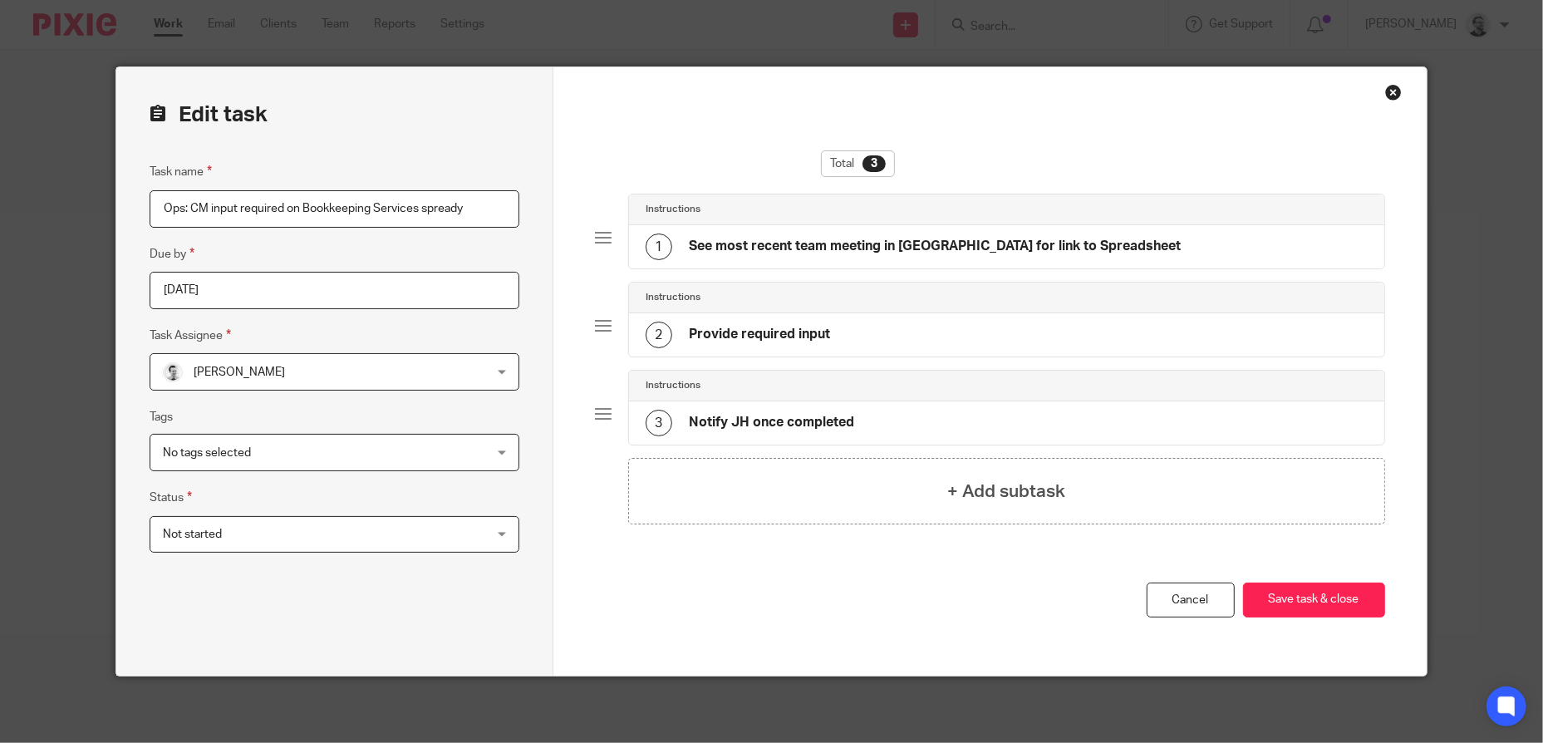
click at [881, 582] on div "You have unsaved changes Cancel Save task & close Save task & close" at bounding box center [990, 628] width 790 height 93
click at [1319, 597] on button "Save task & close" at bounding box center [1314, 600] width 142 height 36
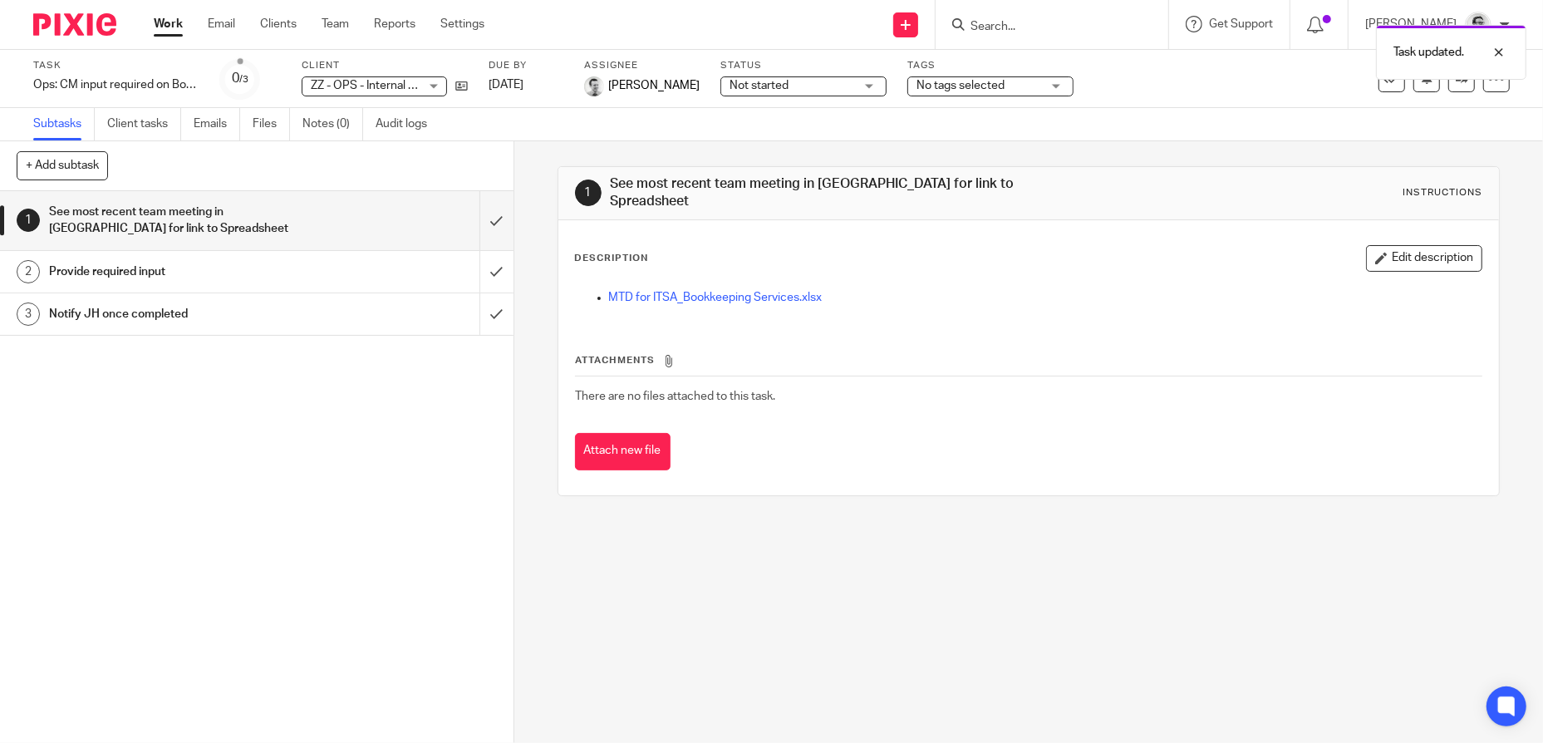
drag, startPoint x: 1484, startPoint y: 85, endPoint x: 1474, endPoint y: 96, distance: 14.7
click at [1488, 85] on icon at bounding box center [1496, 79] width 17 height 17
click at [1407, 190] on link "Copy task" at bounding box center [1394, 194] width 52 height 12
click at [1488, 82] on icon at bounding box center [1496, 79] width 17 height 17
click at [1421, 165] on link "Advanced task editor" at bounding box center [1423, 169] width 110 height 12
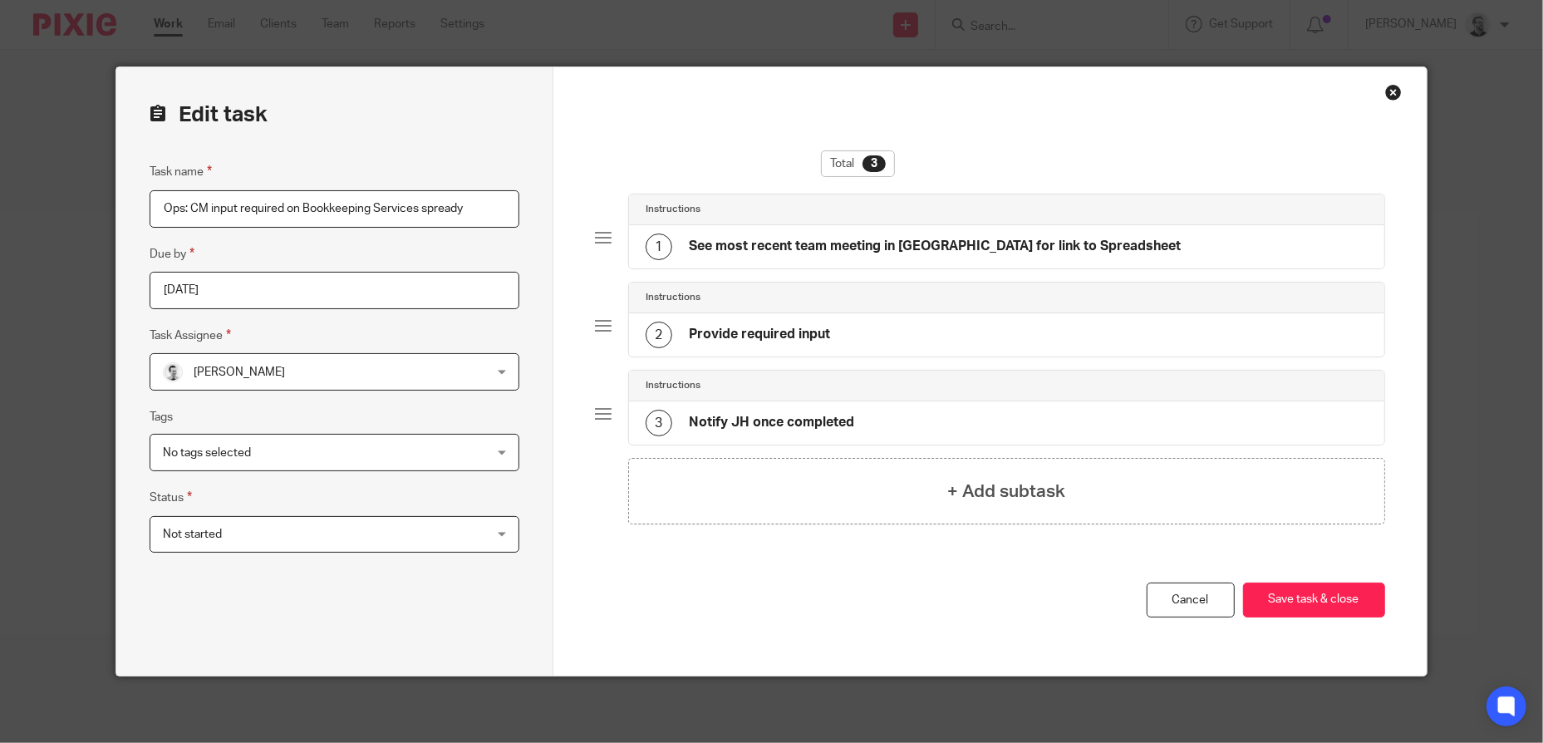
click at [379, 378] on span "[PERSON_NAME]" at bounding box center [305, 371] width 284 height 35
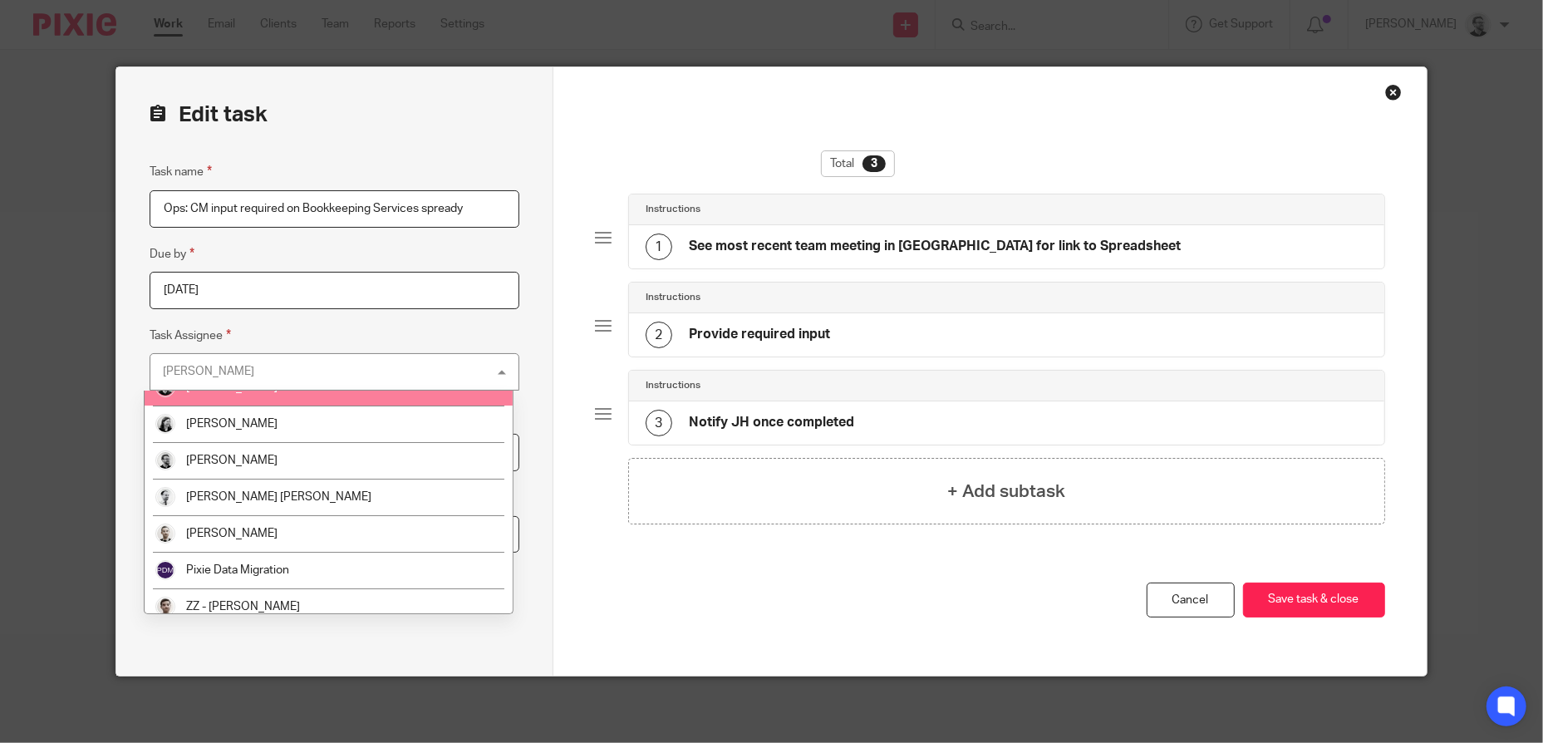
scroll to position [142, 0]
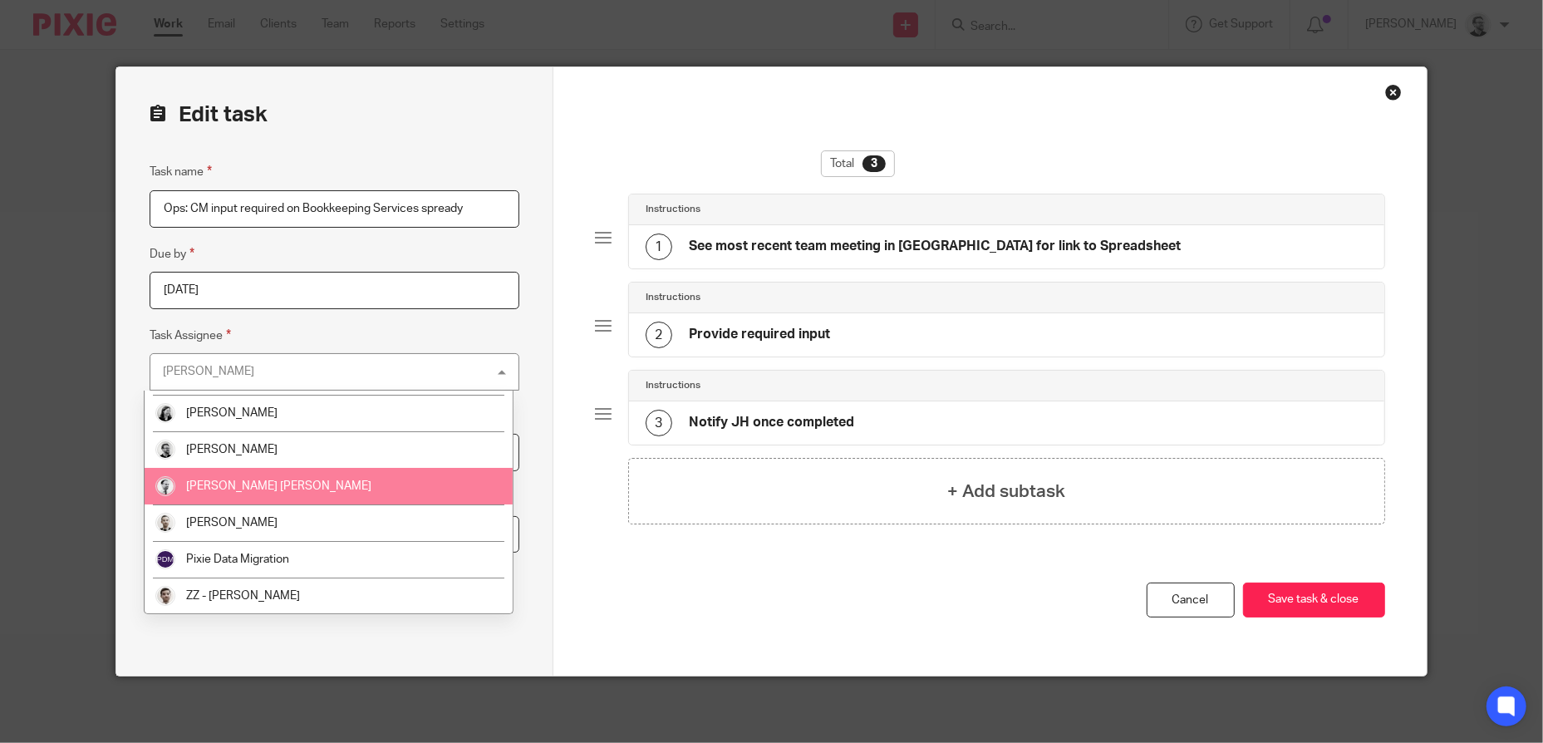
click at [287, 478] on li "[PERSON_NAME] [PERSON_NAME]" at bounding box center [329, 486] width 368 height 37
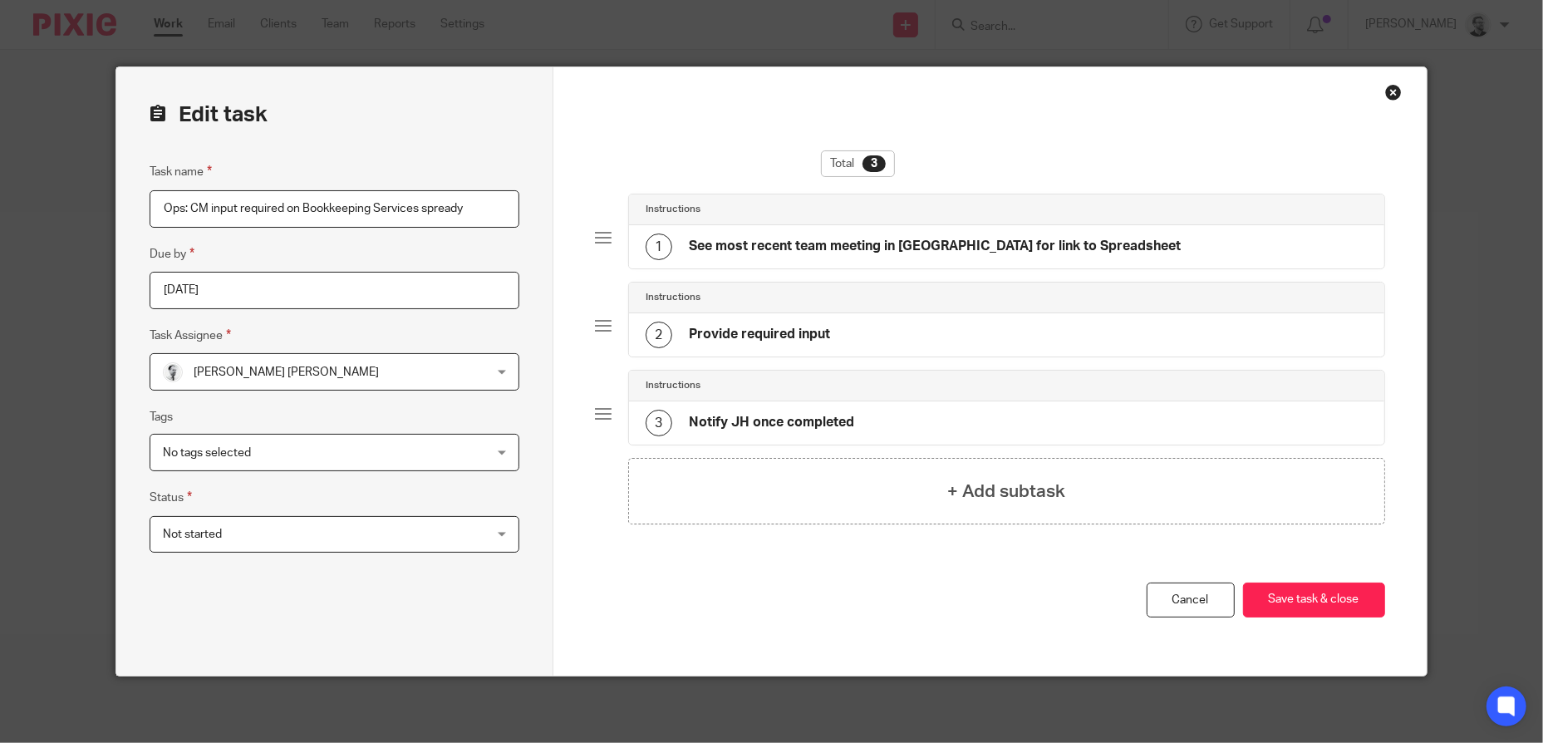
click at [824, 568] on div "Total 3 Instructions 1 See most recent team meeting in [GEOGRAPHIC_DATA] for li…" at bounding box center [990, 366] width 790 height 432
click at [1310, 597] on button "Save task & close" at bounding box center [1314, 600] width 142 height 36
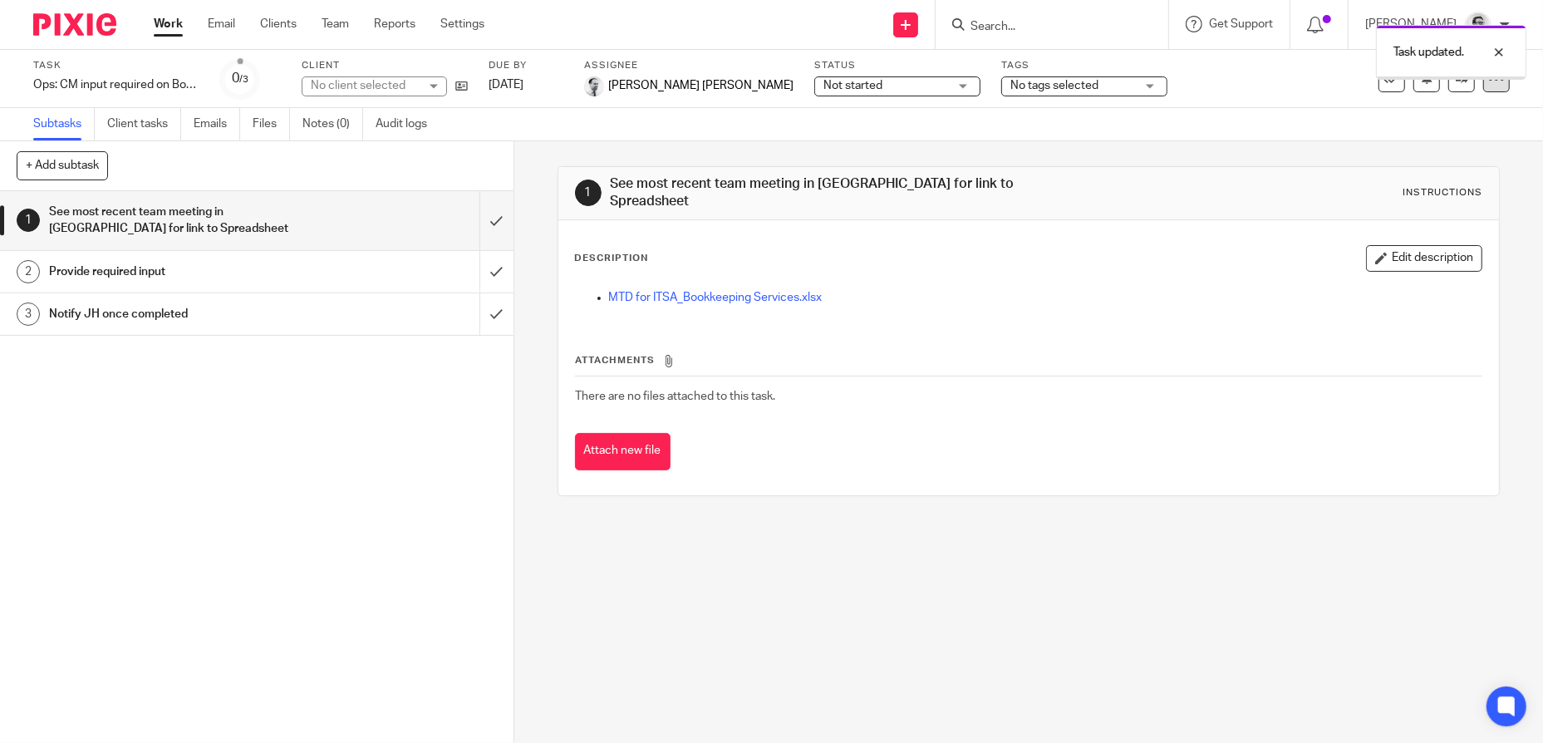
click at [1488, 84] on icon at bounding box center [1496, 79] width 17 height 17
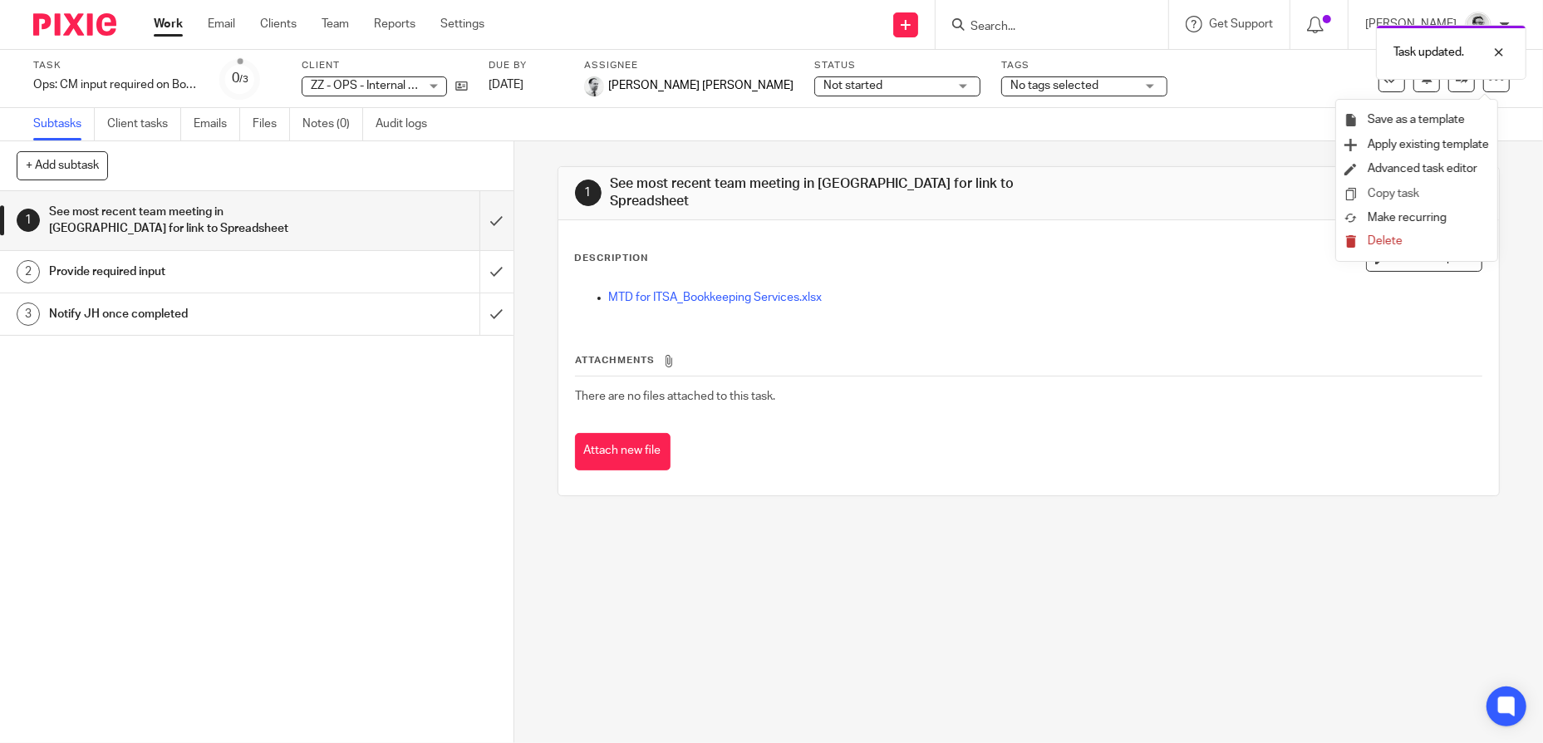
click at [1401, 189] on link "Copy task" at bounding box center [1394, 194] width 52 height 12
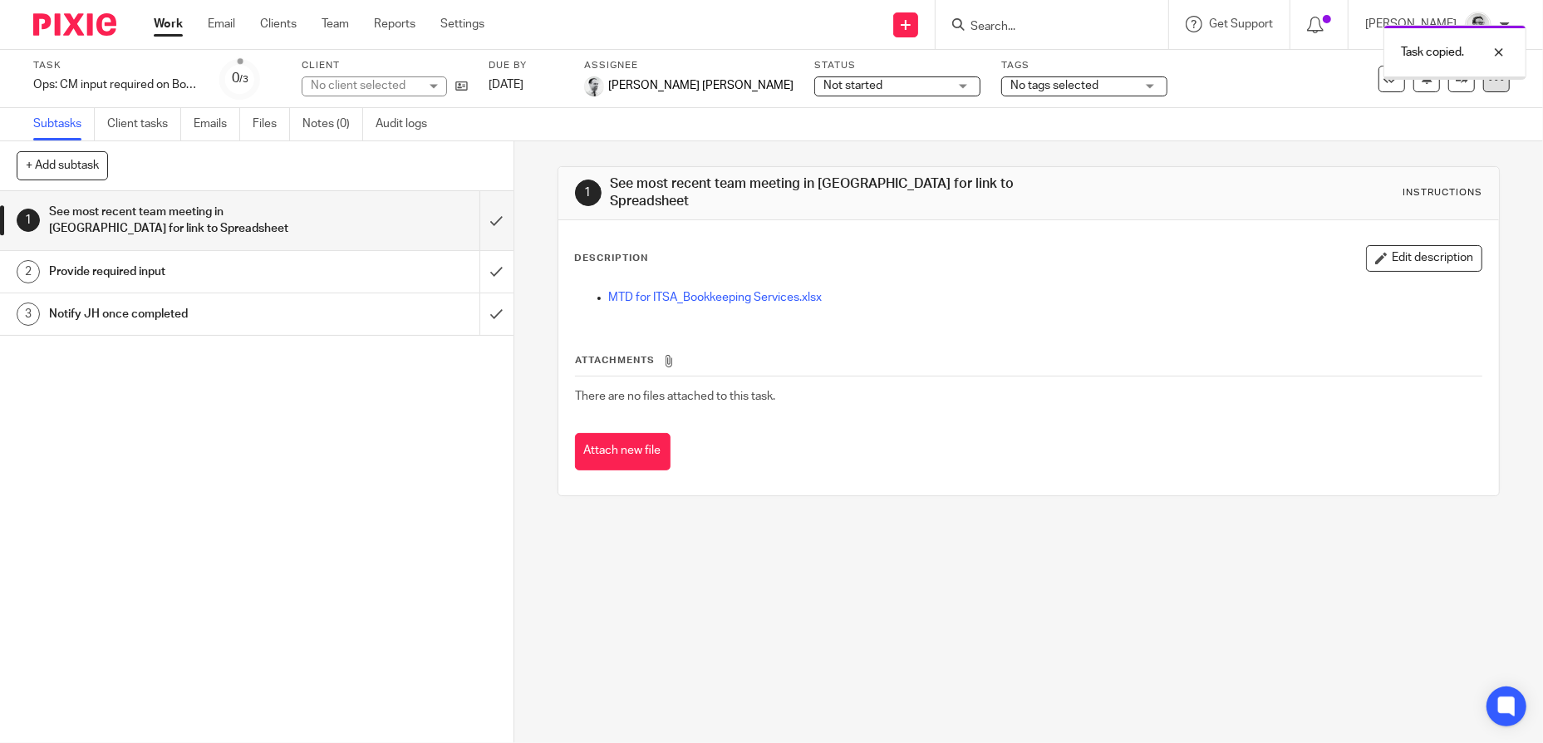
click at [1488, 85] on icon at bounding box center [1496, 79] width 17 height 17
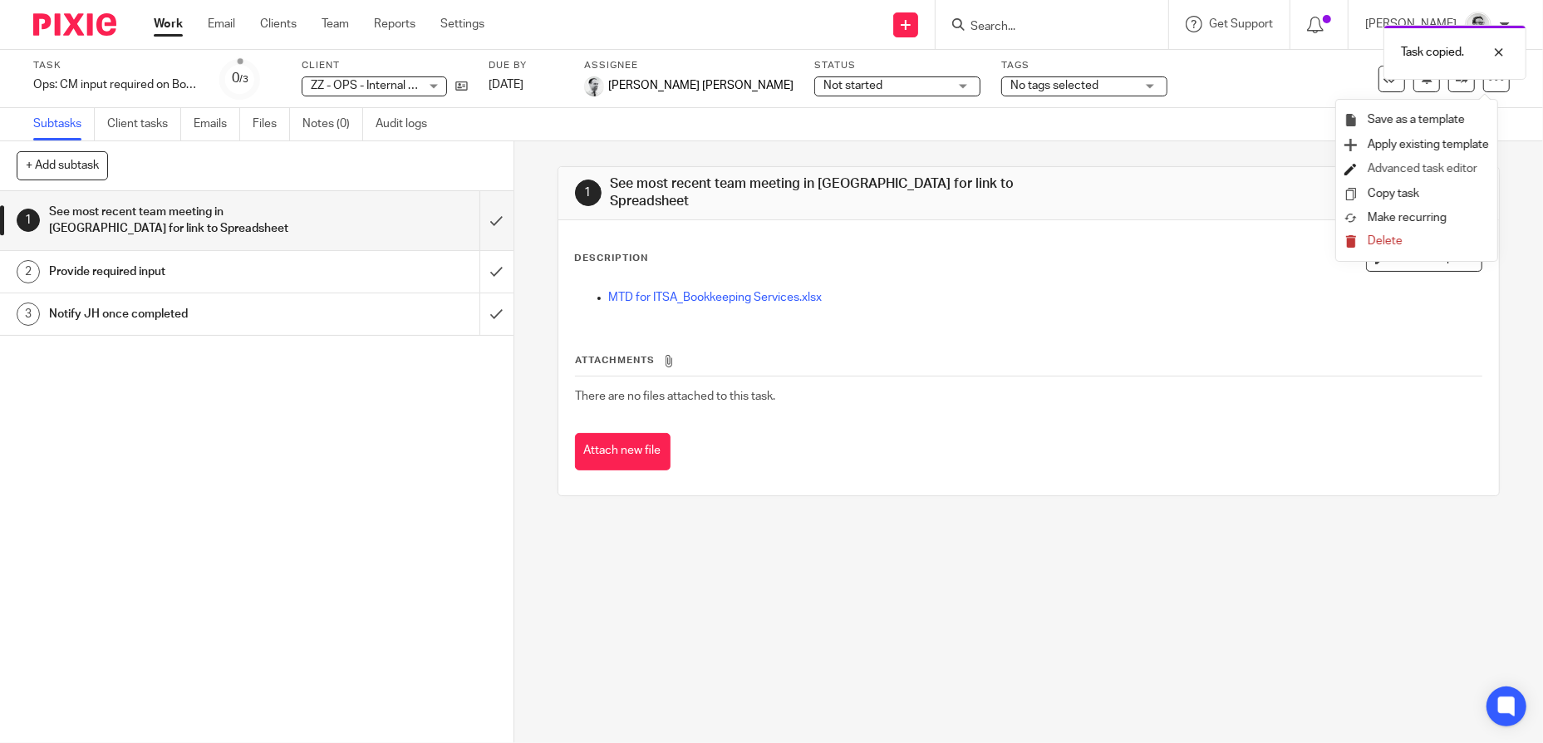
click at [1413, 170] on link "Advanced task editor" at bounding box center [1423, 169] width 110 height 12
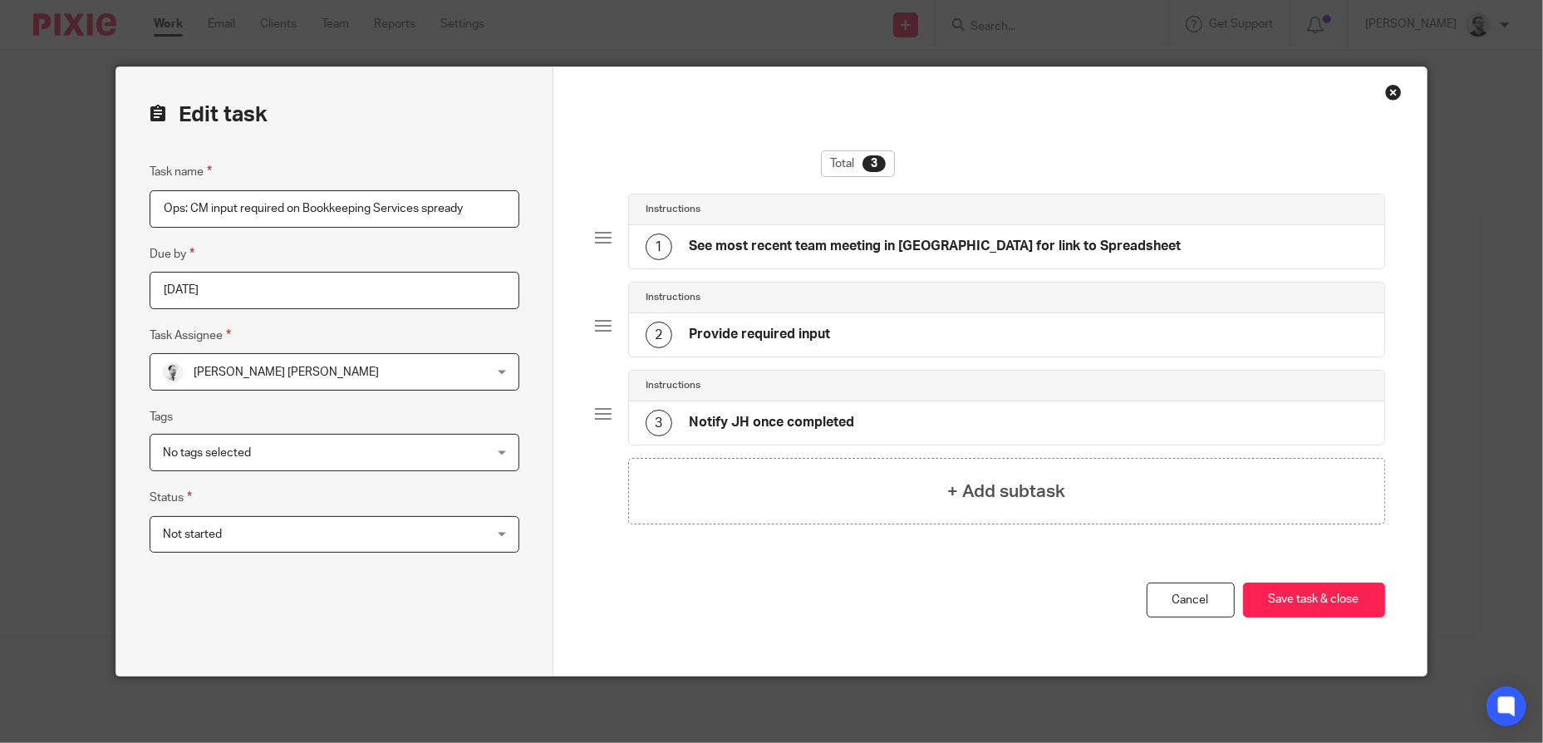
click at [445, 376] on div "[PERSON_NAME] [PERSON_NAME] Lo [PERSON_NAME]" at bounding box center [334, 371] width 369 height 37
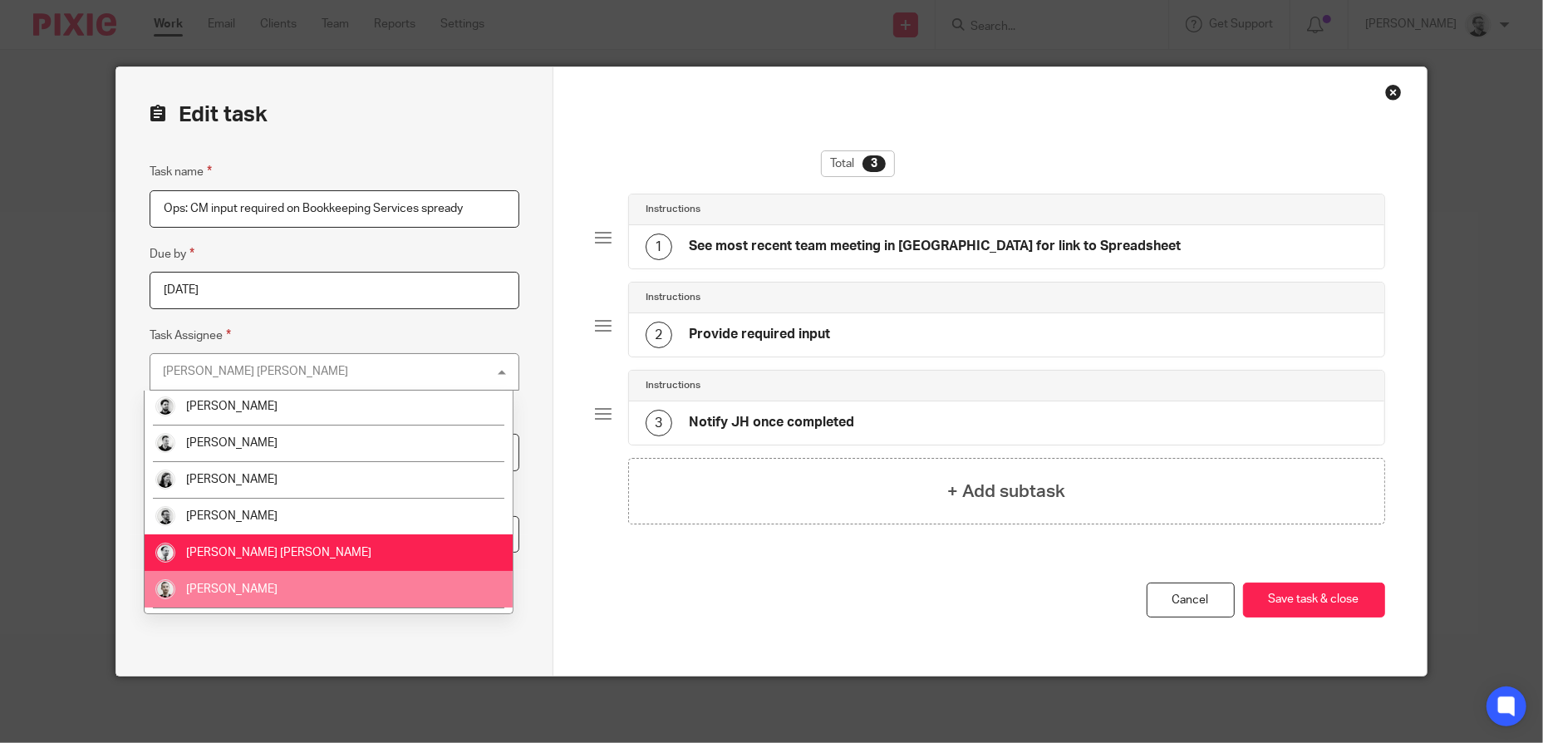
scroll to position [142, 0]
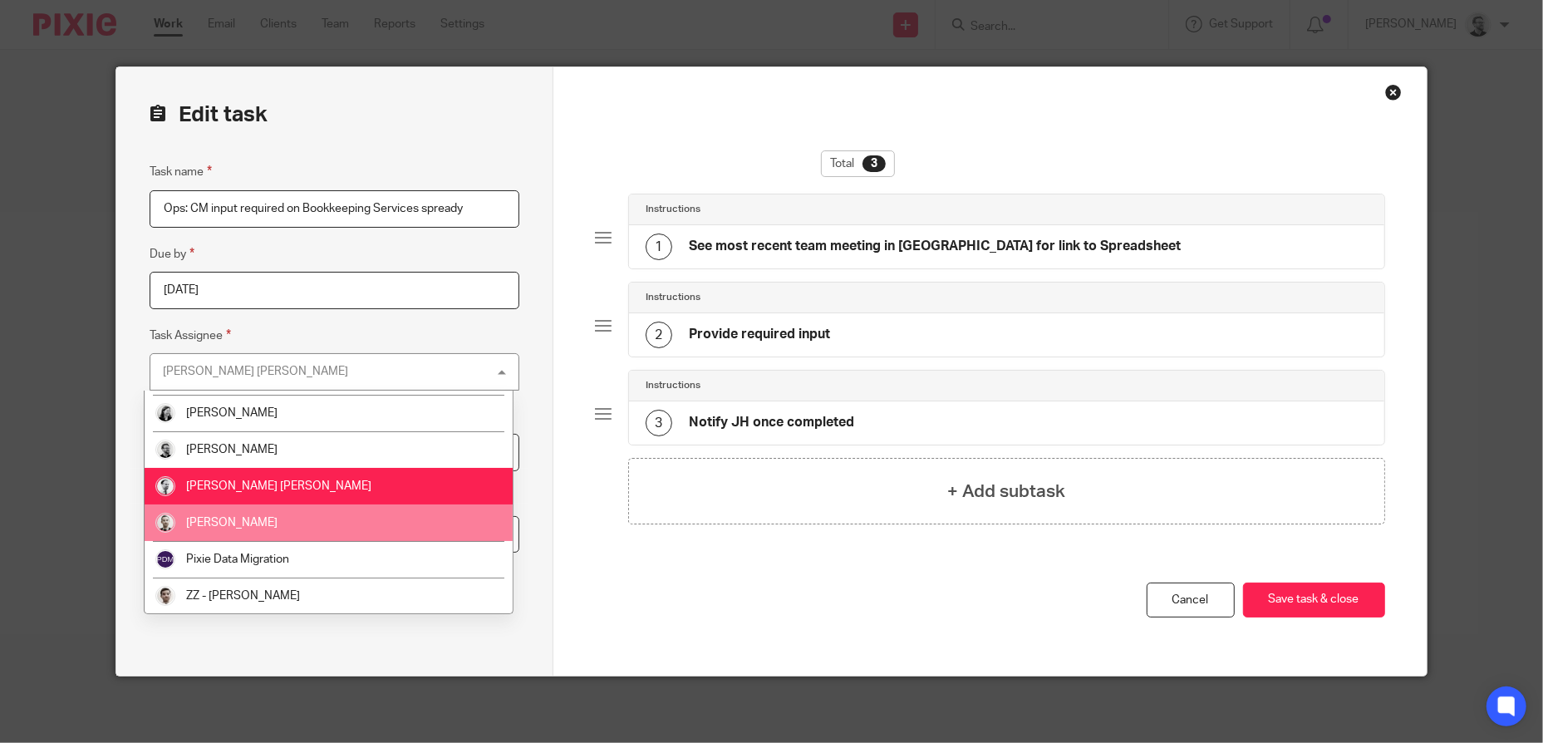
click at [349, 523] on li "[PERSON_NAME]" at bounding box center [329, 522] width 368 height 37
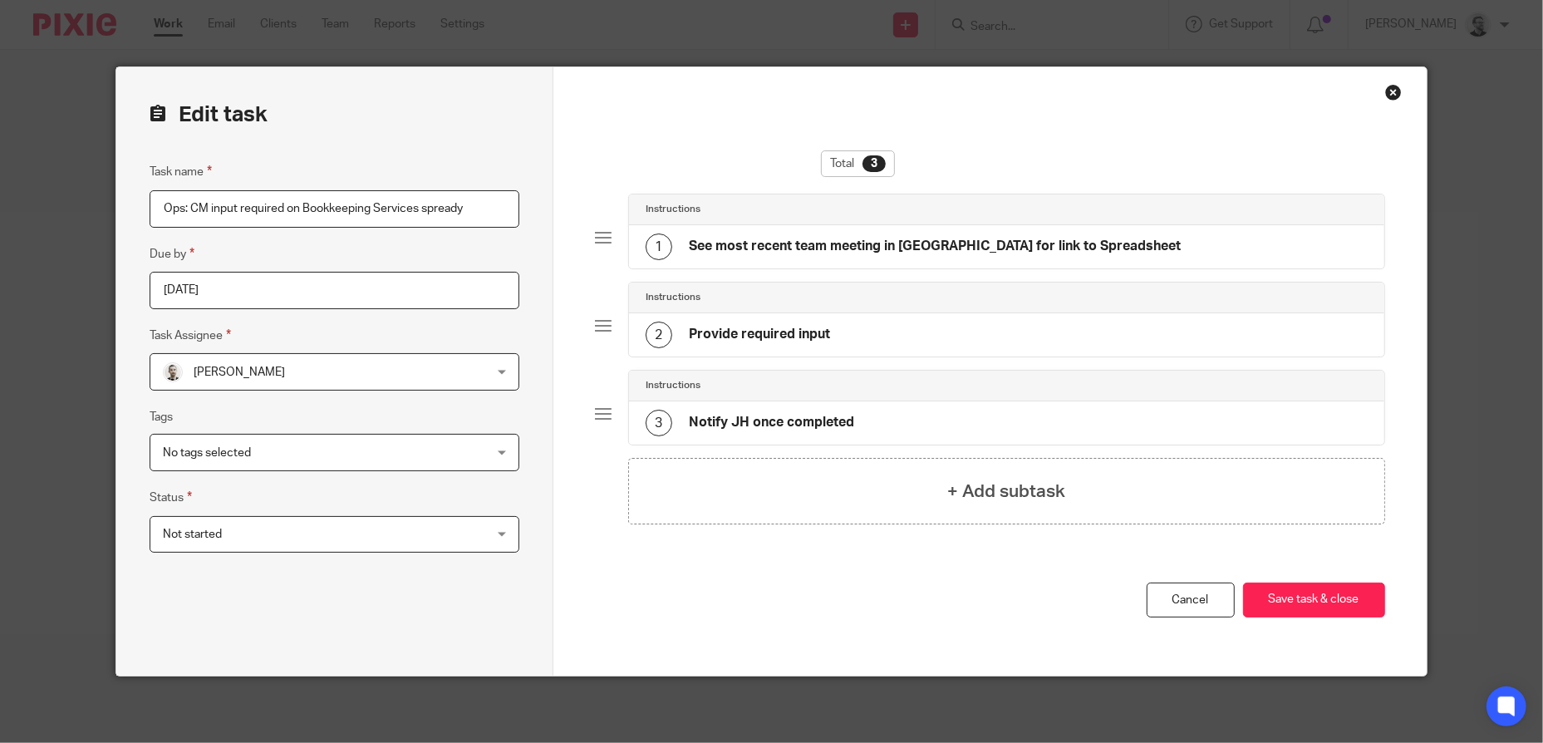
click at [821, 568] on div "Total 3 Instructions 1 See most recent team meeting in [GEOGRAPHIC_DATA] for li…" at bounding box center [990, 366] width 790 height 432
click at [1285, 585] on button "Save task & close" at bounding box center [1314, 600] width 142 height 36
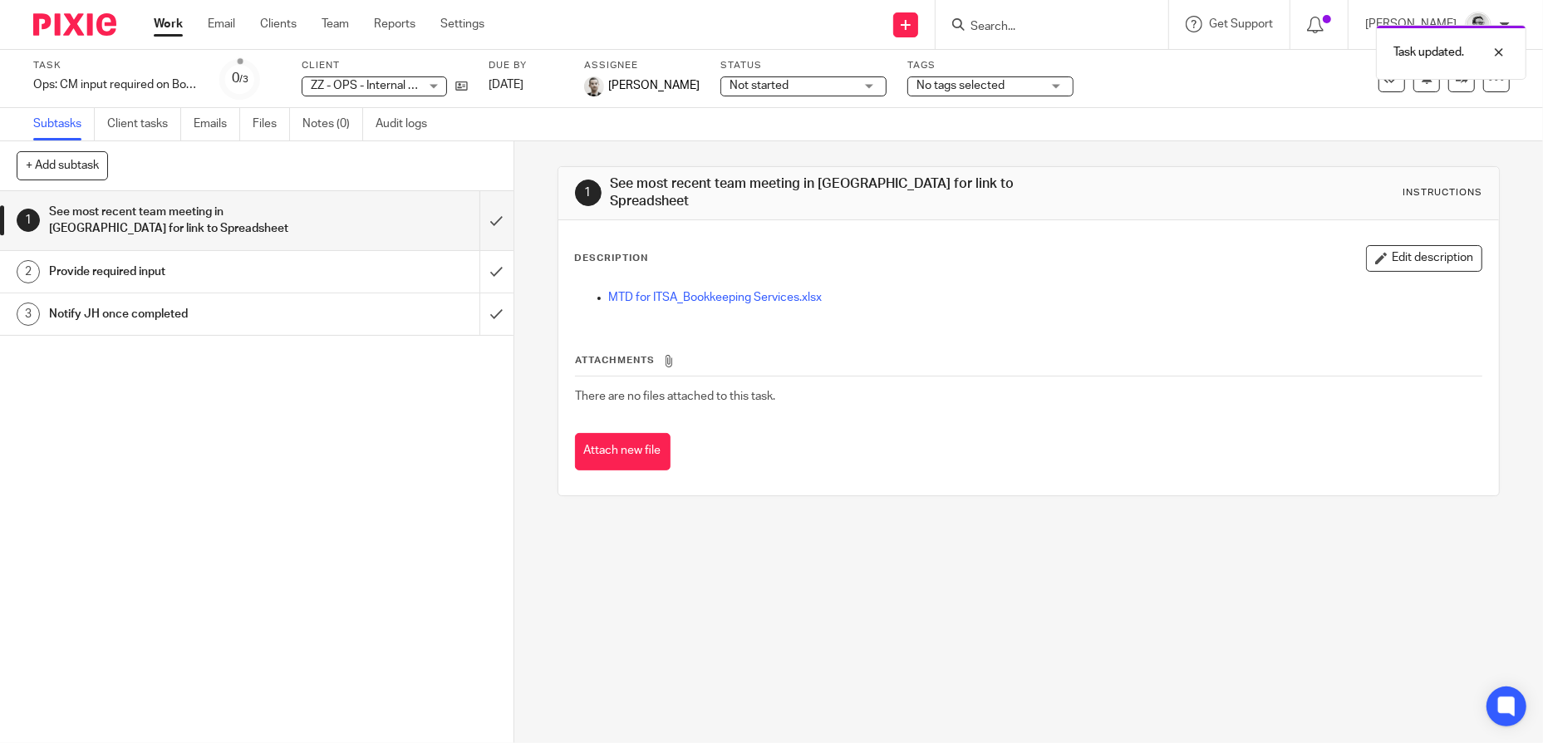
click at [1046, 18] on div "Task updated." at bounding box center [1149, 48] width 755 height 63
click at [1031, 25] on div "Task updated." at bounding box center [1149, 48] width 755 height 63
click at [1178, 362] on th "Attachments" at bounding box center [1029, 364] width 908 height 24
click at [1012, 29] on div "Task updated." at bounding box center [1149, 48] width 755 height 63
click at [1035, 27] on input "Search" at bounding box center [1044, 27] width 150 height 15
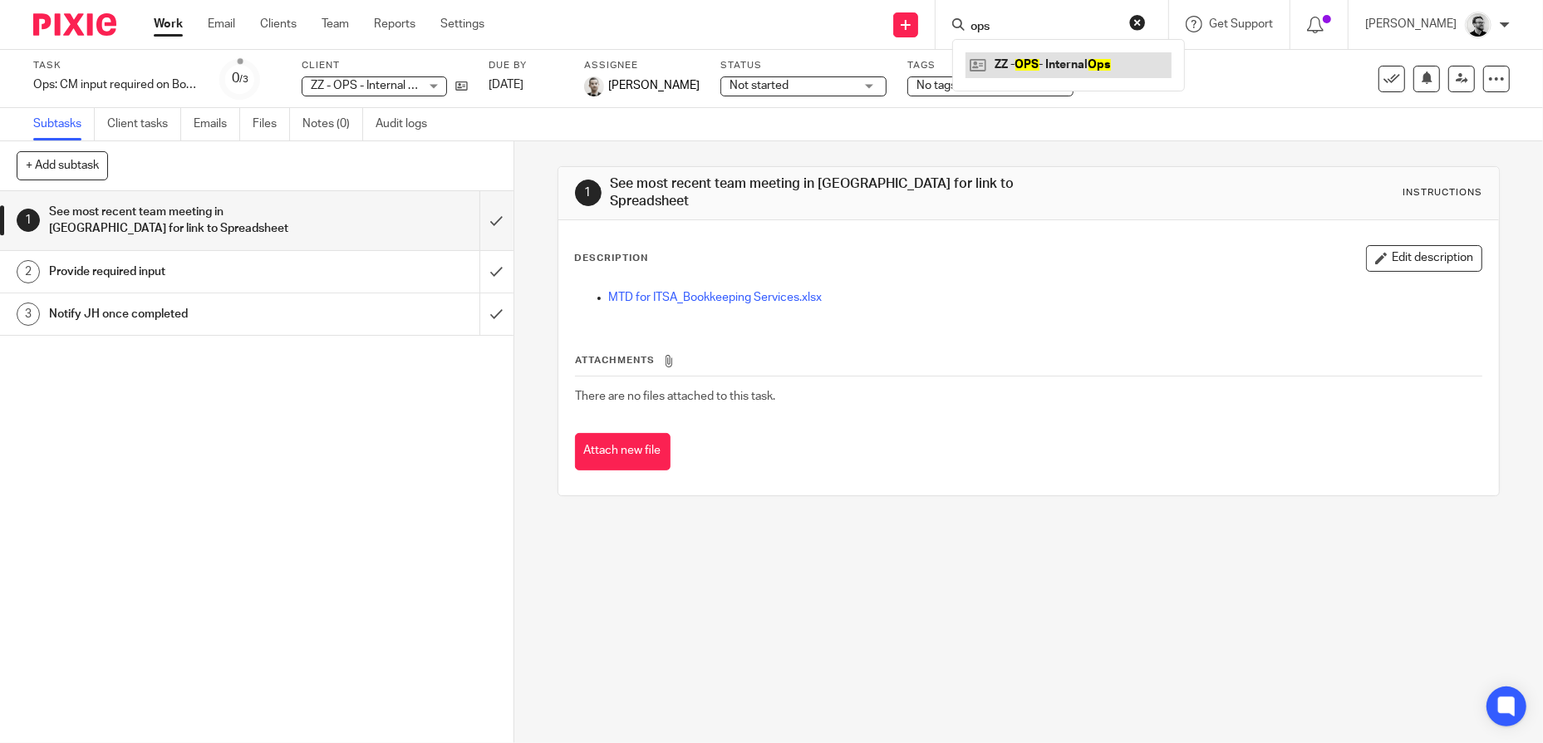
type input "ops"
click at [1058, 52] on link at bounding box center [1069, 64] width 206 height 25
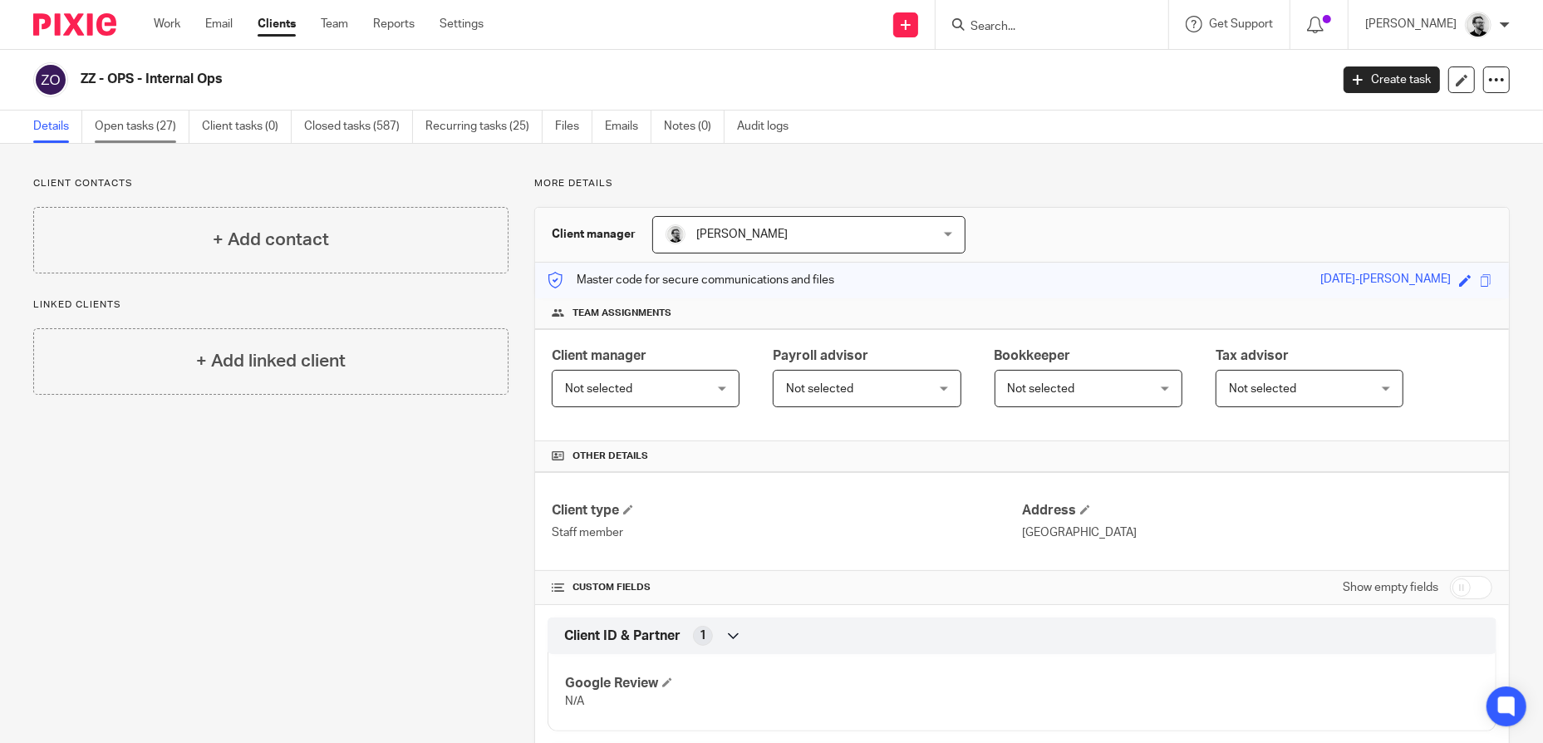
click at [136, 124] on link "Open tasks (27)" at bounding box center [142, 127] width 95 height 32
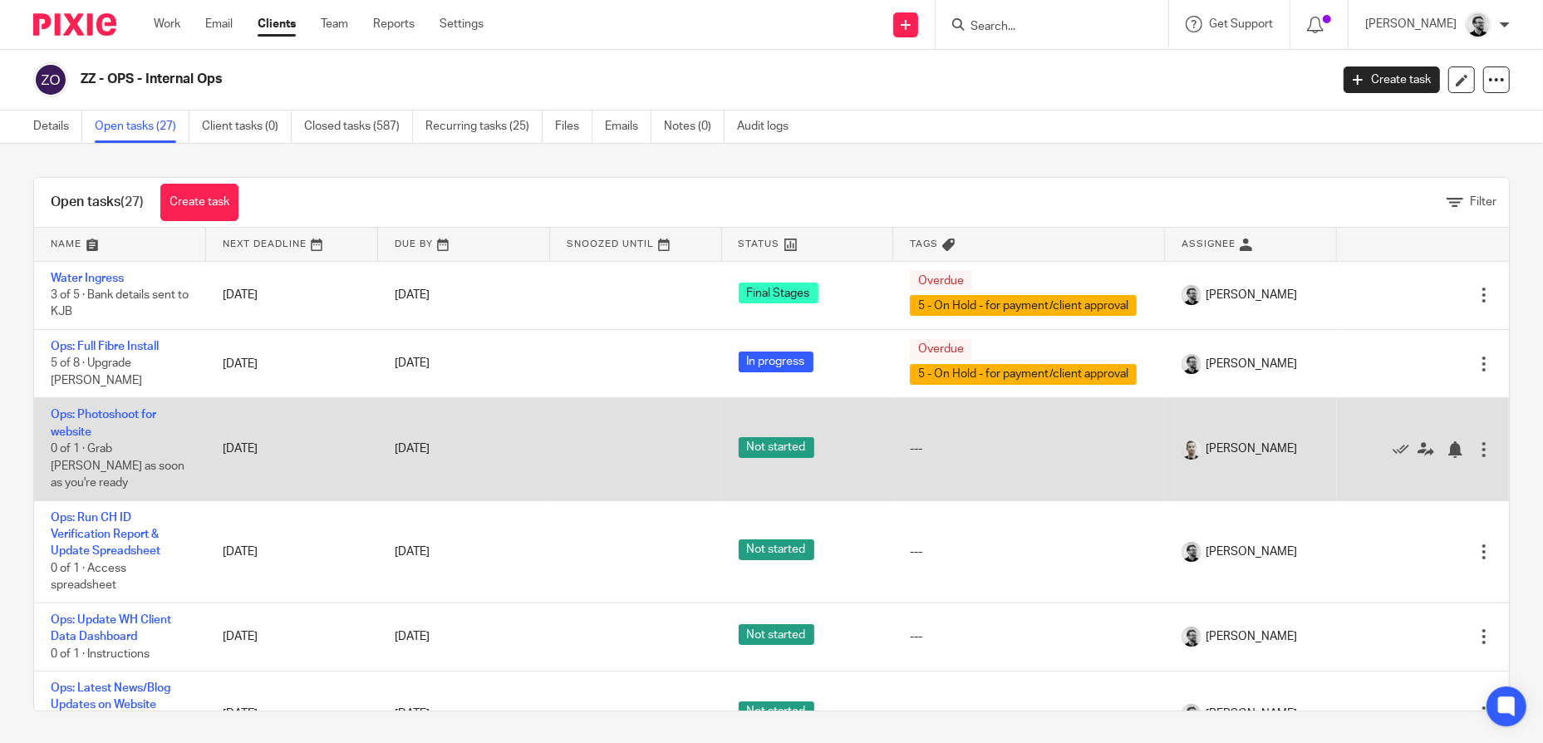
scroll to position [83, 0]
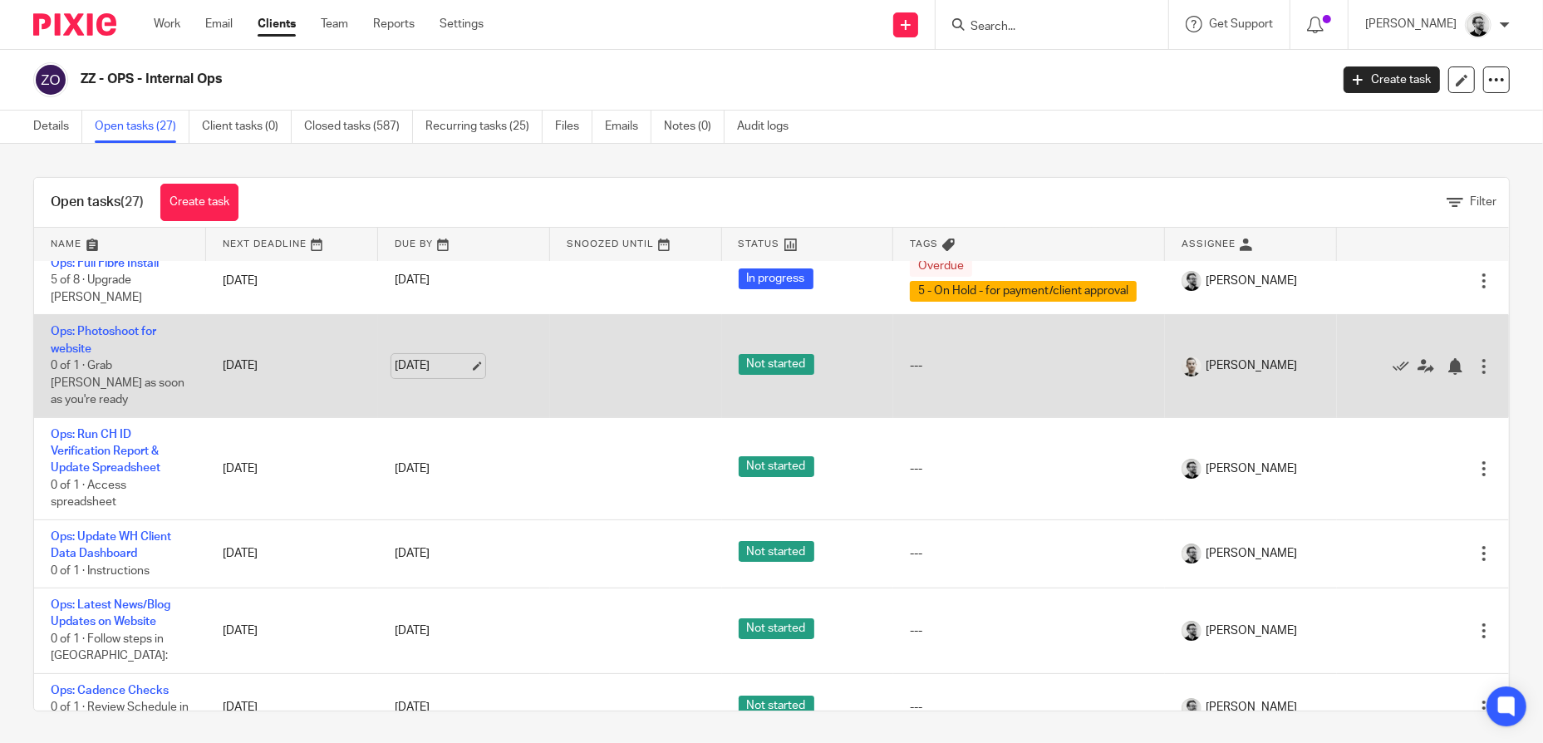
click at [469, 357] on link "[DATE]" at bounding box center [432, 365] width 75 height 17
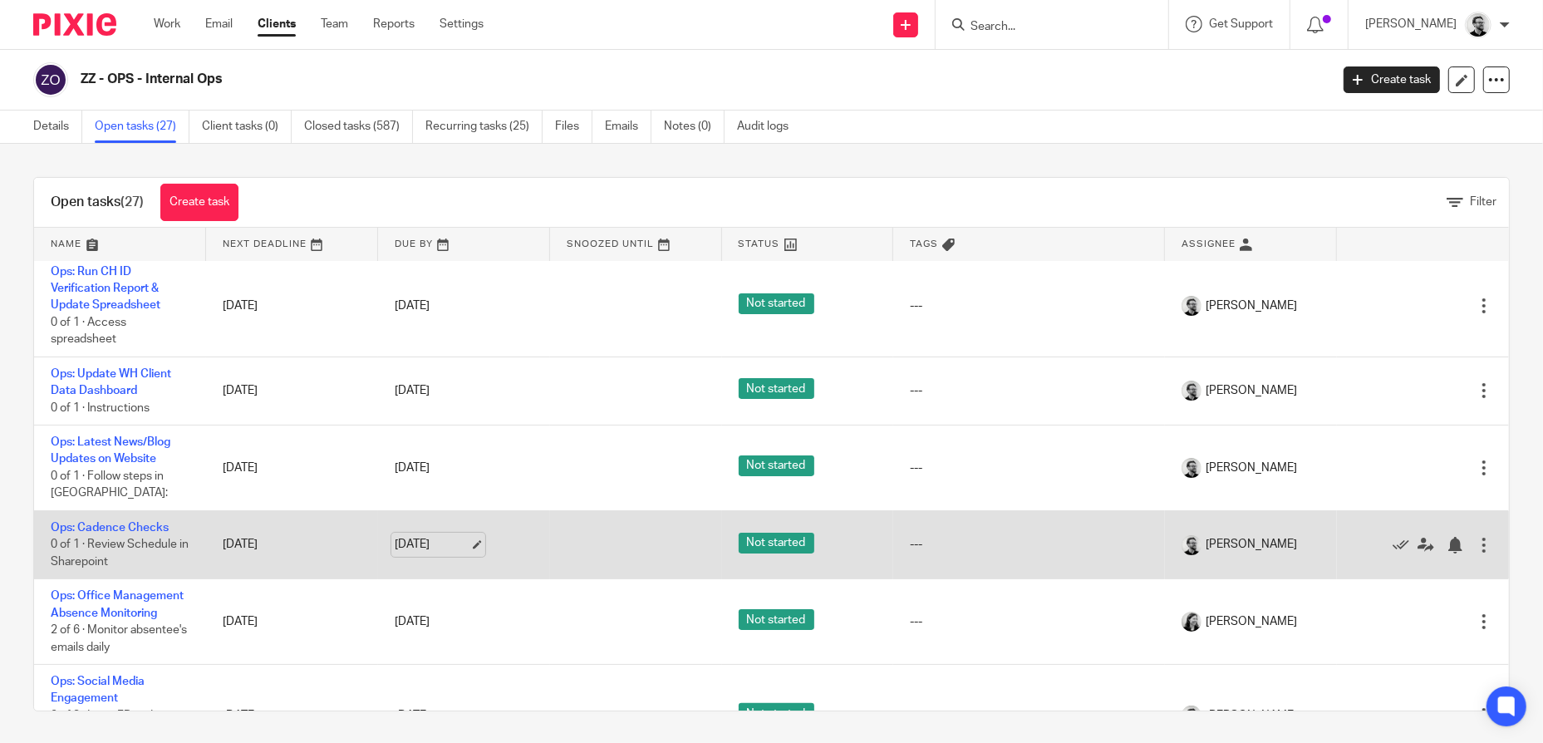
scroll to position [249, 0]
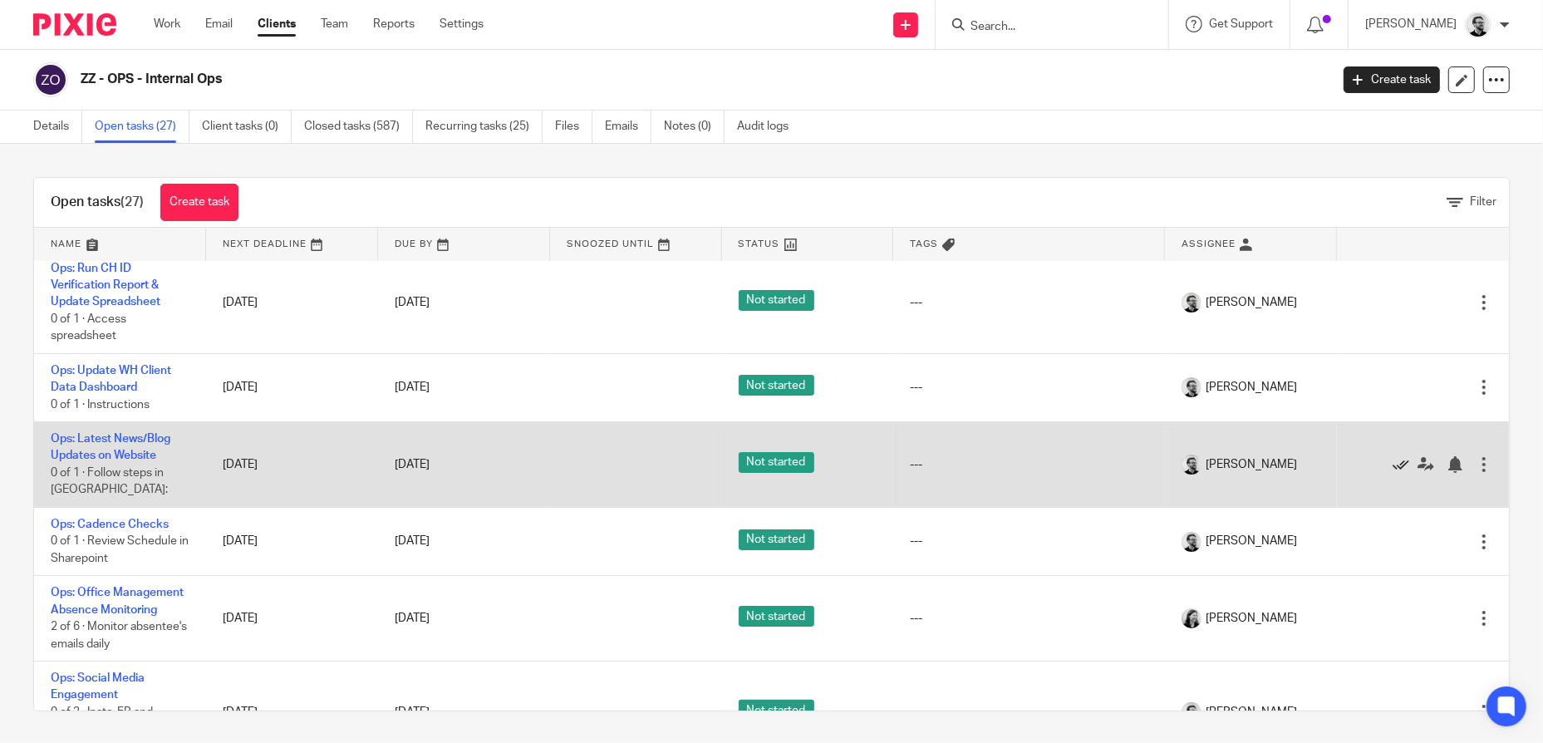
click at [1393, 456] on icon at bounding box center [1401, 464] width 17 height 17
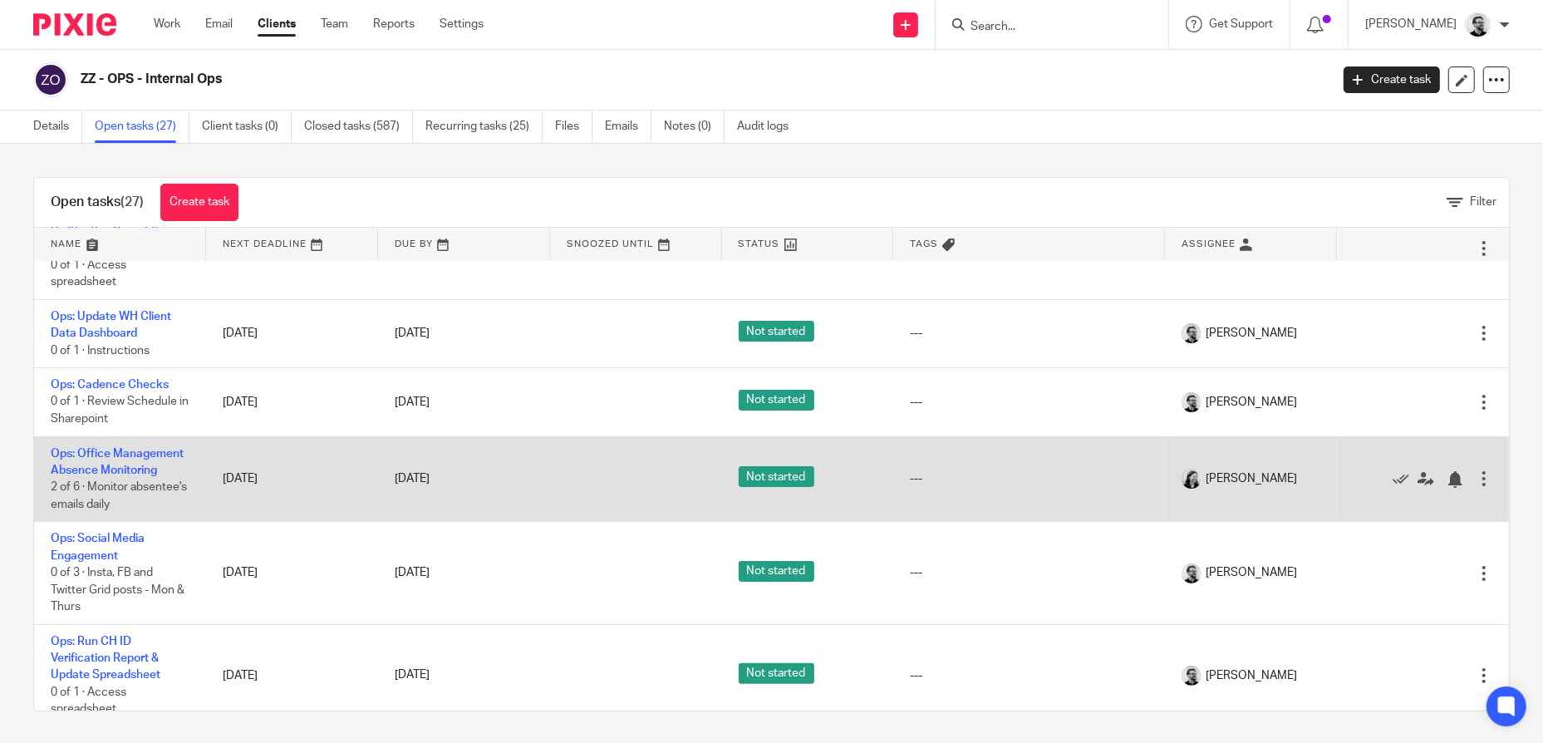
scroll to position [332, 0]
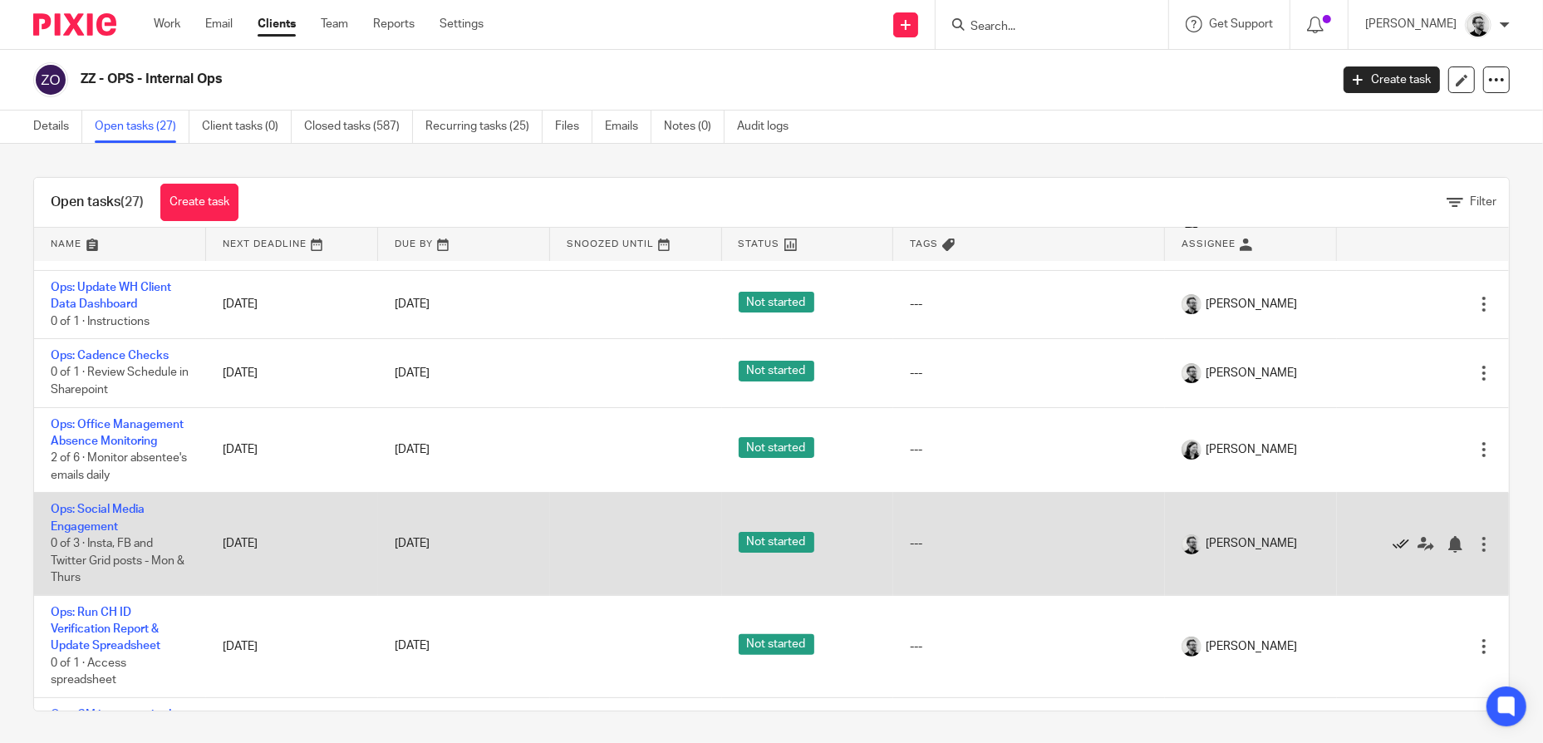
click at [1393, 536] on icon at bounding box center [1401, 544] width 17 height 17
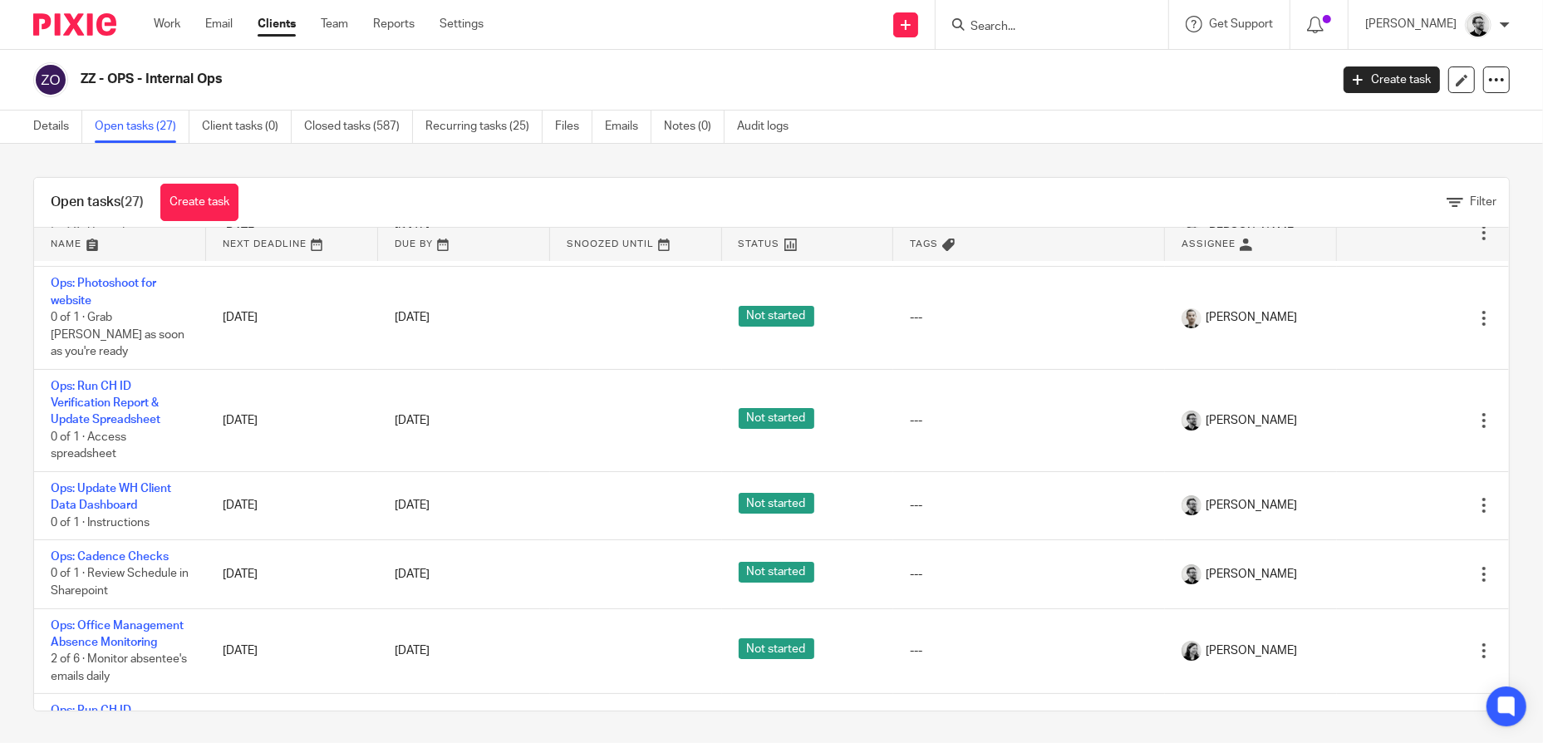
scroll to position [0, 0]
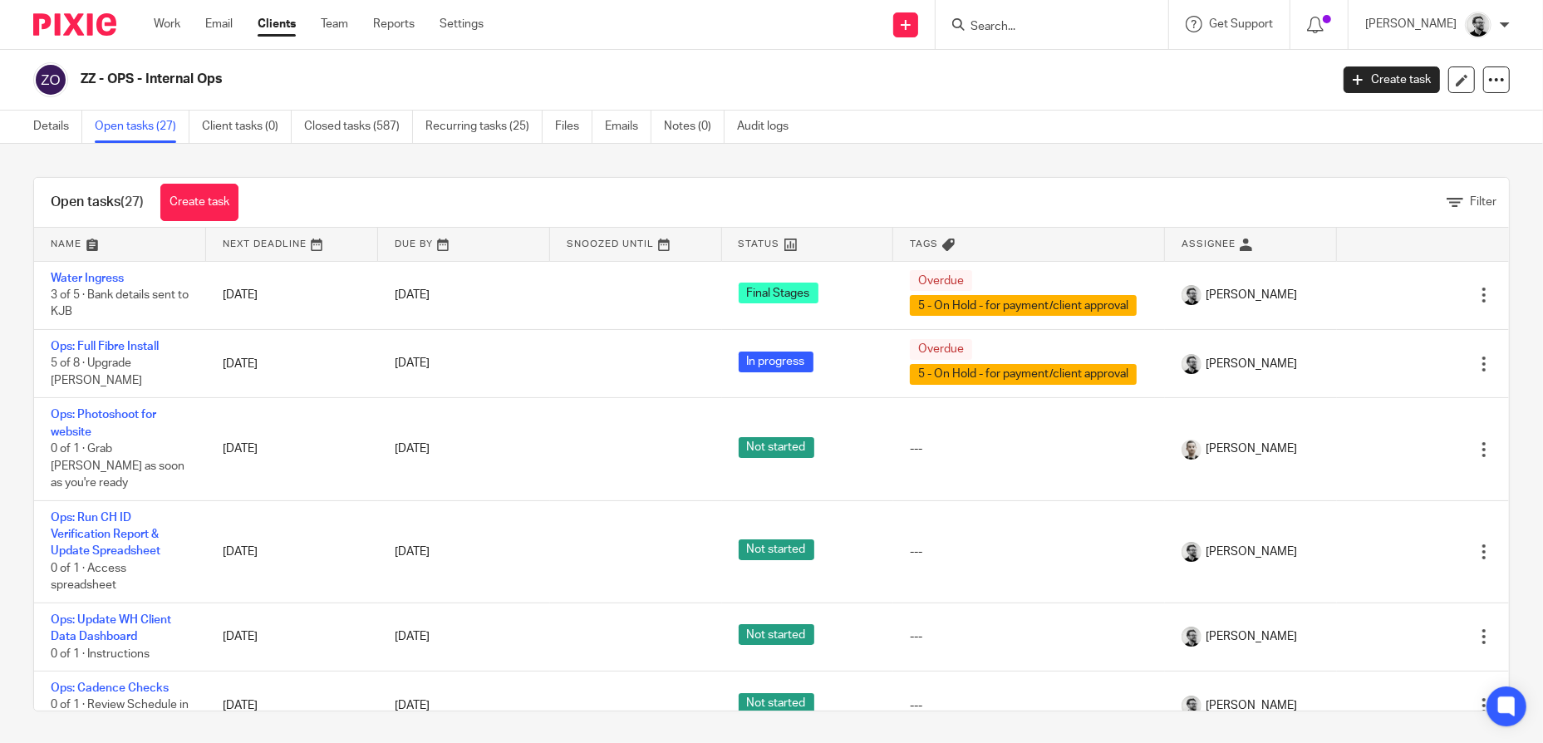
click at [1030, 37] on div at bounding box center [1052, 24] width 233 height 49
click at [1035, 26] on input "Search" at bounding box center [1044, 27] width 150 height 15
paste input "[EMAIL_ADDRESS][DOMAIN_NAME]"
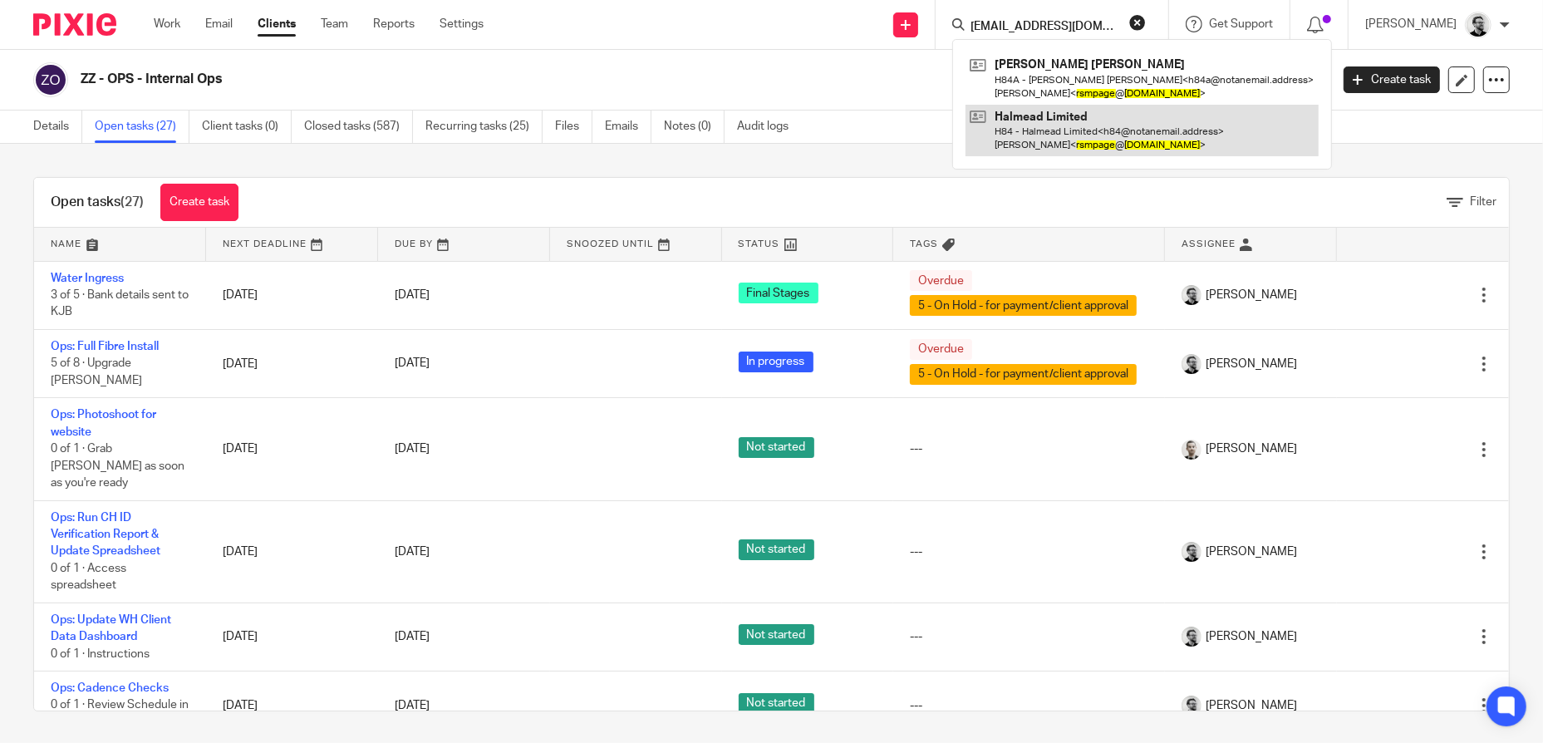
type input "[EMAIL_ADDRESS][DOMAIN_NAME]"
click at [1241, 135] on link at bounding box center [1142, 131] width 353 height 52
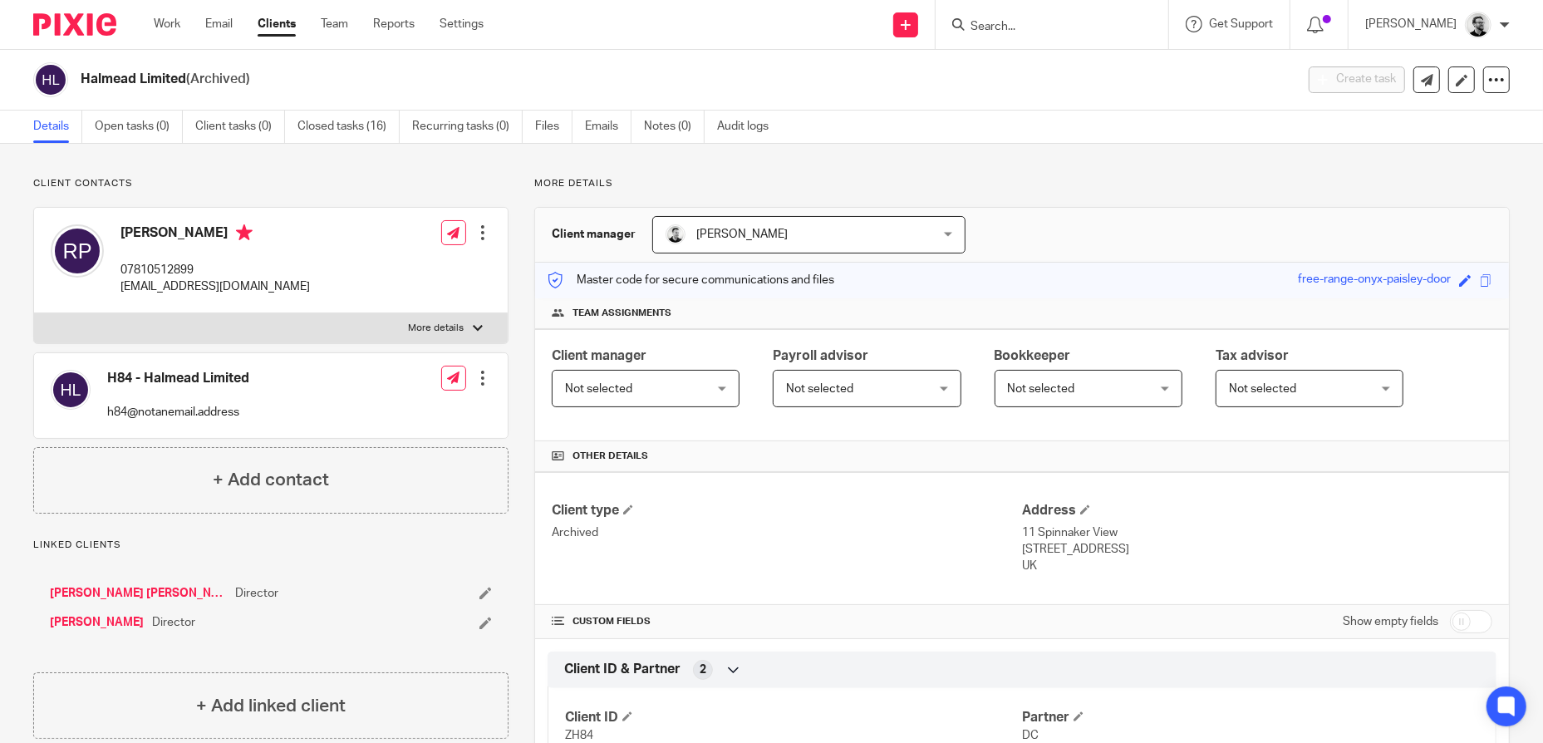
click at [1059, 22] on input "Search" at bounding box center [1044, 27] width 150 height 15
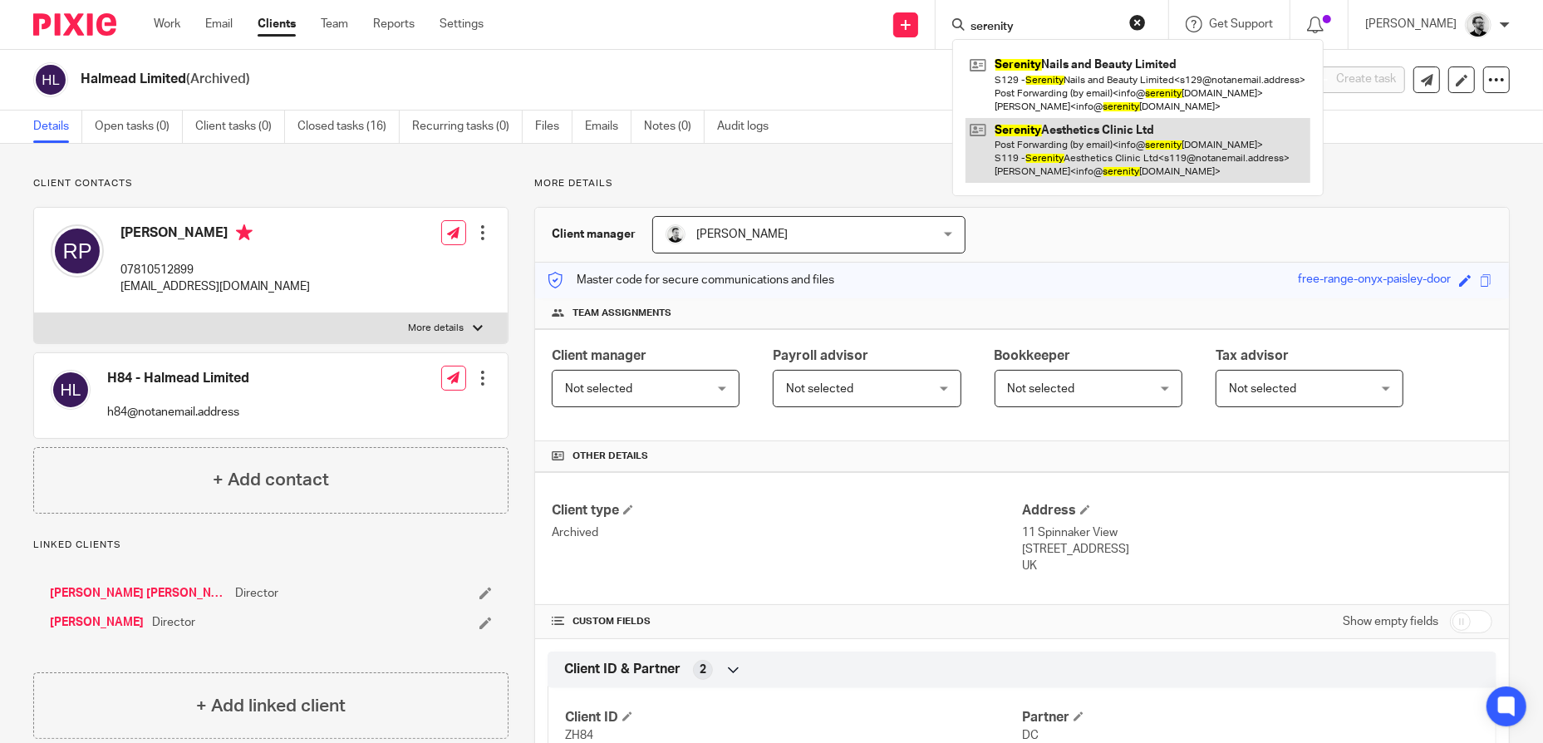
type input "serenity"
click at [1189, 138] on link at bounding box center [1138, 151] width 345 height 66
